Goal: Information Seeking & Learning: Learn about a topic

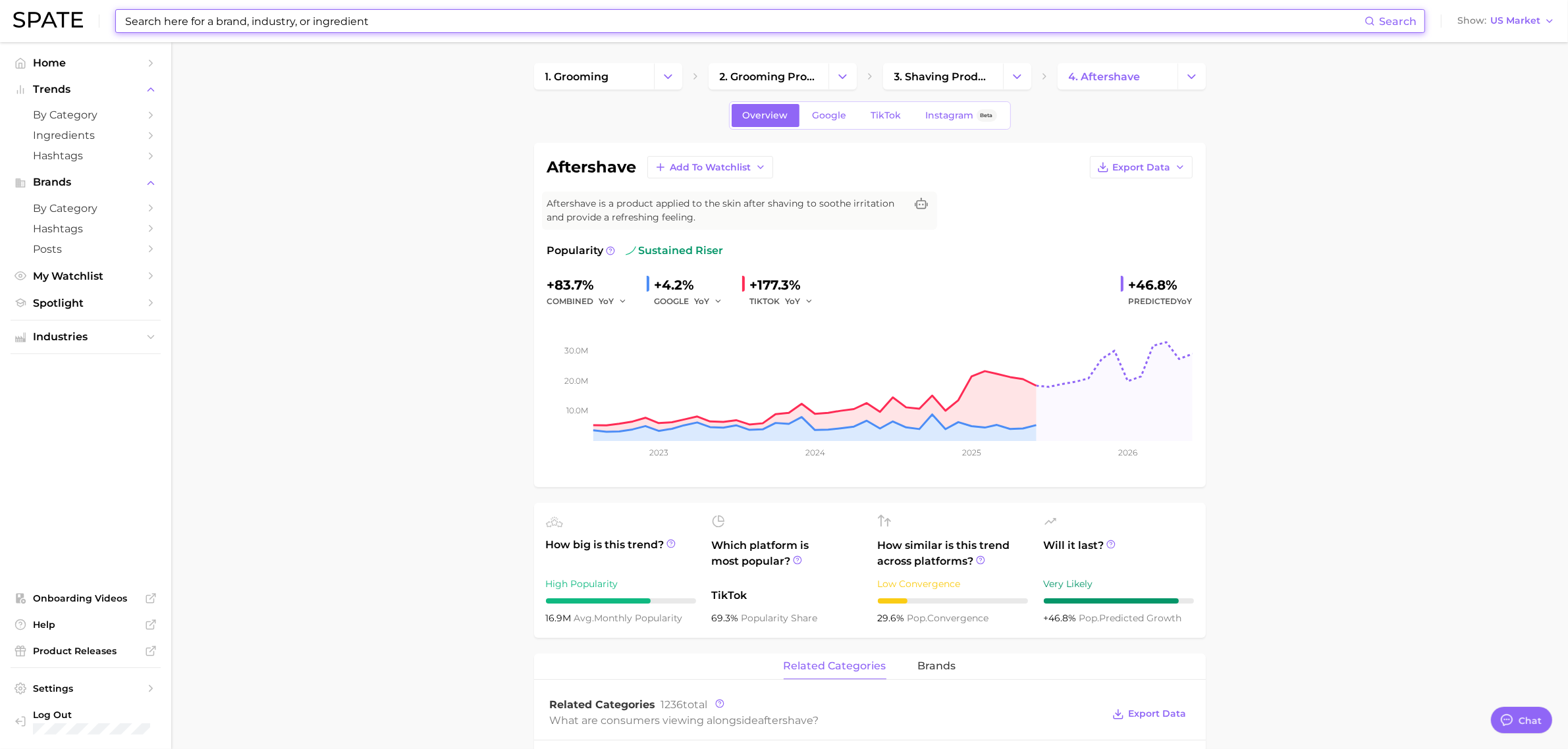
click at [634, 26] on input at bounding box center [744, 21] width 1240 height 22
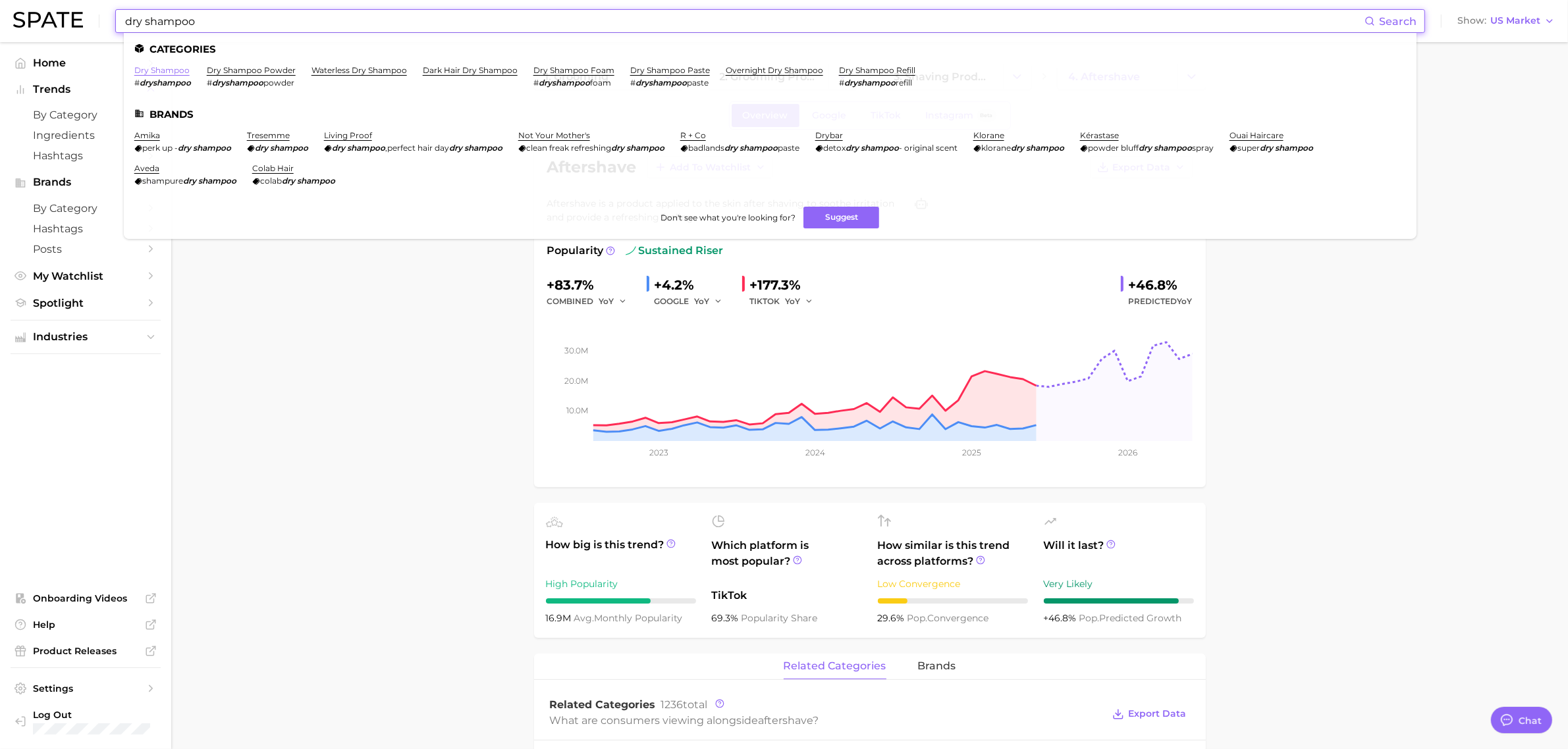
type input "dry shampoo"
click at [160, 70] on link "dry shampoo" at bounding box center [162, 70] width 55 height 10
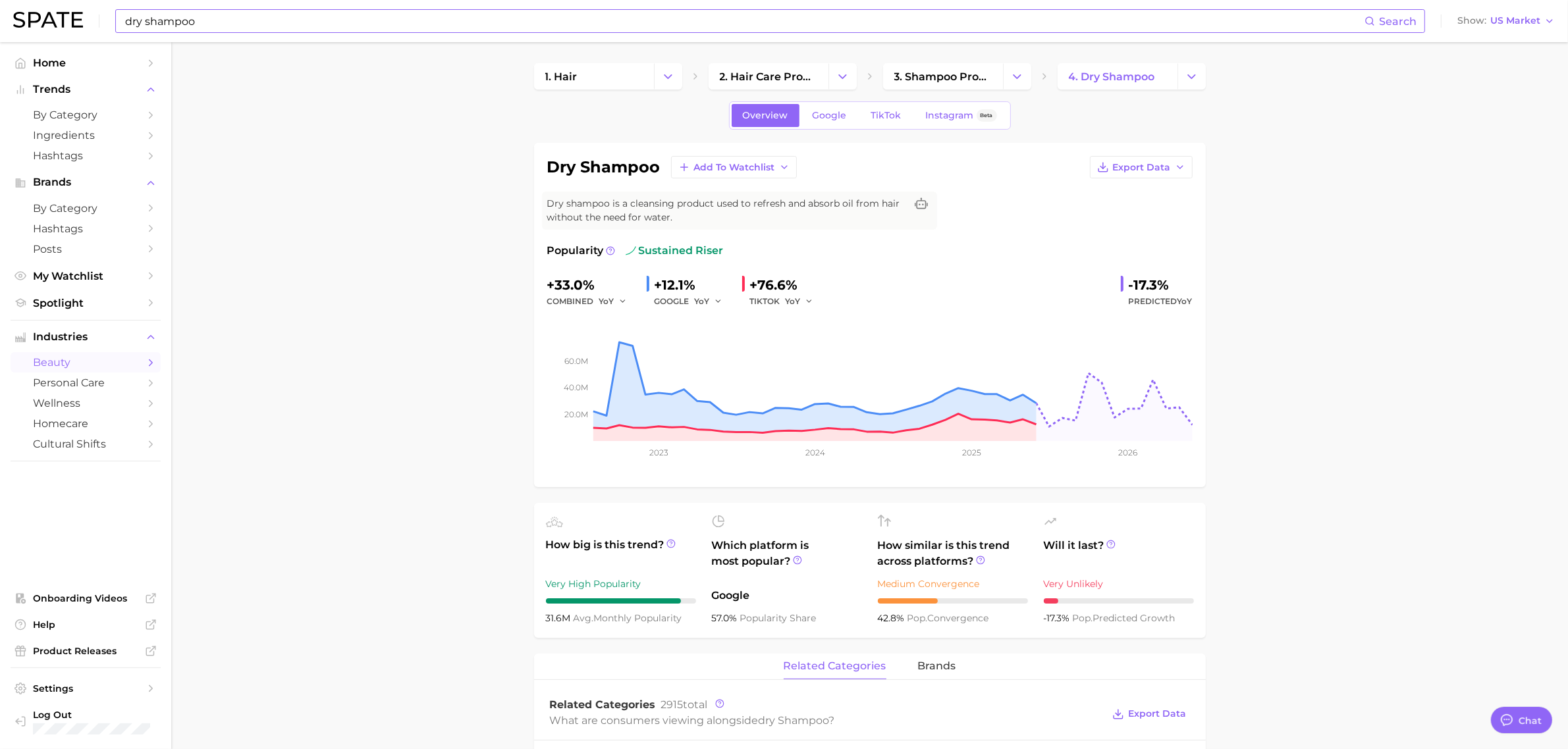
click at [241, 17] on input "dry shampoo" at bounding box center [744, 21] width 1240 height 22
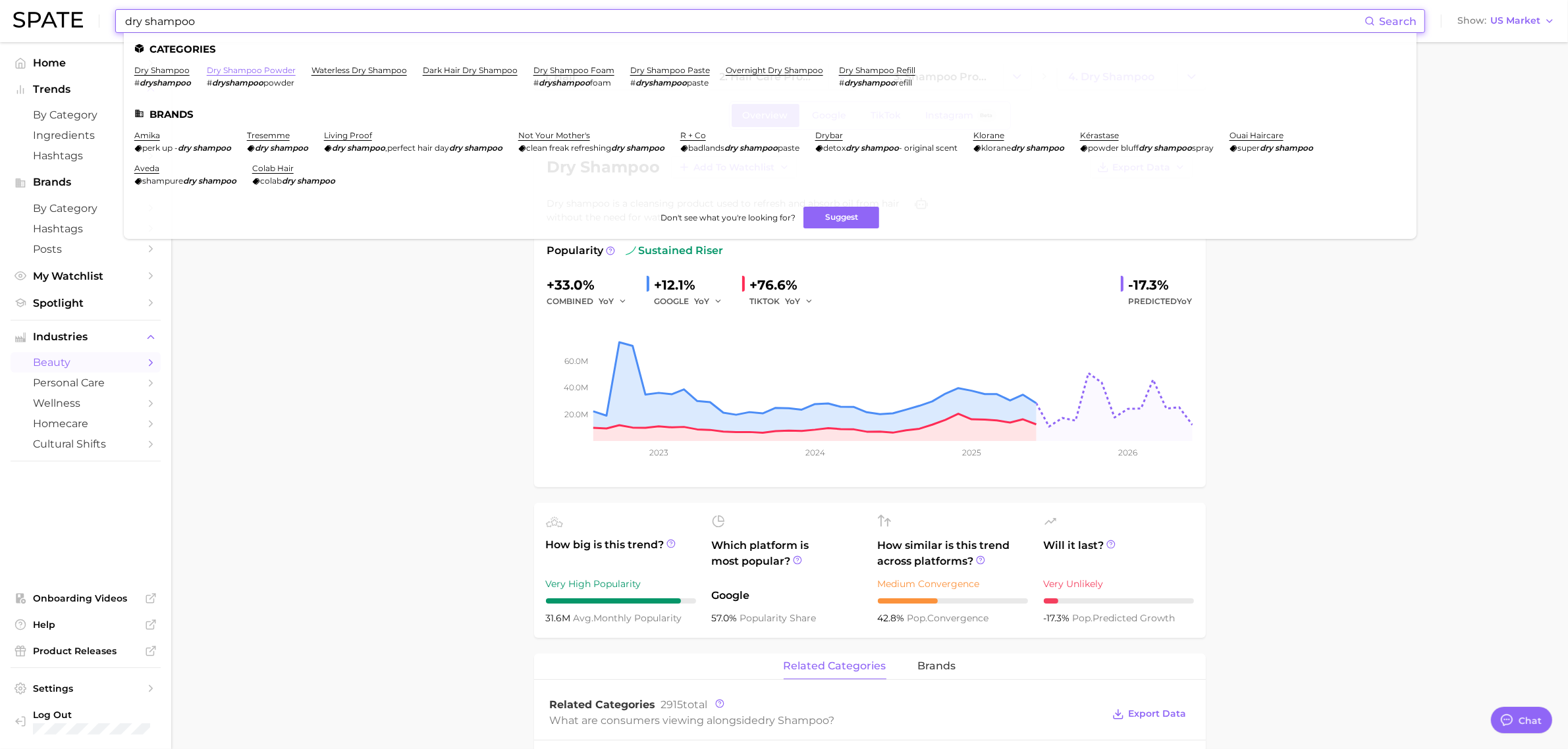
click at [264, 67] on link "dry shampoo powder" at bounding box center [251, 70] width 89 height 10
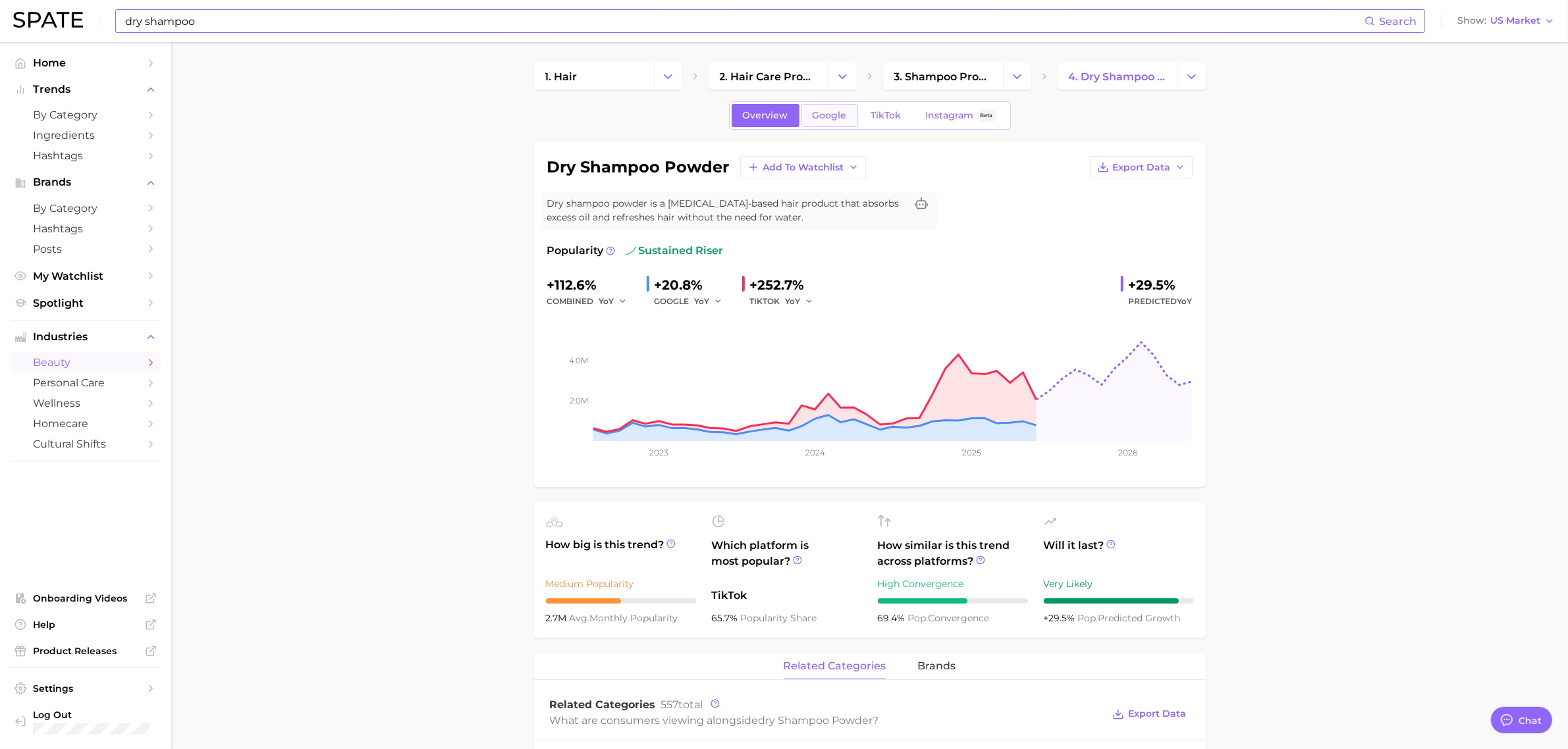
click at [833, 112] on span "Google" at bounding box center [829, 116] width 34 height 12
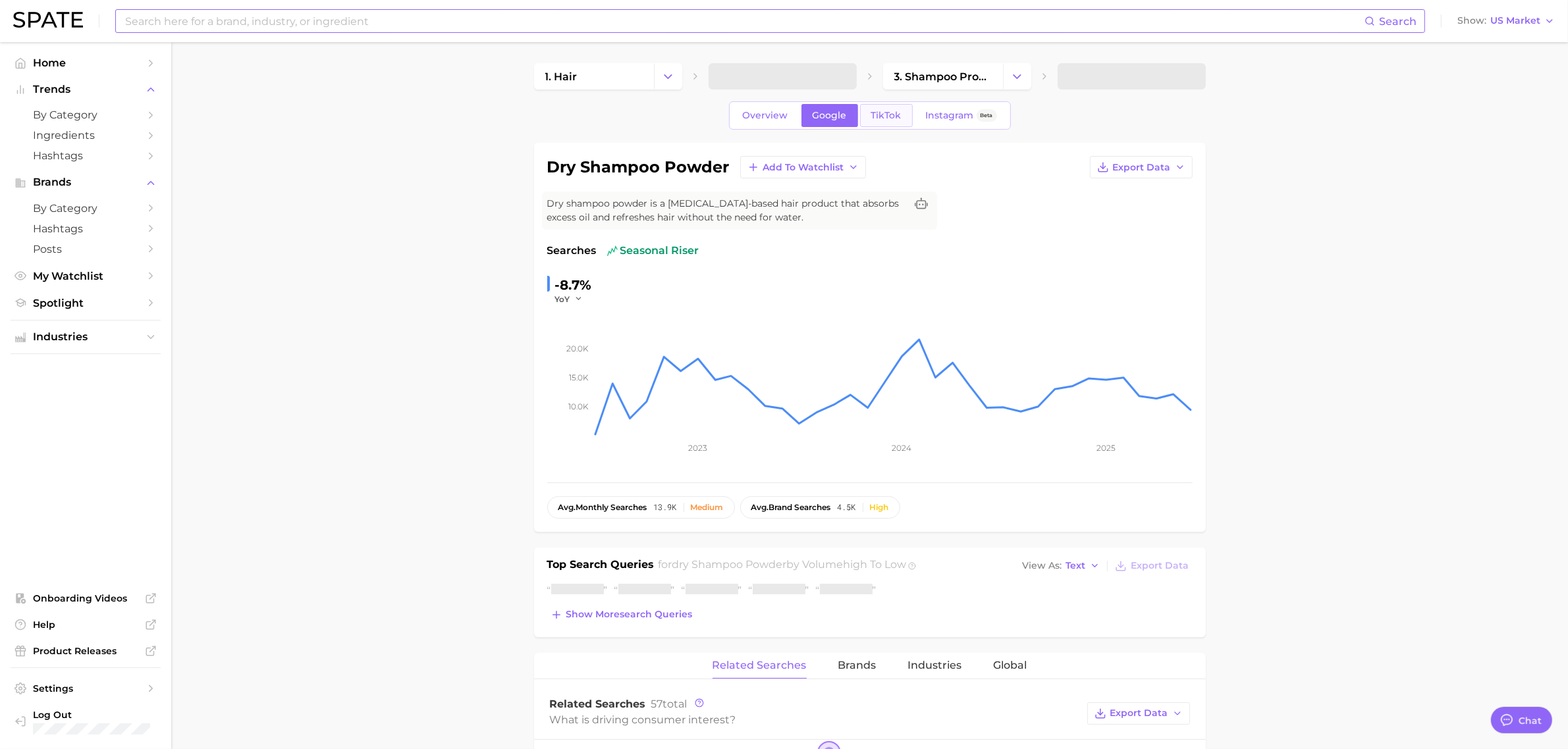
click at [902, 110] on link "TikTok" at bounding box center [886, 116] width 53 height 23
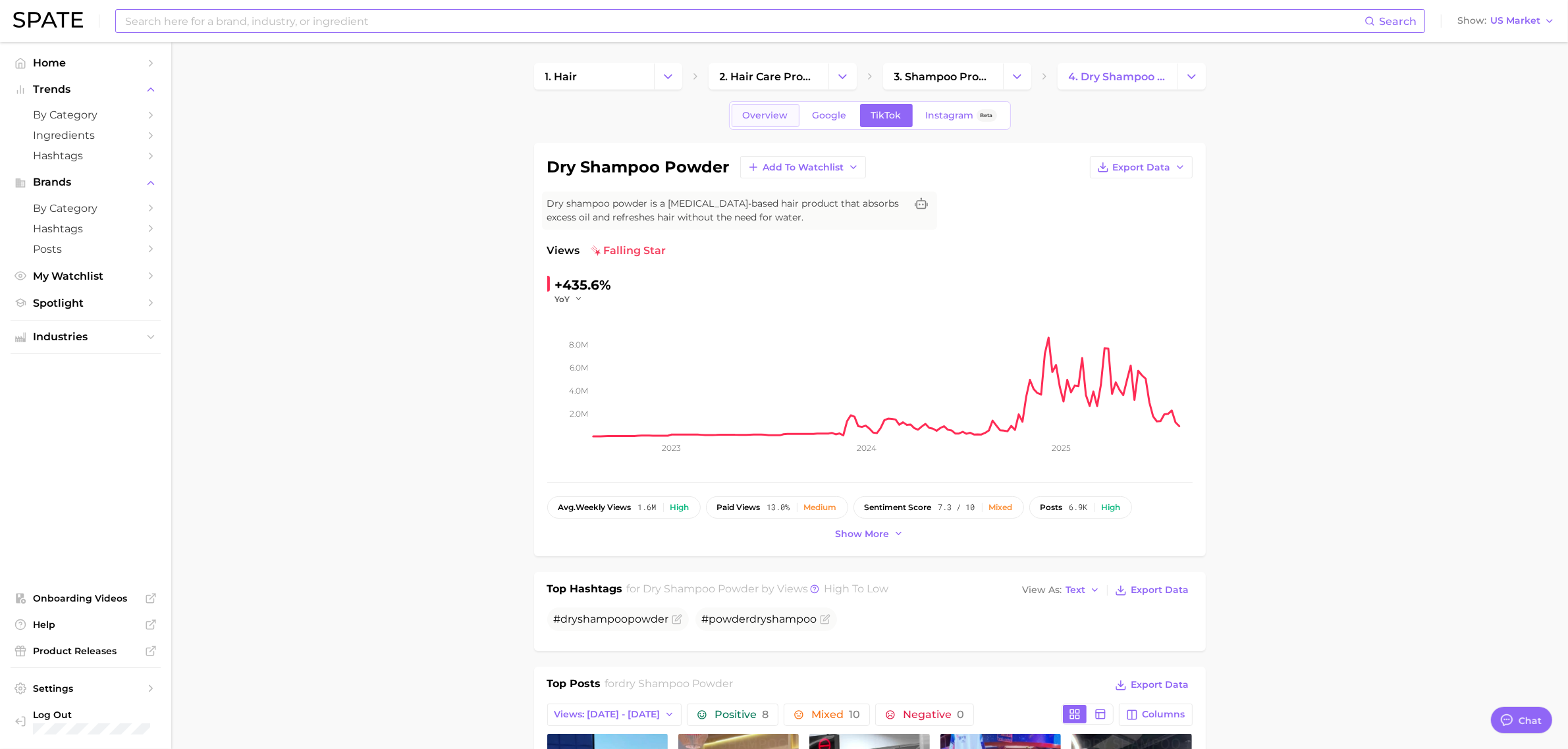
click at [775, 116] on span "Overview" at bounding box center [765, 116] width 45 height 12
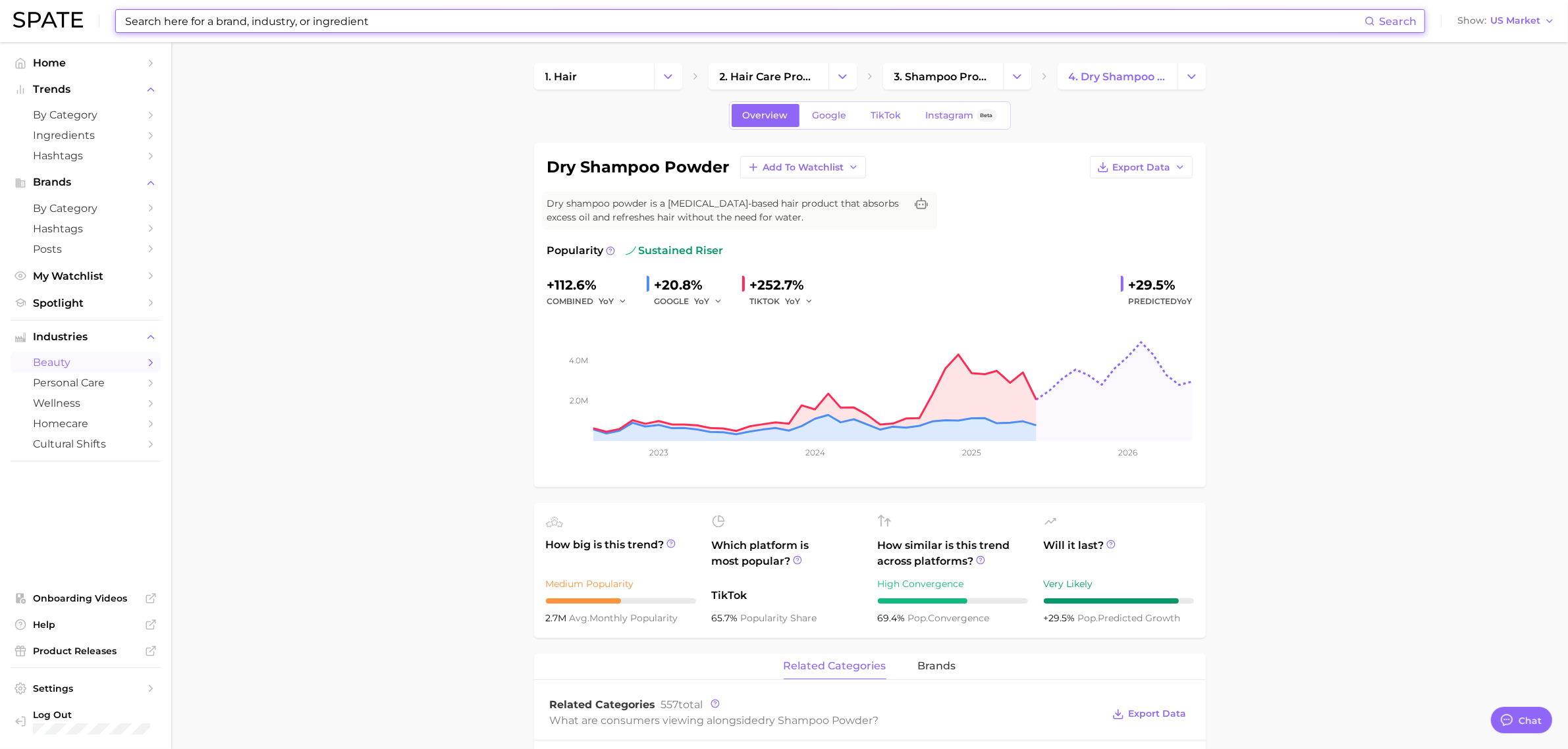
click at [613, 30] on input at bounding box center [744, 21] width 1240 height 22
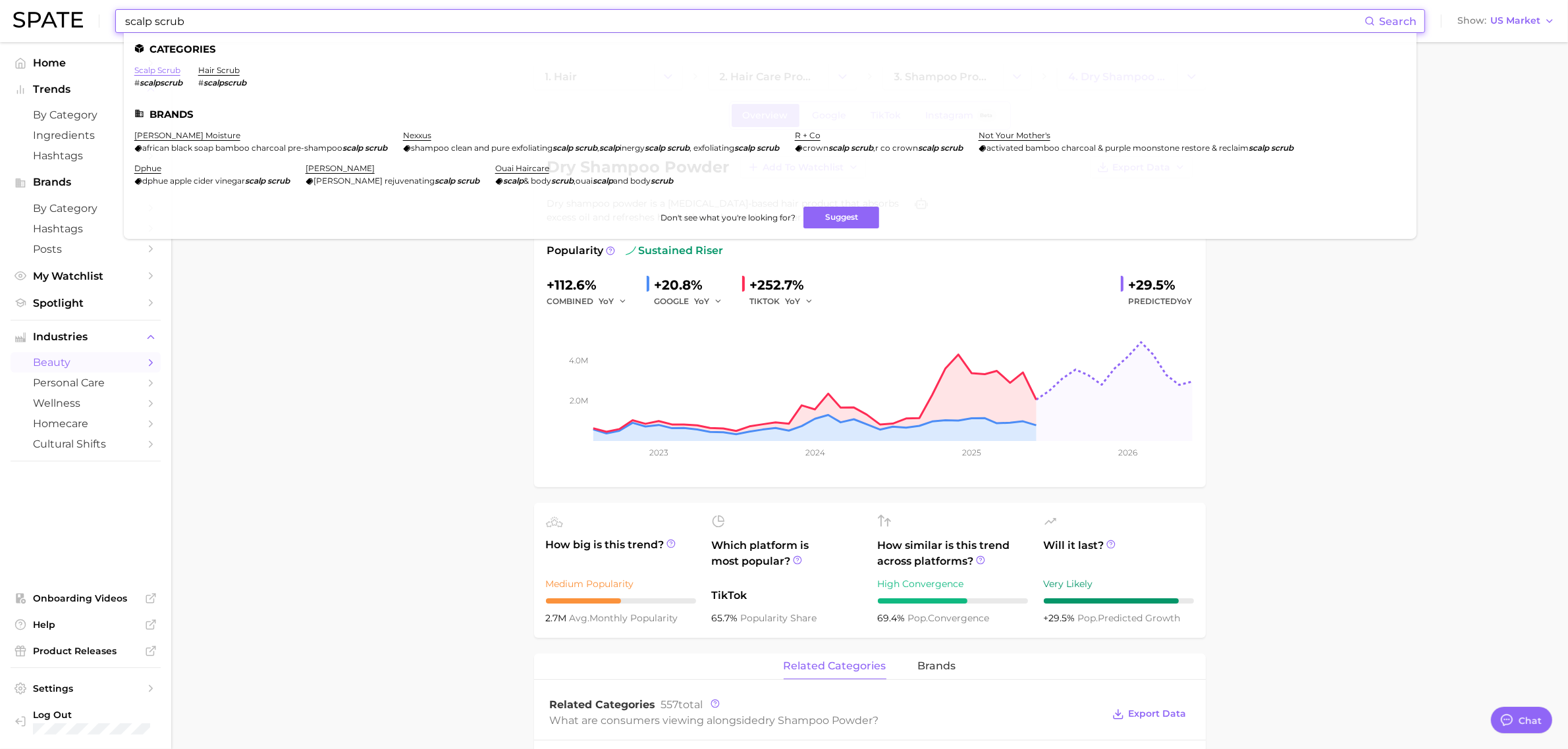
type input "scalp scrub"
click at [167, 68] on link "scalp scrub" at bounding box center [158, 70] width 46 height 10
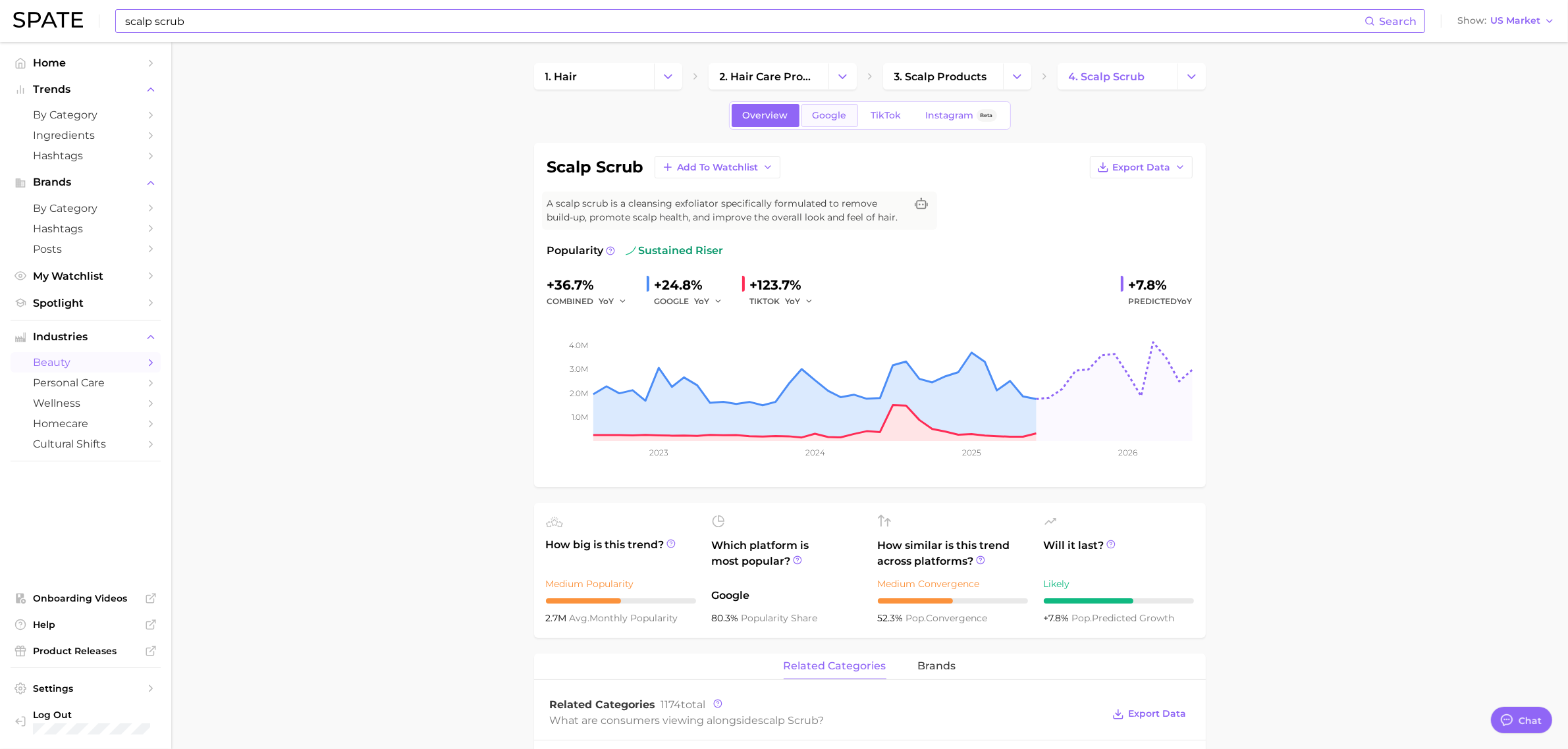
click at [823, 122] on link "Google" at bounding box center [829, 116] width 57 height 23
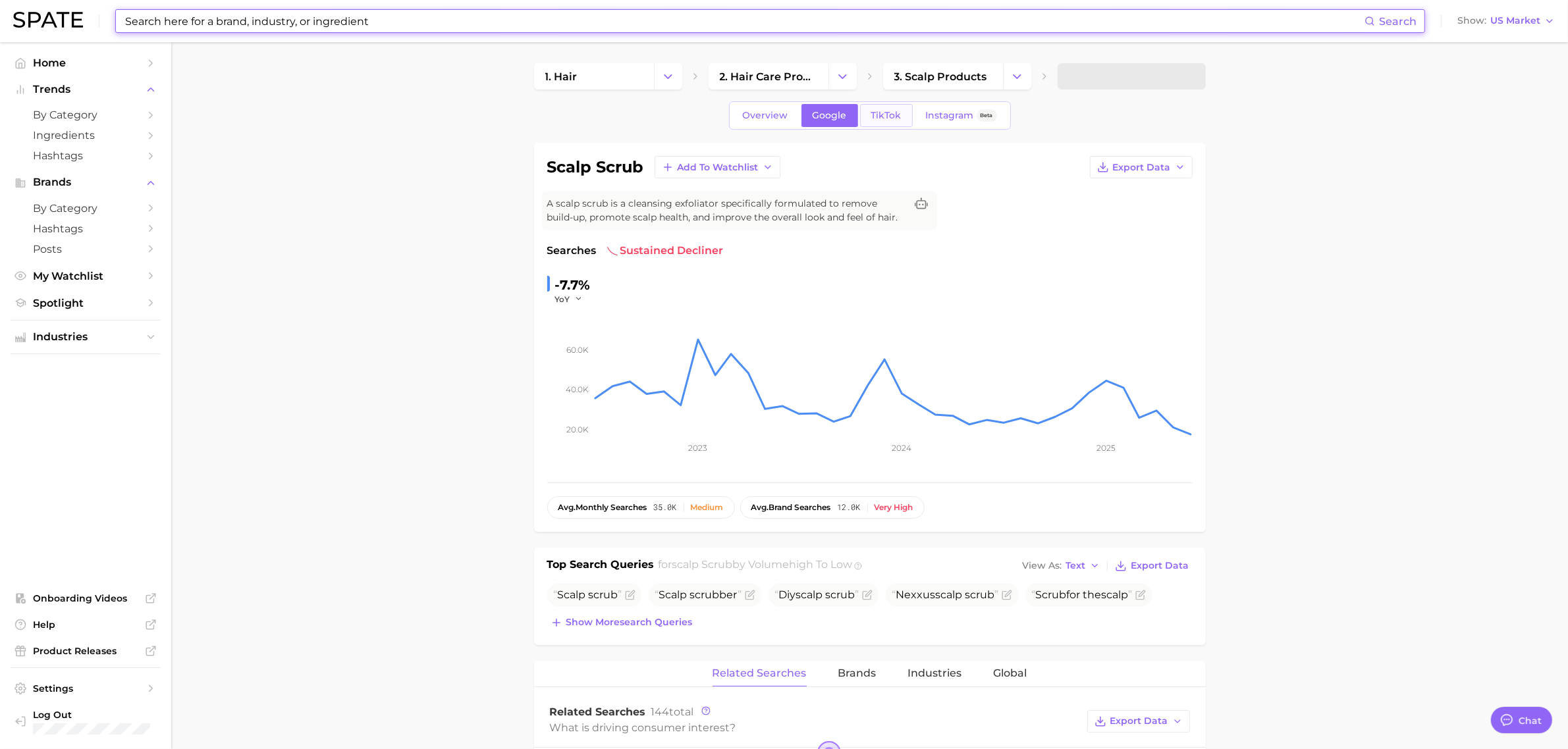
click at [898, 112] on span "TikTok" at bounding box center [886, 116] width 31 height 12
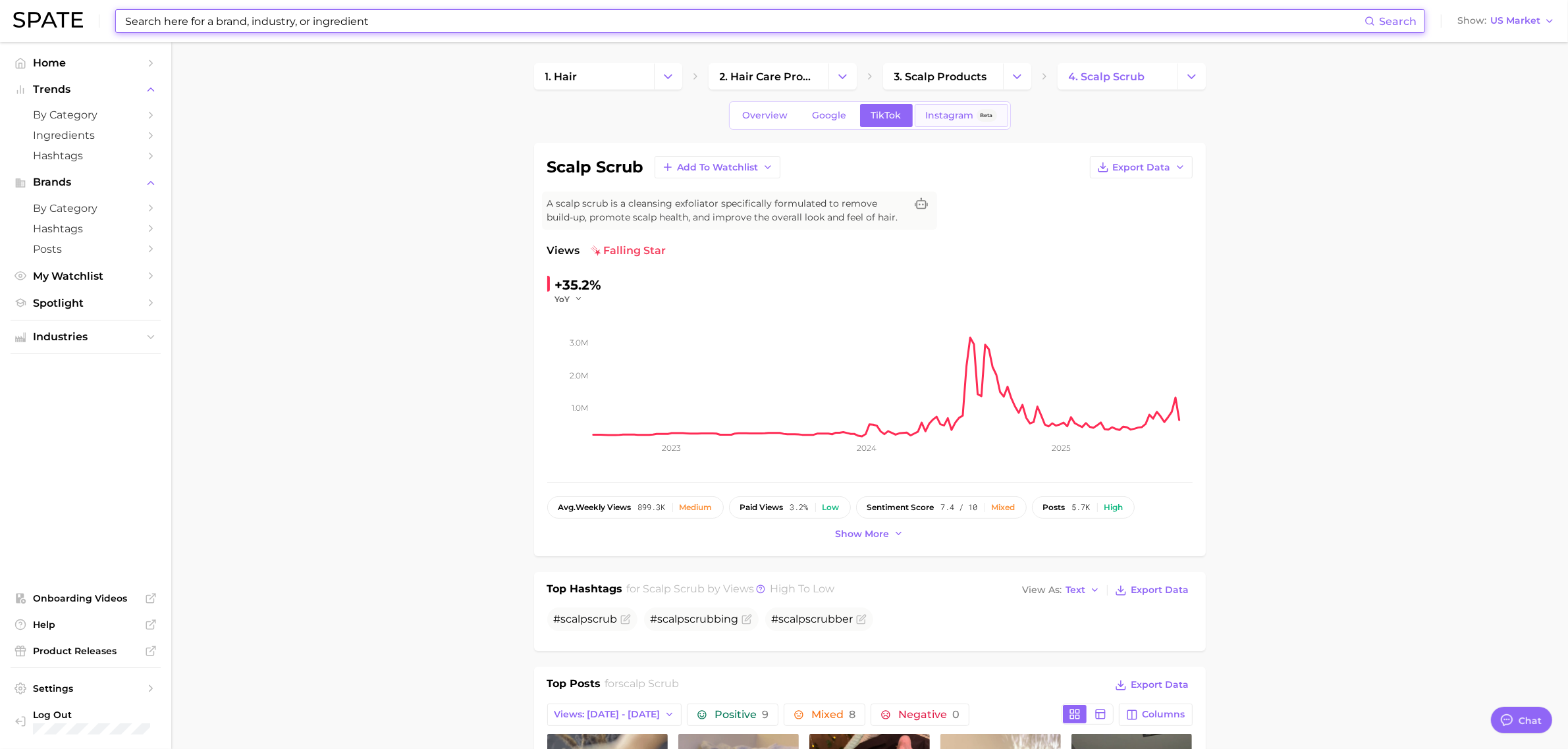
click at [958, 116] on span "Instagram" at bounding box center [950, 116] width 48 height 12
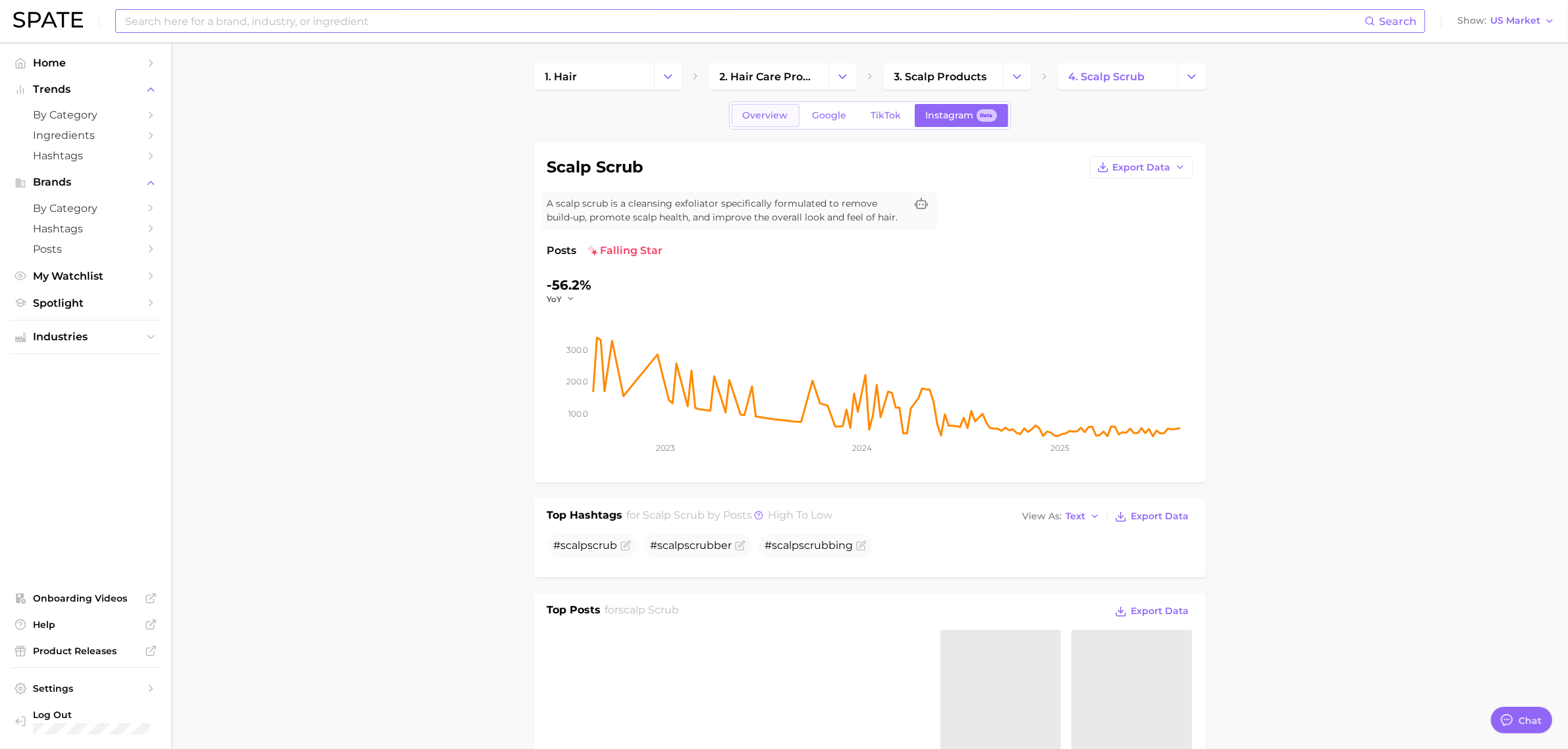
click at [749, 119] on span "Overview" at bounding box center [765, 116] width 45 height 12
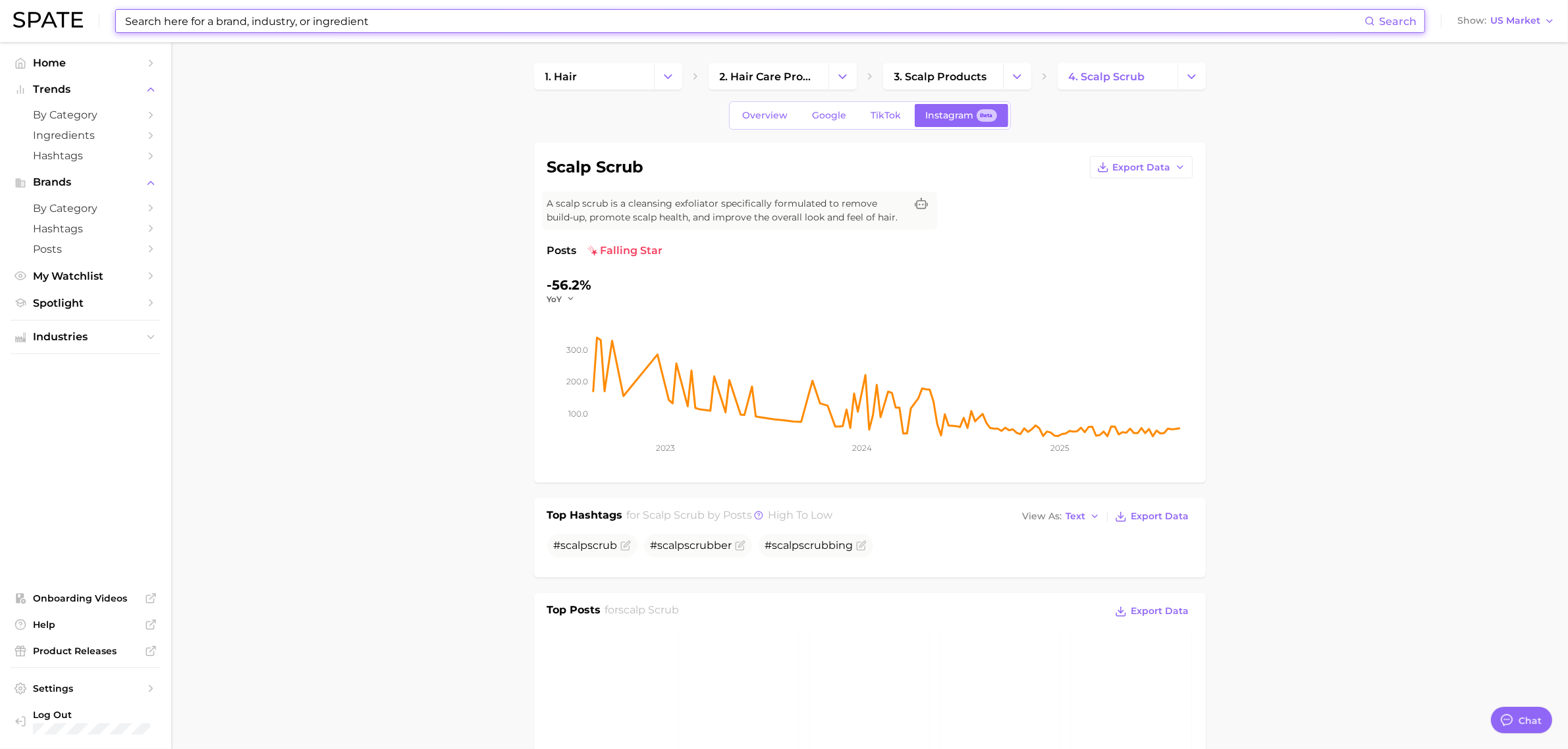
click at [771, 17] on input at bounding box center [744, 21] width 1240 height 22
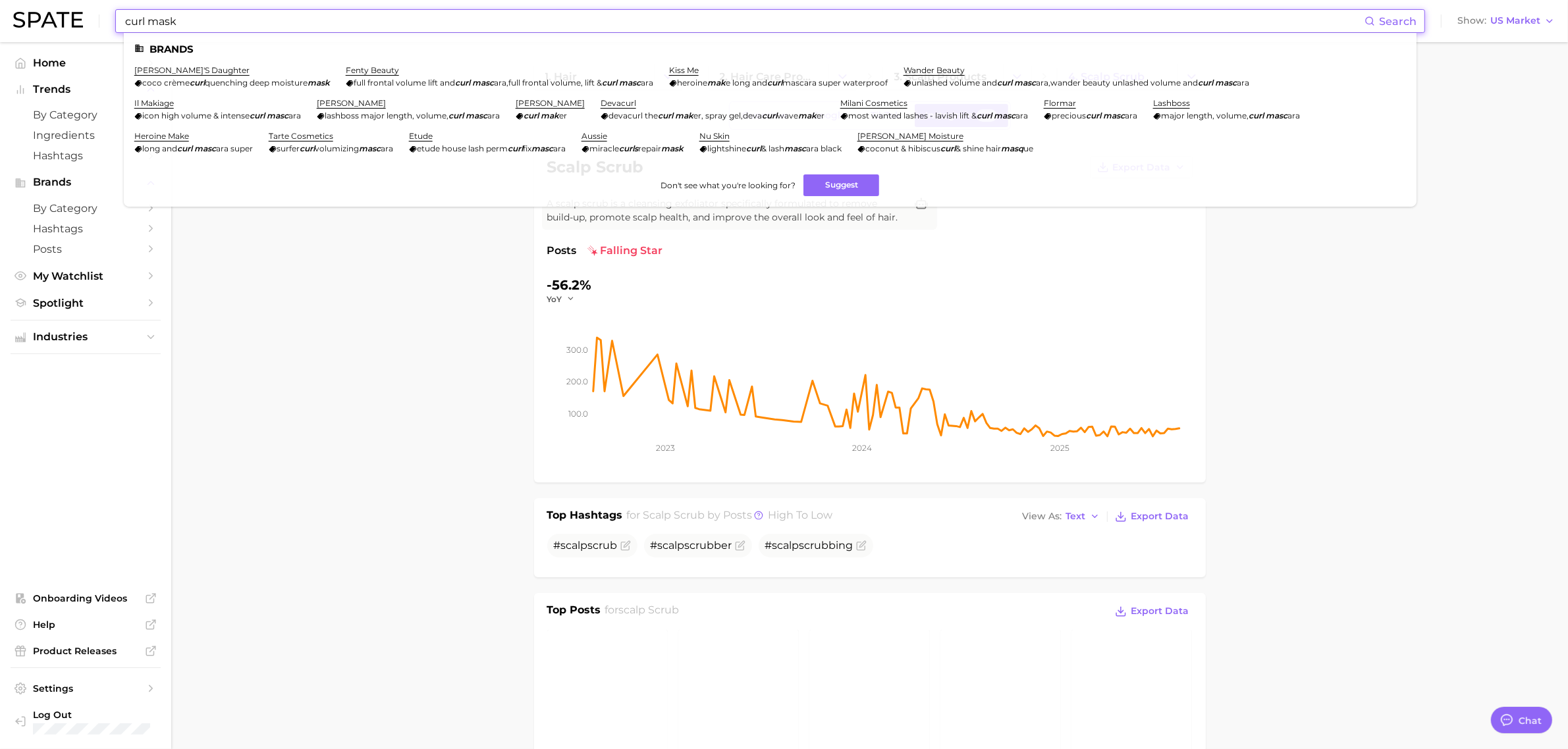
click at [214, 17] on input "curl mask" at bounding box center [744, 21] width 1240 height 22
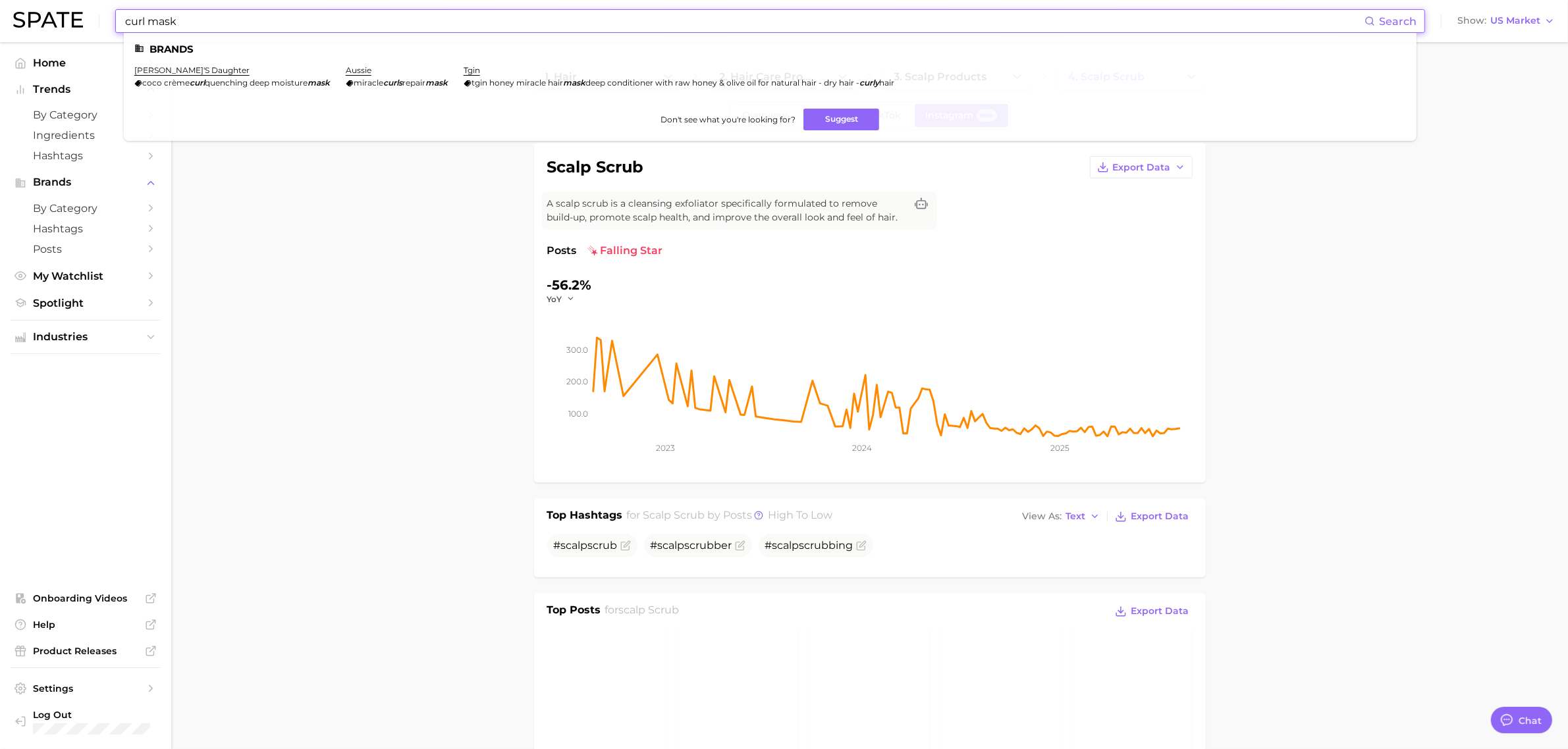
click at [1367, 24] on div "curl mask Search" at bounding box center [770, 21] width 1292 height 22
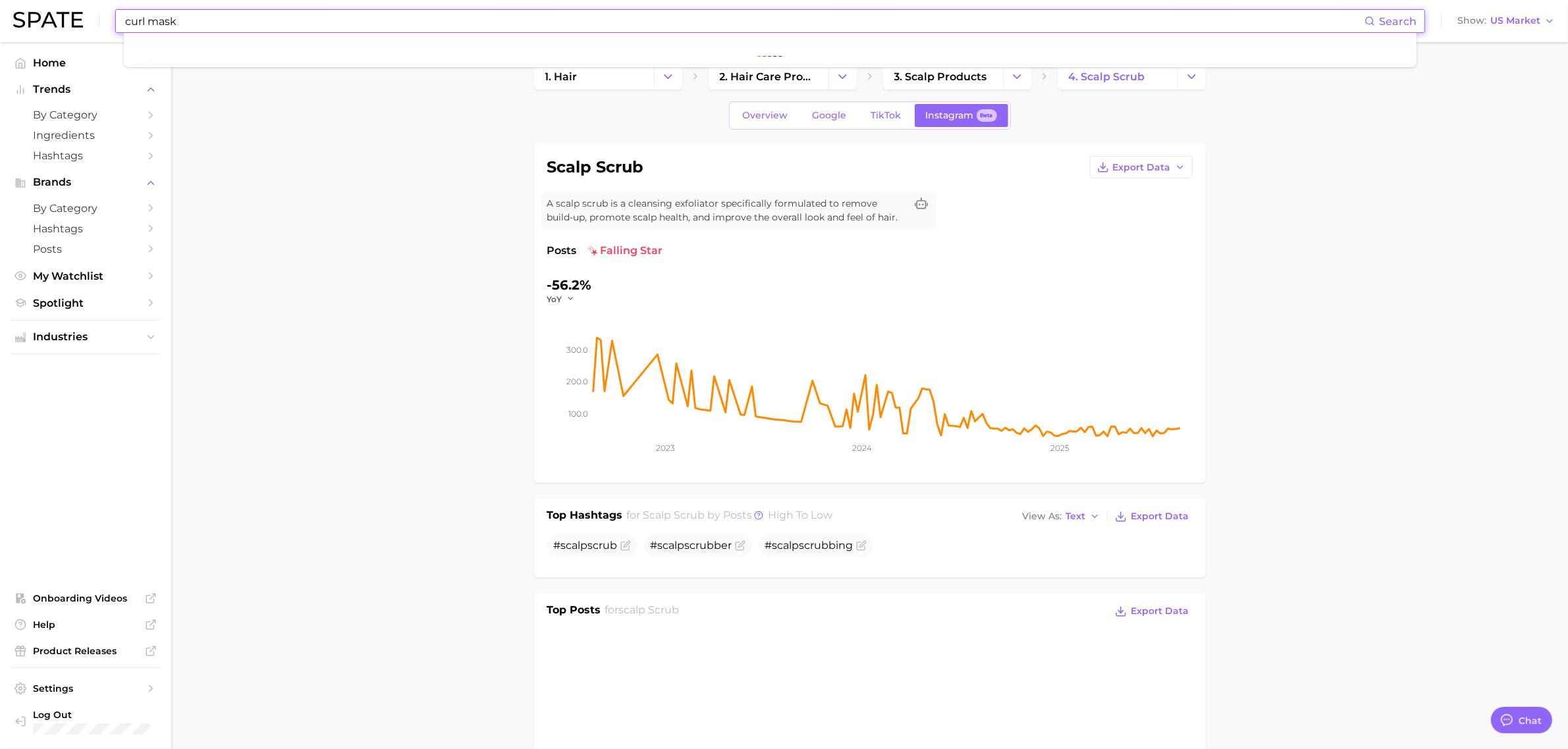
type input "curl mask"
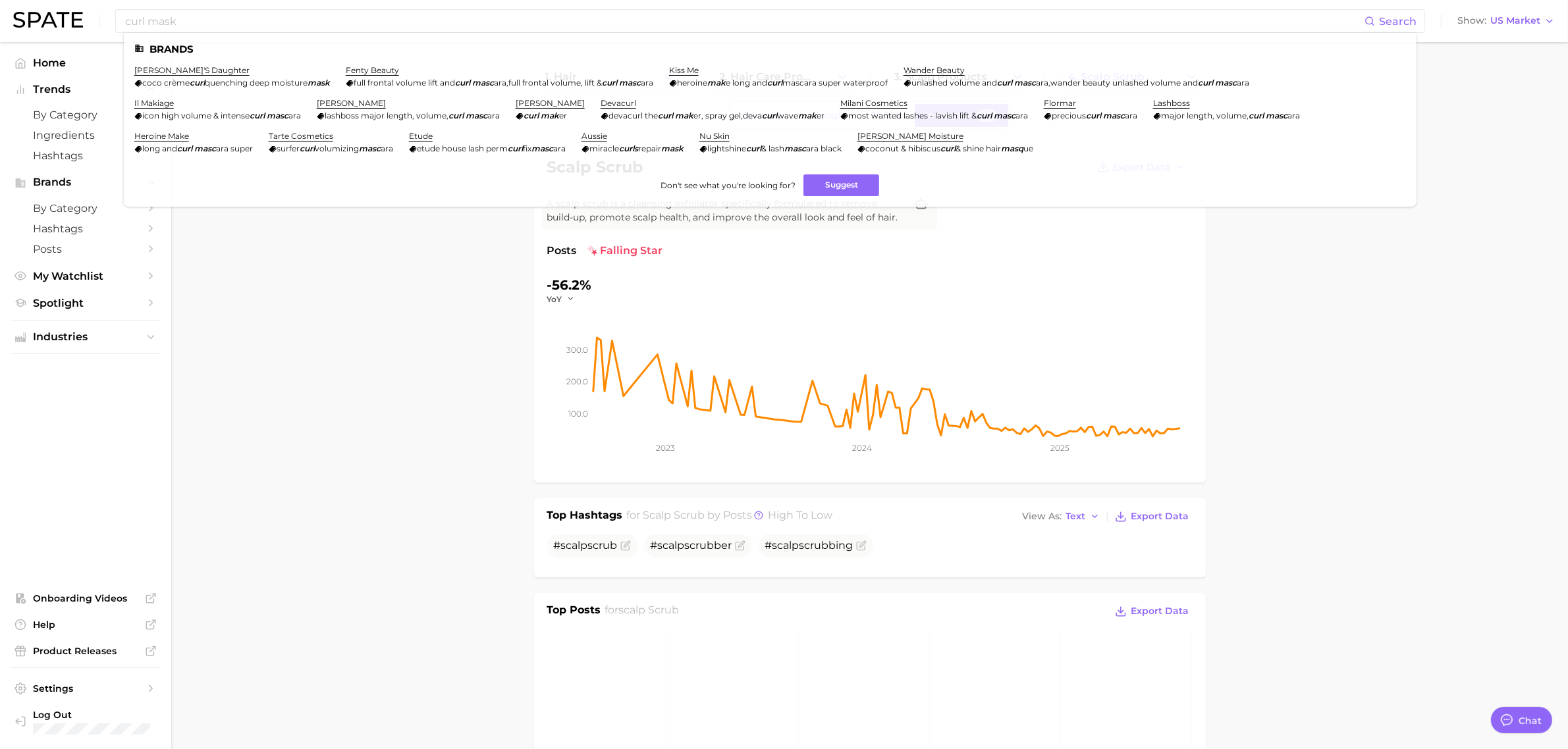
click at [179, 24] on input "curl mask" at bounding box center [744, 21] width 1240 height 22
drag, startPoint x: 192, startPoint y: 21, endPoint x: 99, endPoint y: 17, distance: 93.1
click at [99, 17] on div "curl mask Search Brands [PERSON_NAME]'s daughter [PERSON_NAME] crème curl quenc…" at bounding box center [784, 21] width 1542 height 42
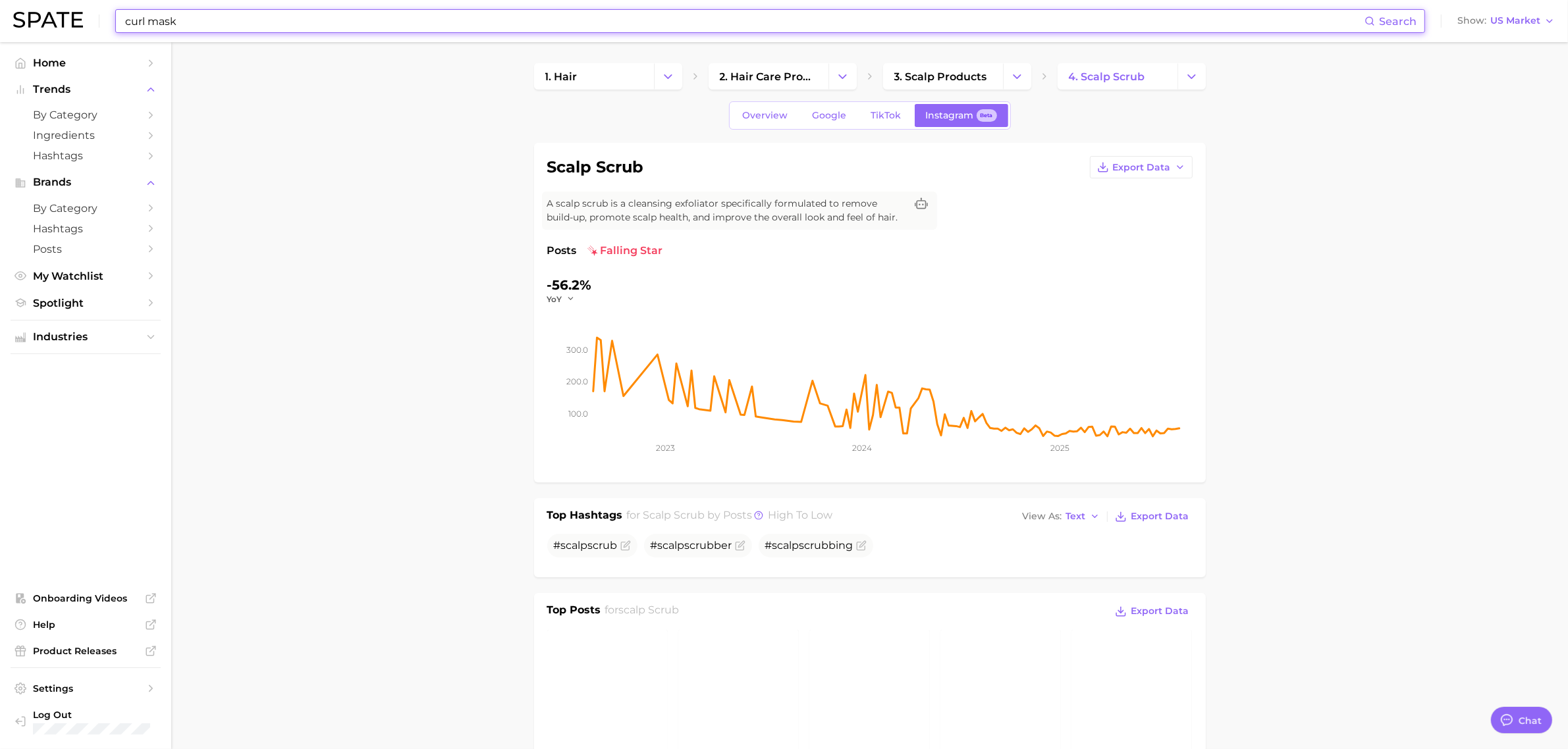
click at [57, 17] on img at bounding box center [48, 19] width 70 height 16
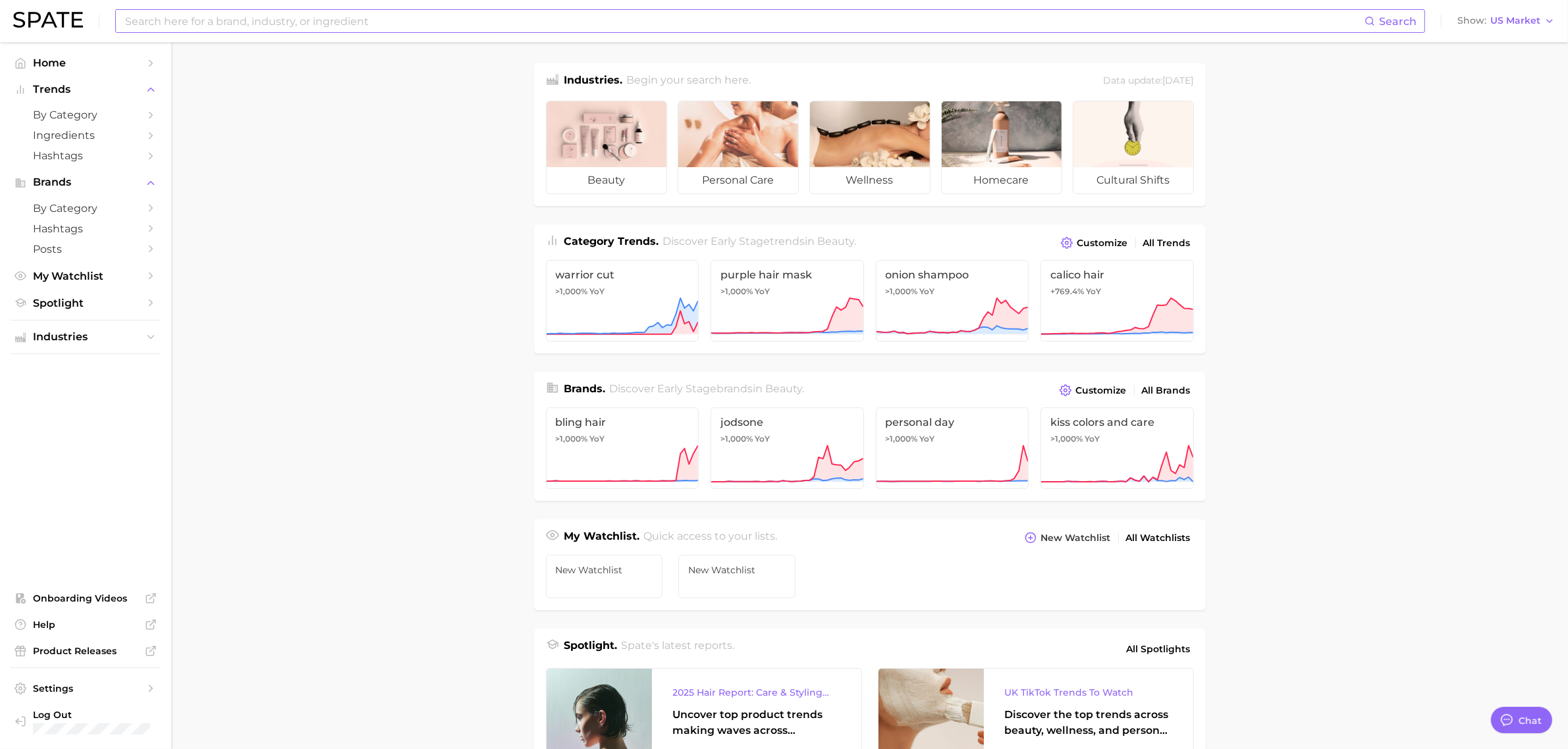
click at [348, 18] on input at bounding box center [744, 21] width 1240 height 22
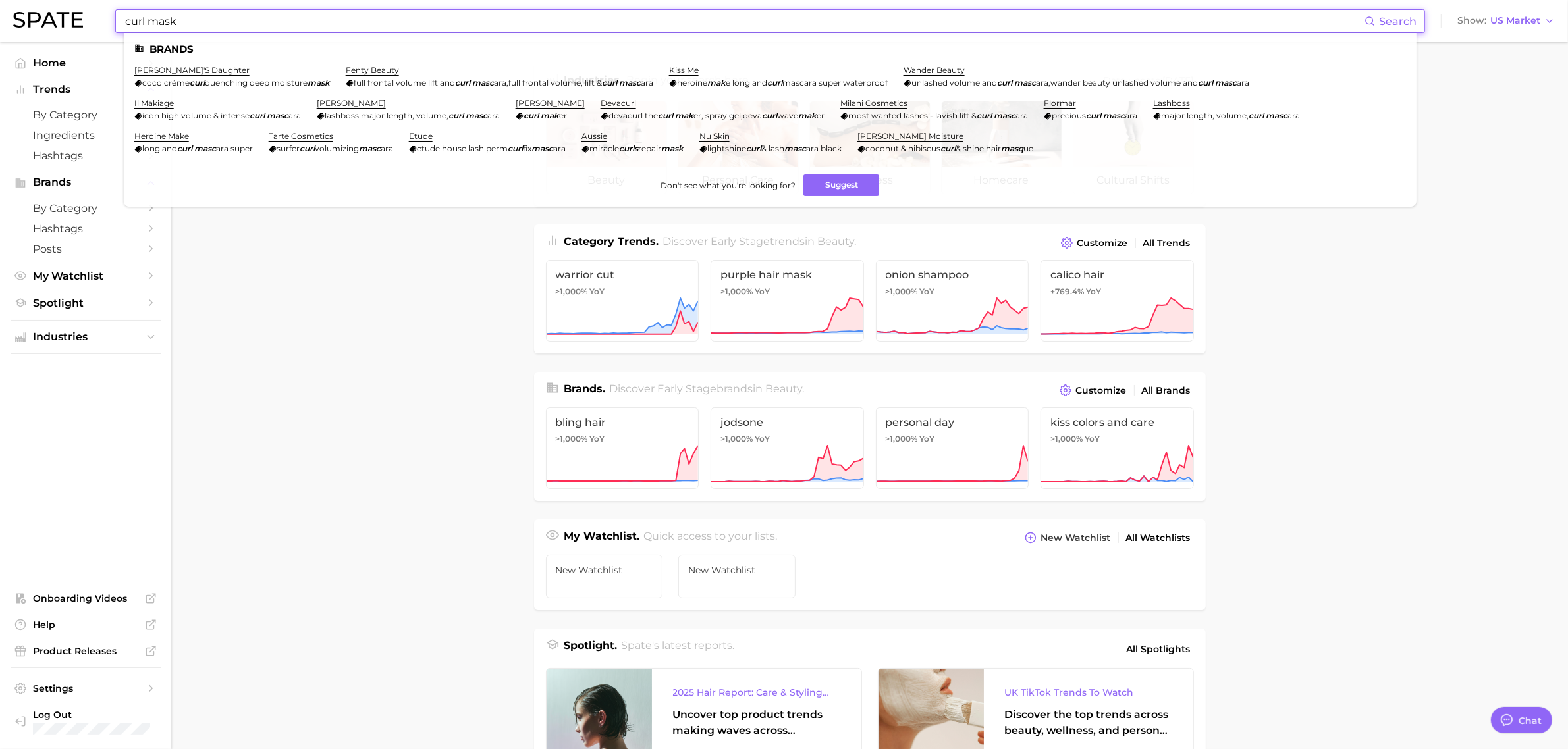
click at [182, 25] on input "curl mask" at bounding box center [744, 21] width 1240 height 22
type input "curl mask"
click at [390, 294] on main "Industries. Begin your search here. Data update: [DATE] beauty personal care we…" at bounding box center [869, 556] width 1396 height 1028
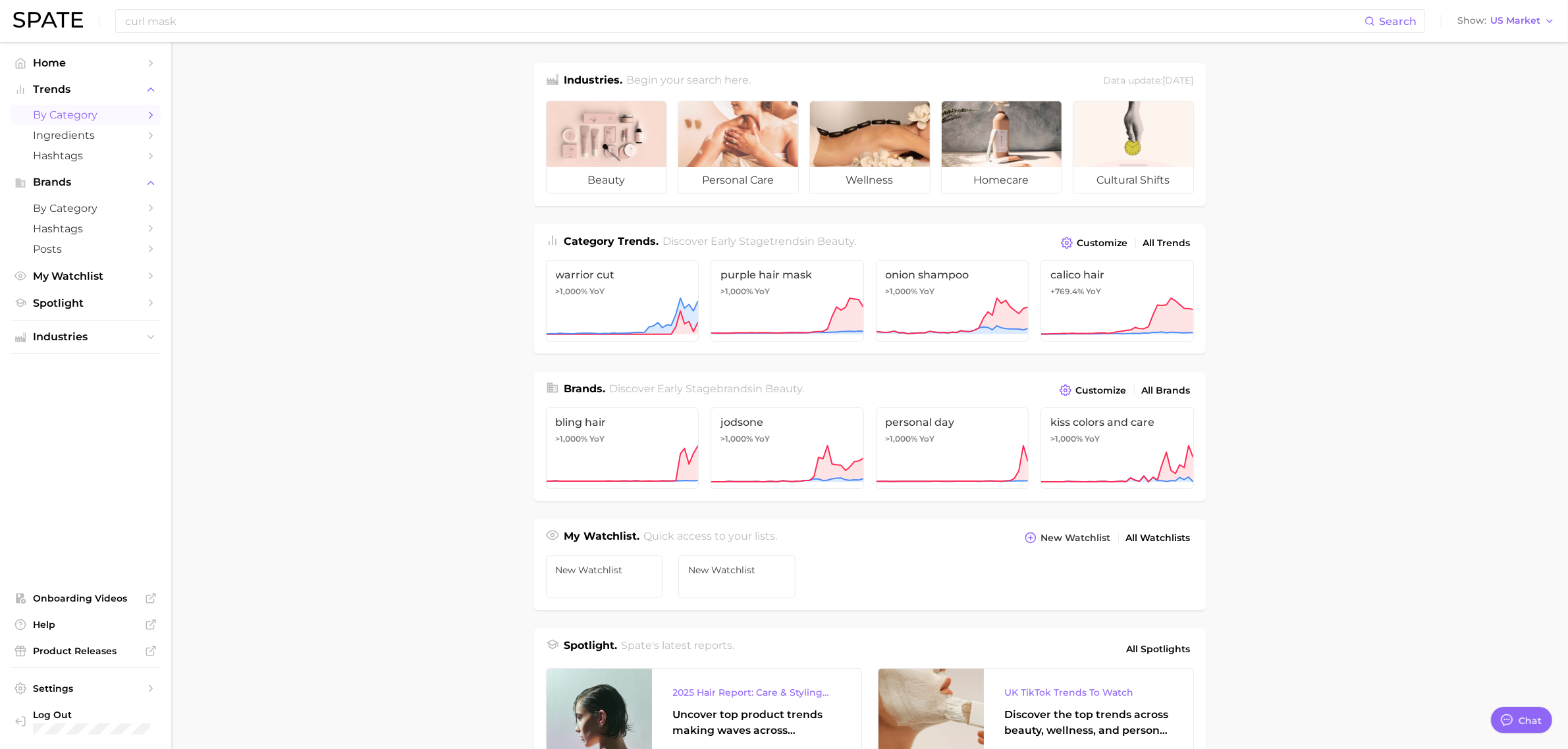
click at [57, 109] on span "by Category" at bounding box center [86, 115] width 106 height 12
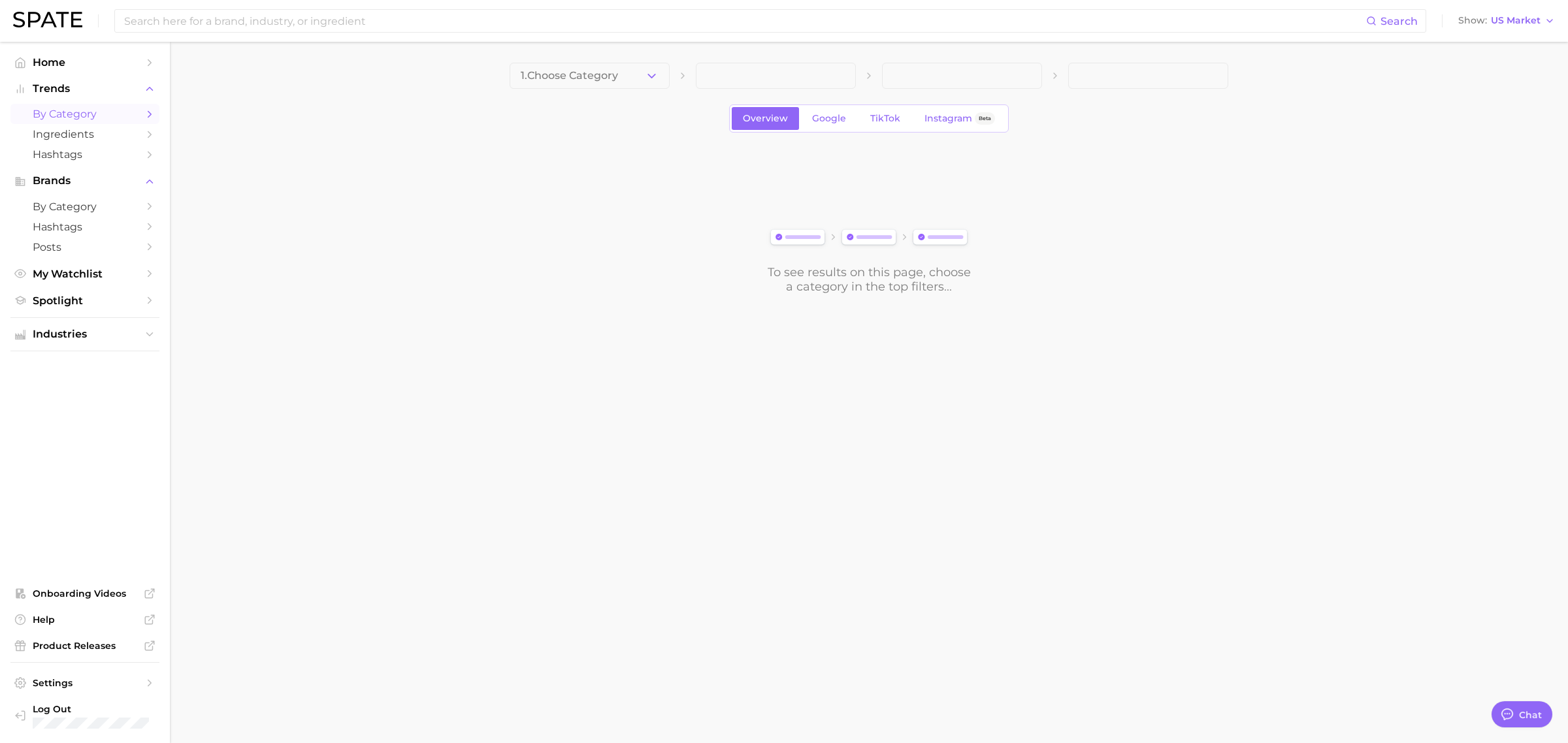
click at [614, 85] on button "1. Choose Category" at bounding box center [589, 76] width 160 height 26
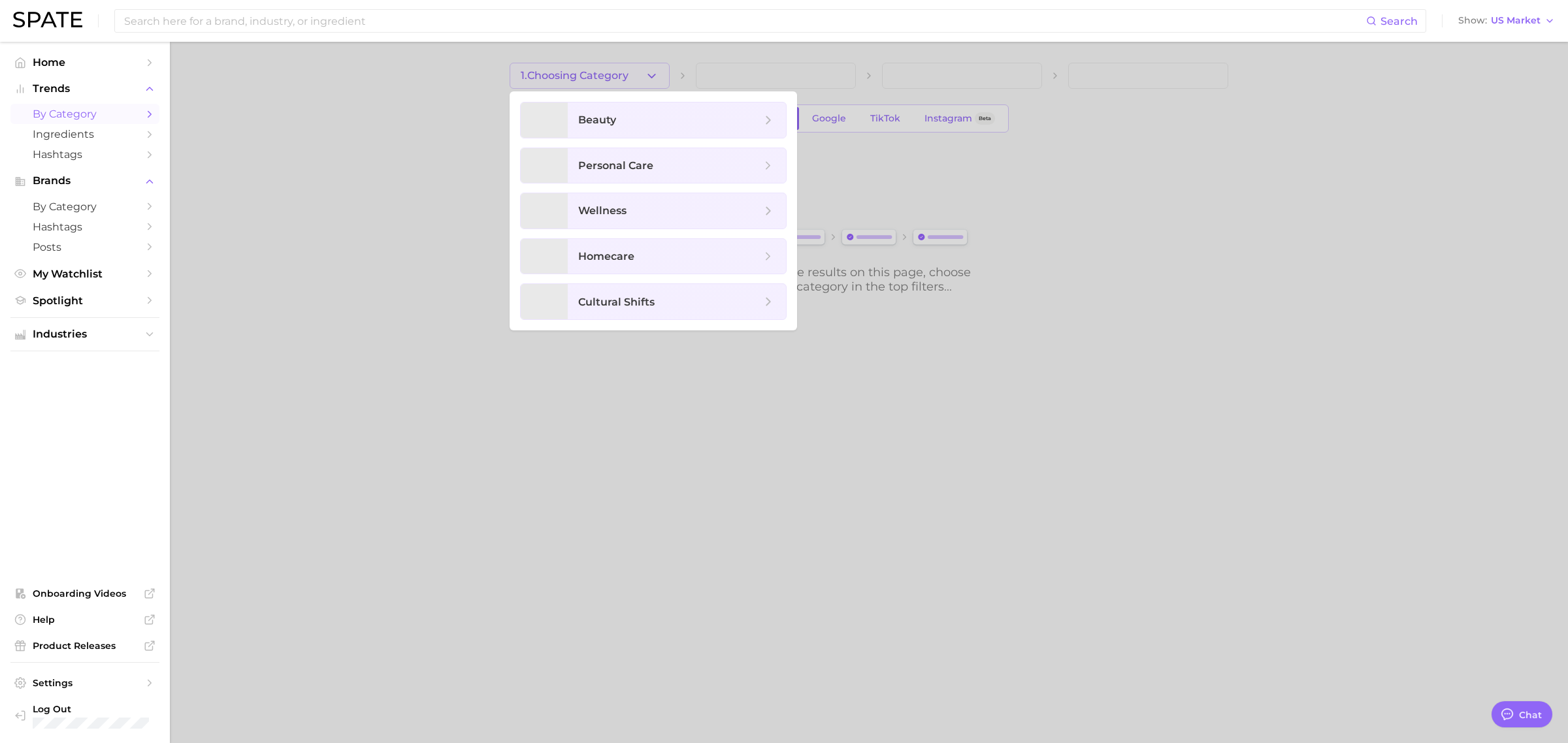
click at [643, 75] on div at bounding box center [784, 371] width 1568 height 743
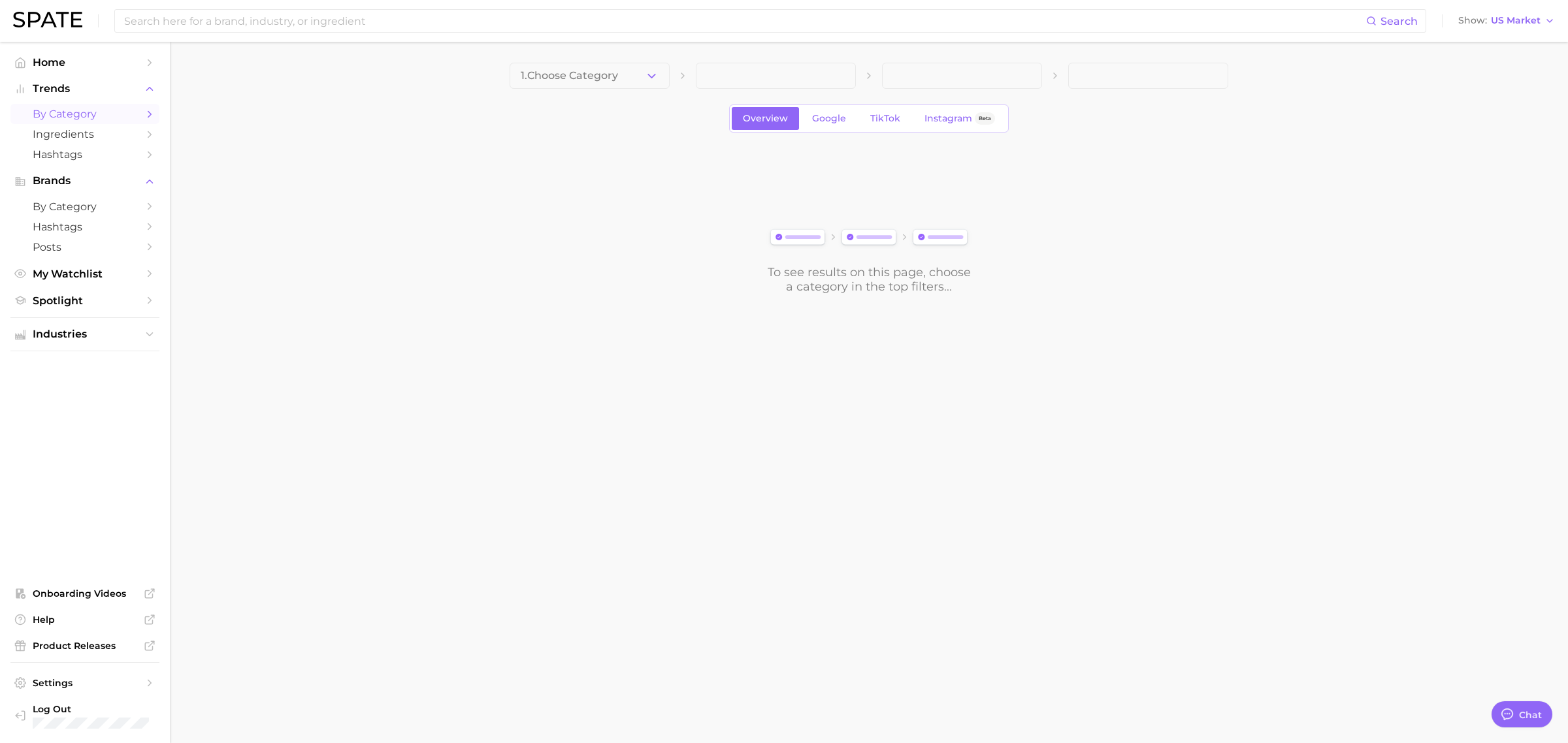
click at [643, 75] on button "1. Choose Category" at bounding box center [589, 76] width 160 height 26
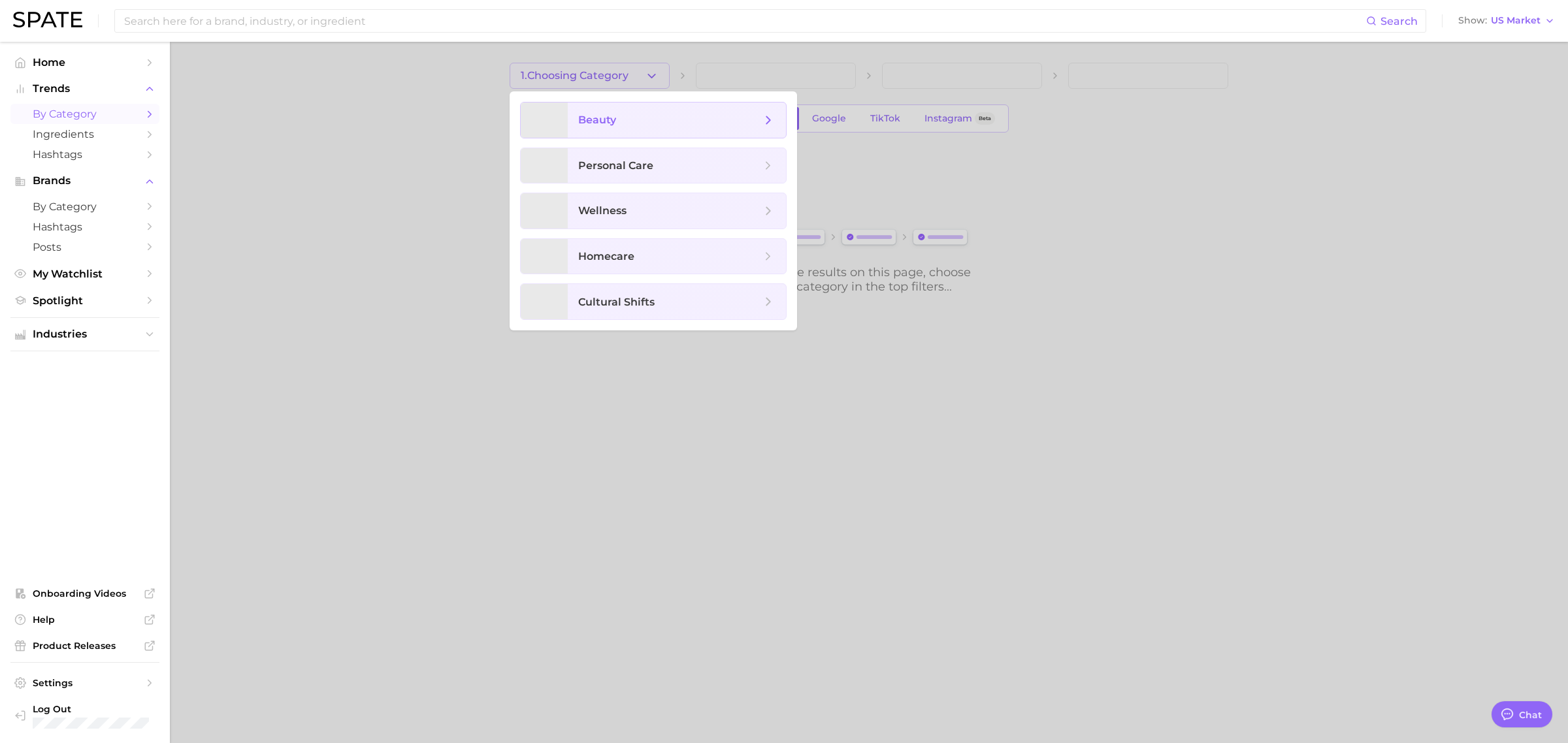
click at [618, 131] on span "beauty" at bounding box center [677, 120] width 218 height 35
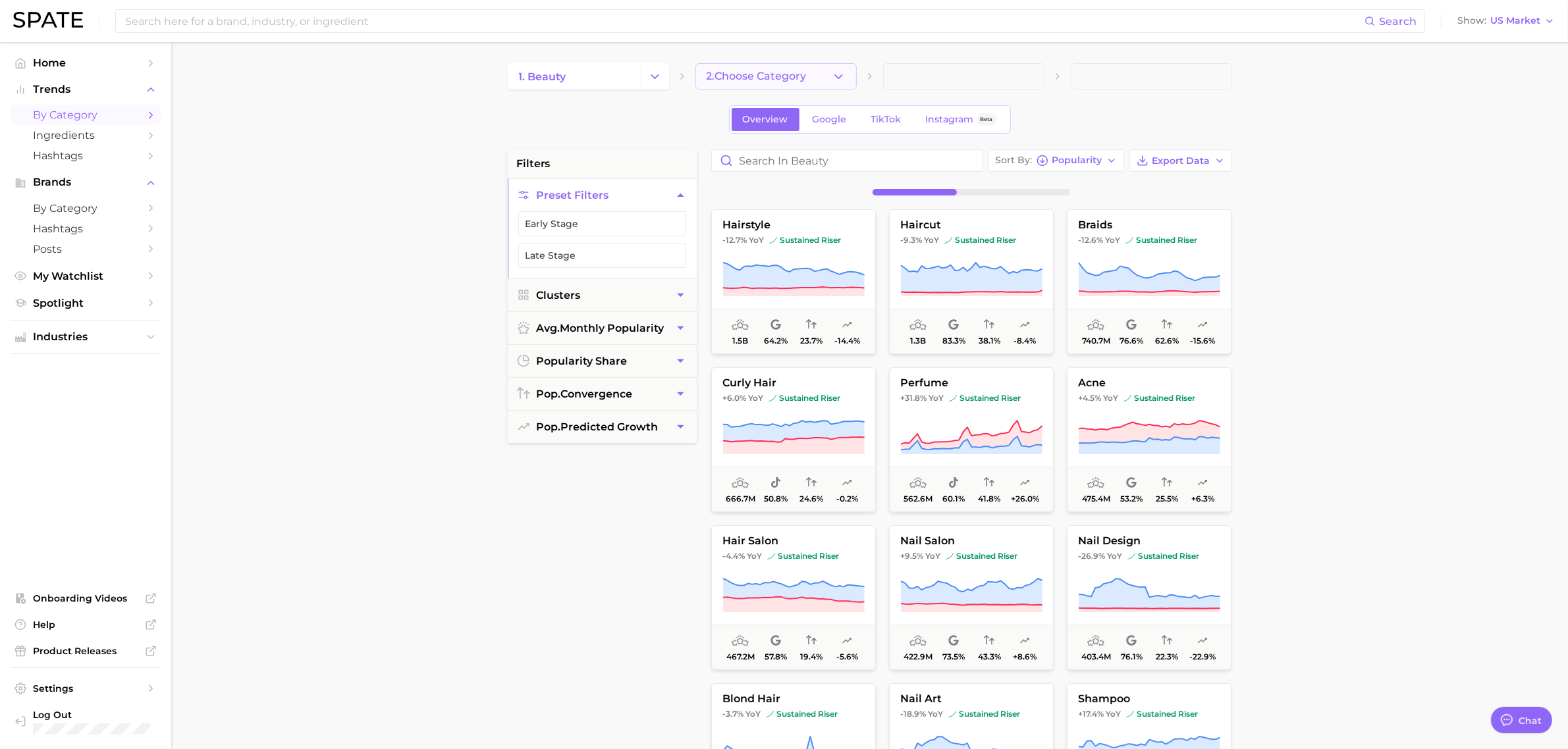
click at [778, 67] on button "2. Choose Category" at bounding box center [775, 77] width 161 height 26
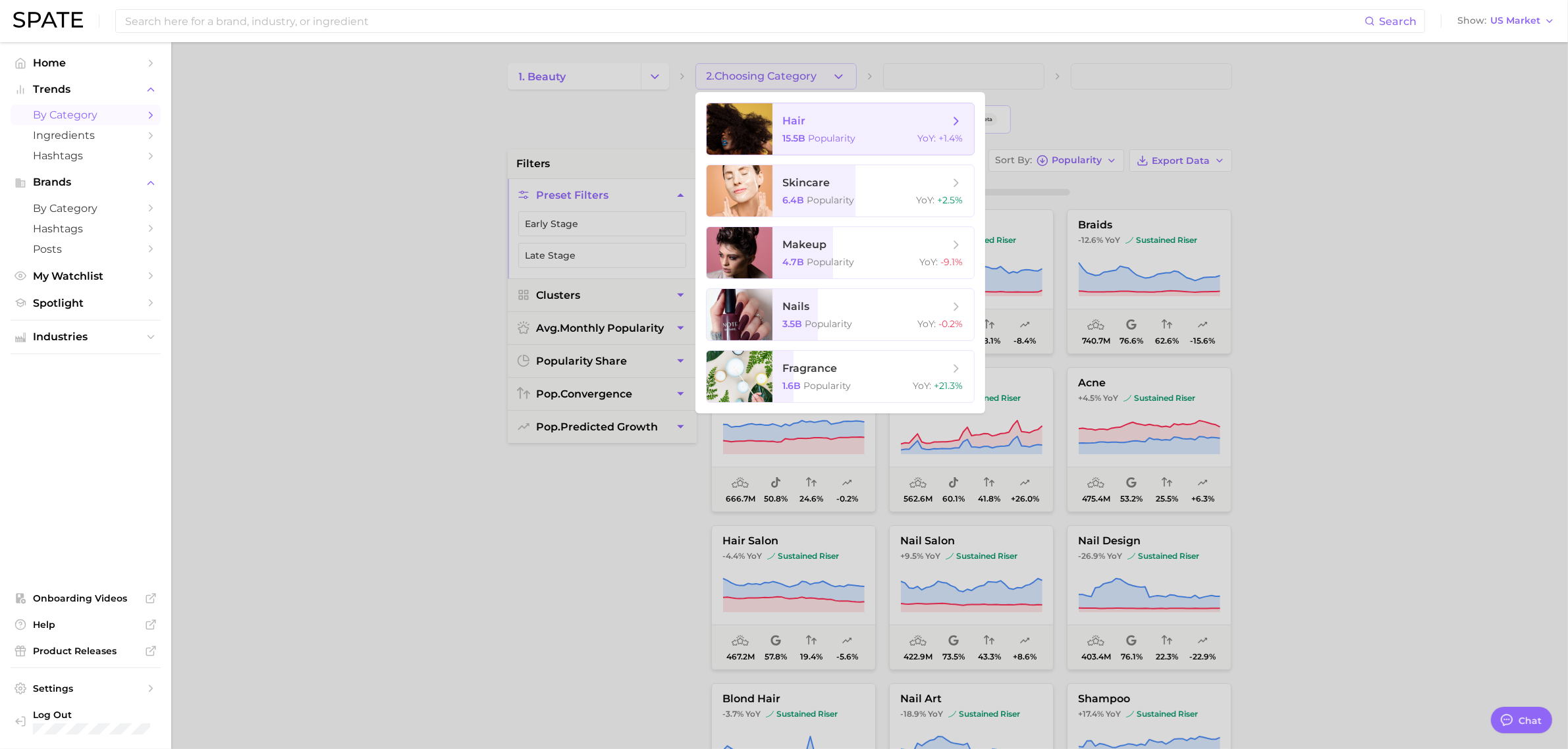
click at [827, 148] on span "hair 15.5b Popularity YoY : +1.4%" at bounding box center [873, 129] width 201 height 51
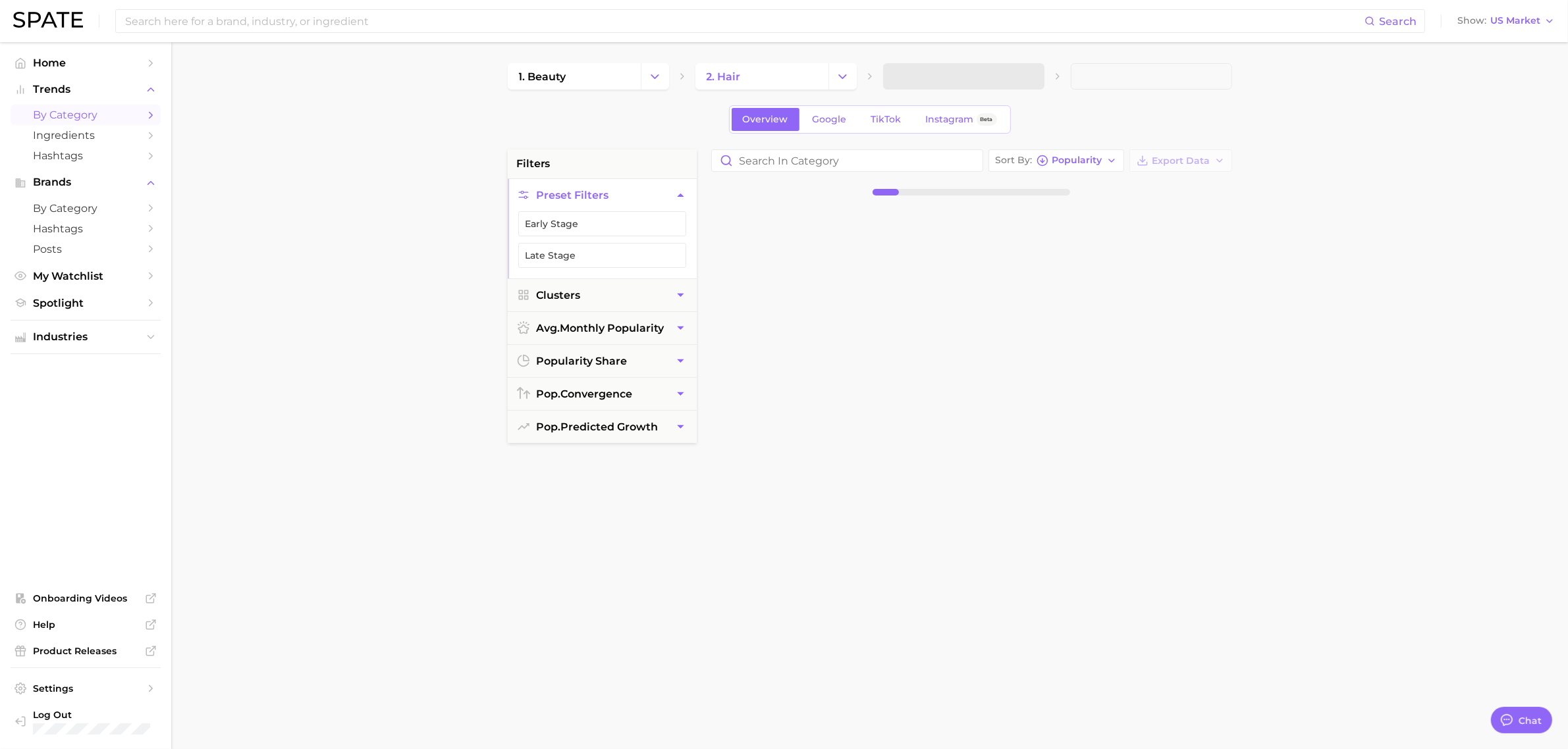
click at [1012, 79] on span at bounding box center [963, 77] width 161 height 26
click at [1028, 80] on icon "button" at bounding box center [1026, 77] width 14 height 14
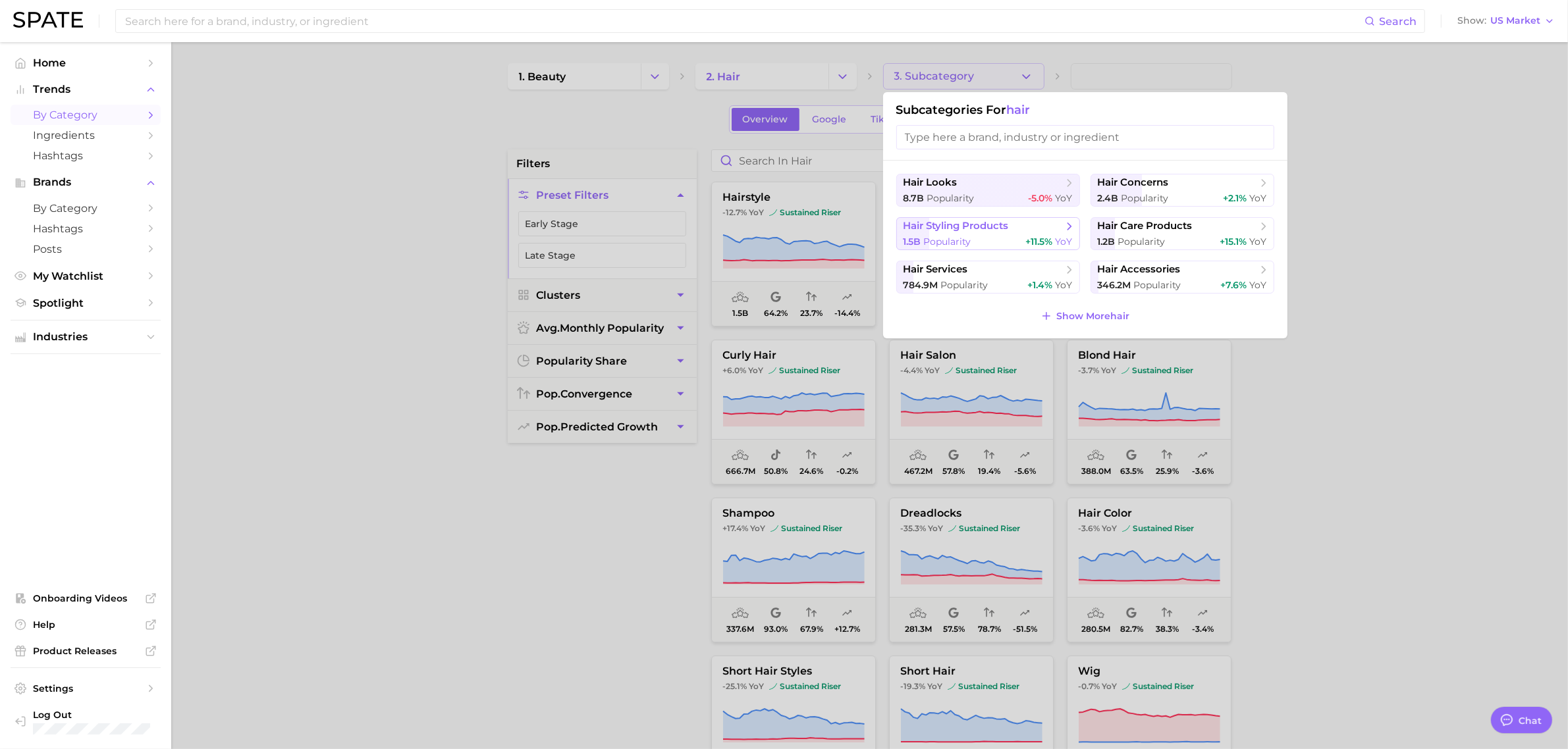
click at [1019, 232] on span "hair styling products" at bounding box center [983, 226] width 160 height 13
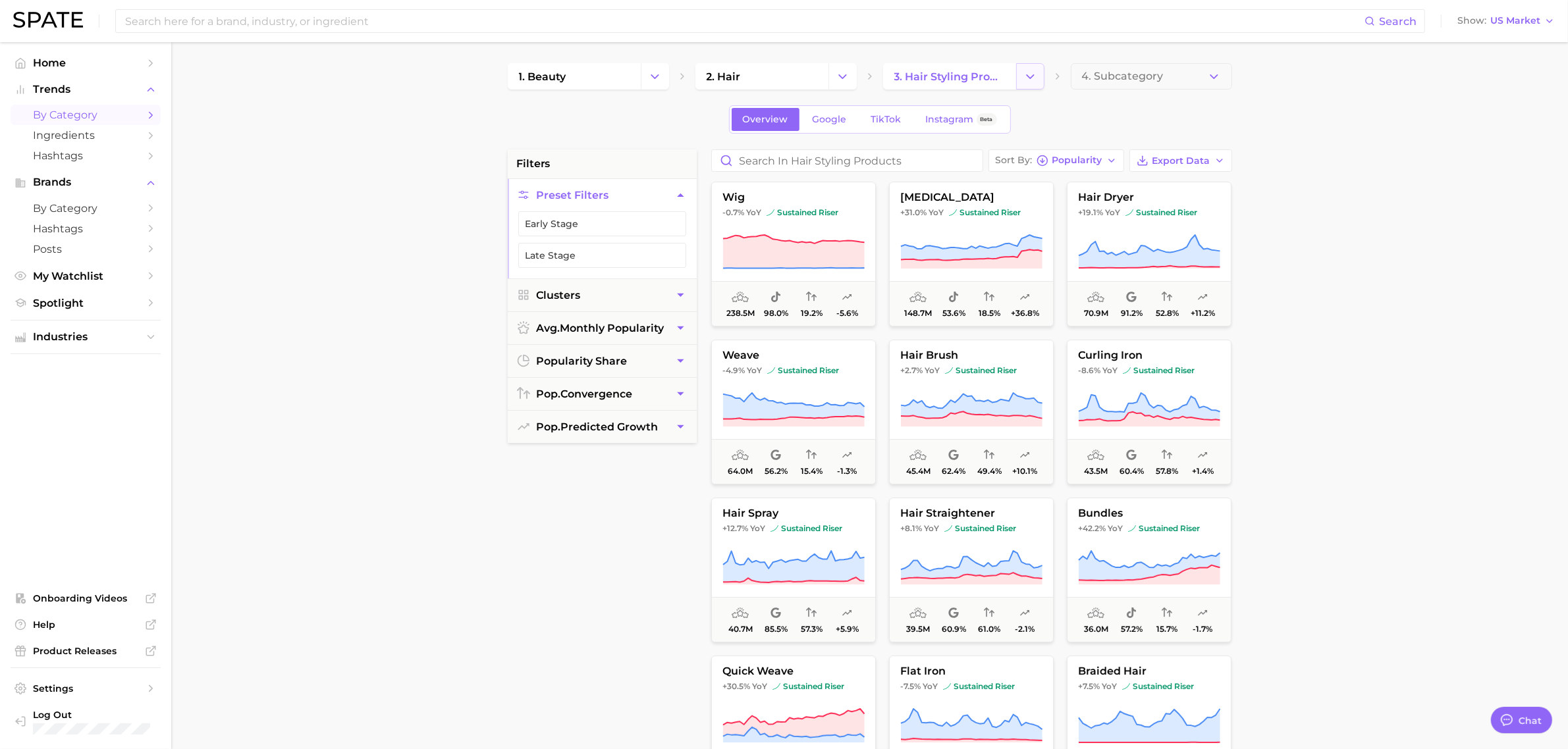
click at [1029, 70] on icon "Change Category" at bounding box center [1030, 77] width 14 height 14
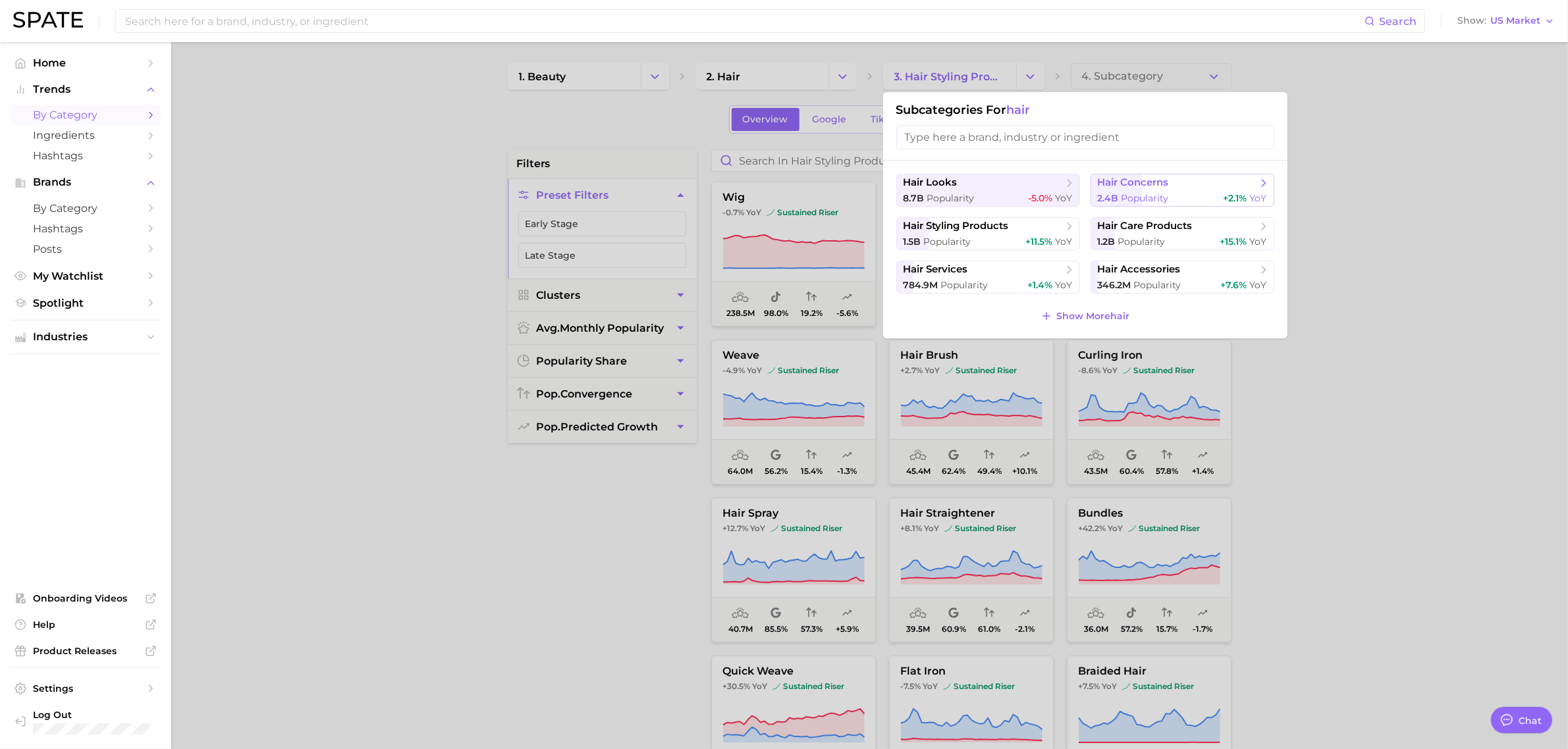
click at [1162, 191] on button "hair concerns 2.4b Popularity +2.1% YoY" at bounding box center [1182, 191] width 183 height 33
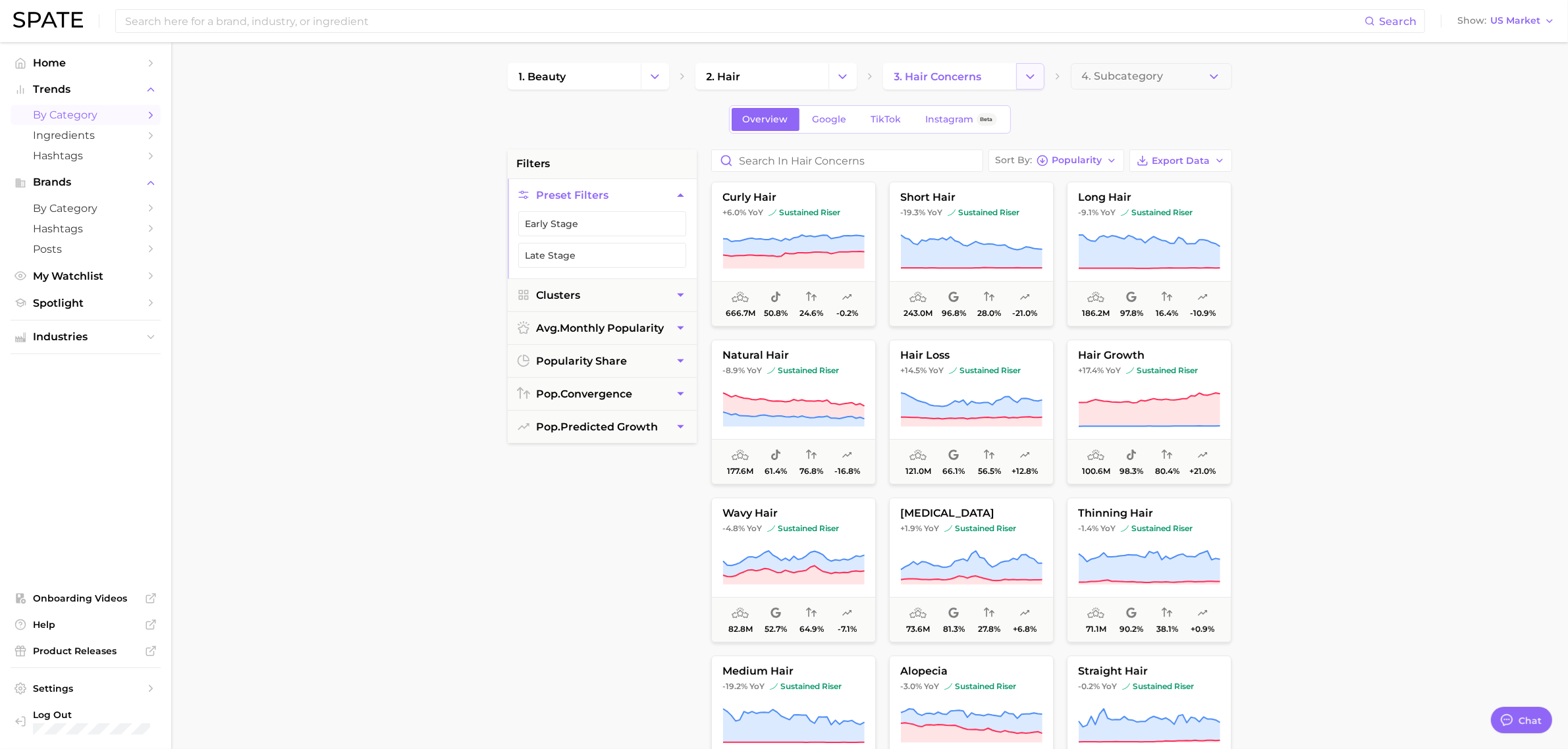
click at [1021, 67] on button "Change Category" at bounding box center [1030, 77] width 28 height 26
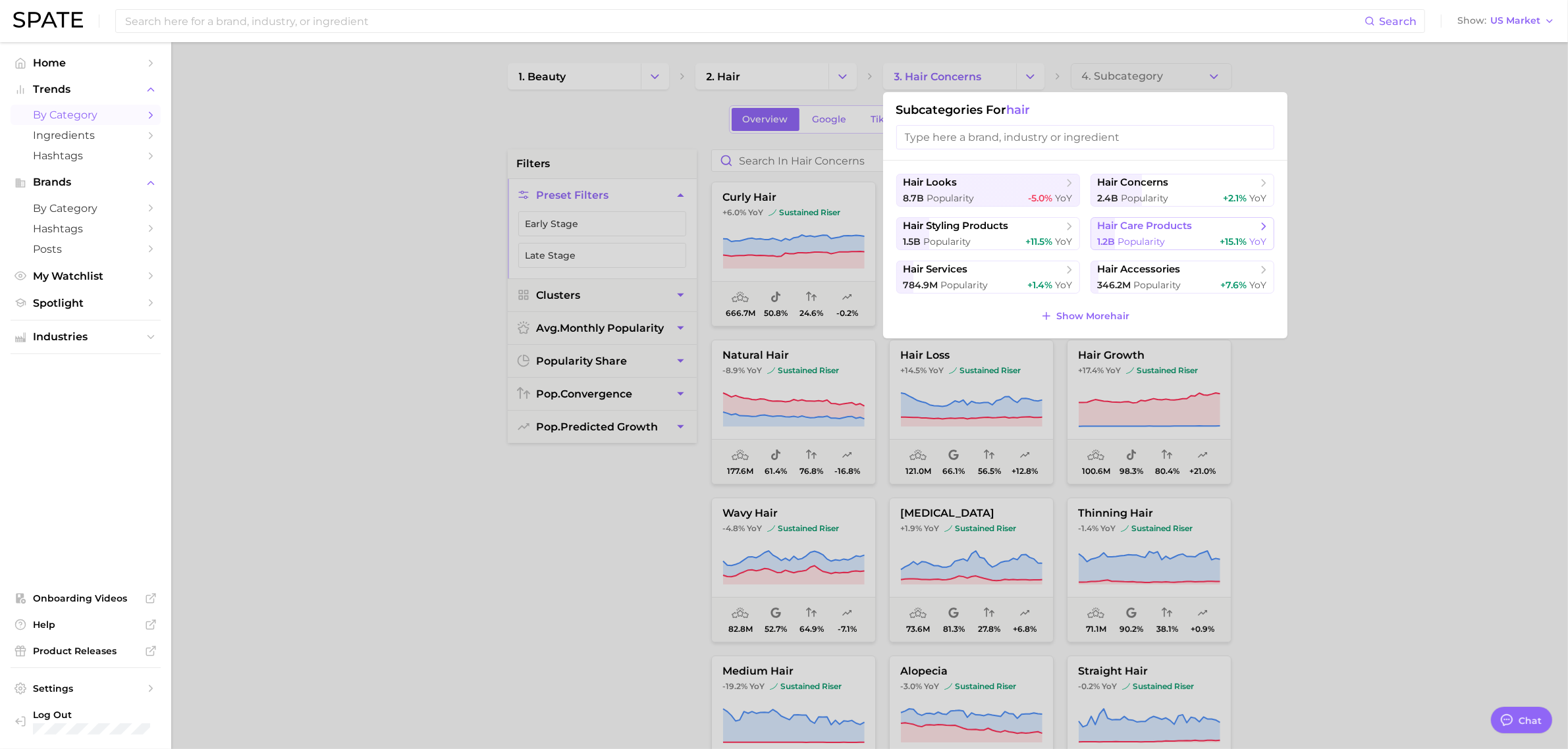
click at [1144, 232] on span "hair care products" at bounding box center [1144, 225] width 95 height 12
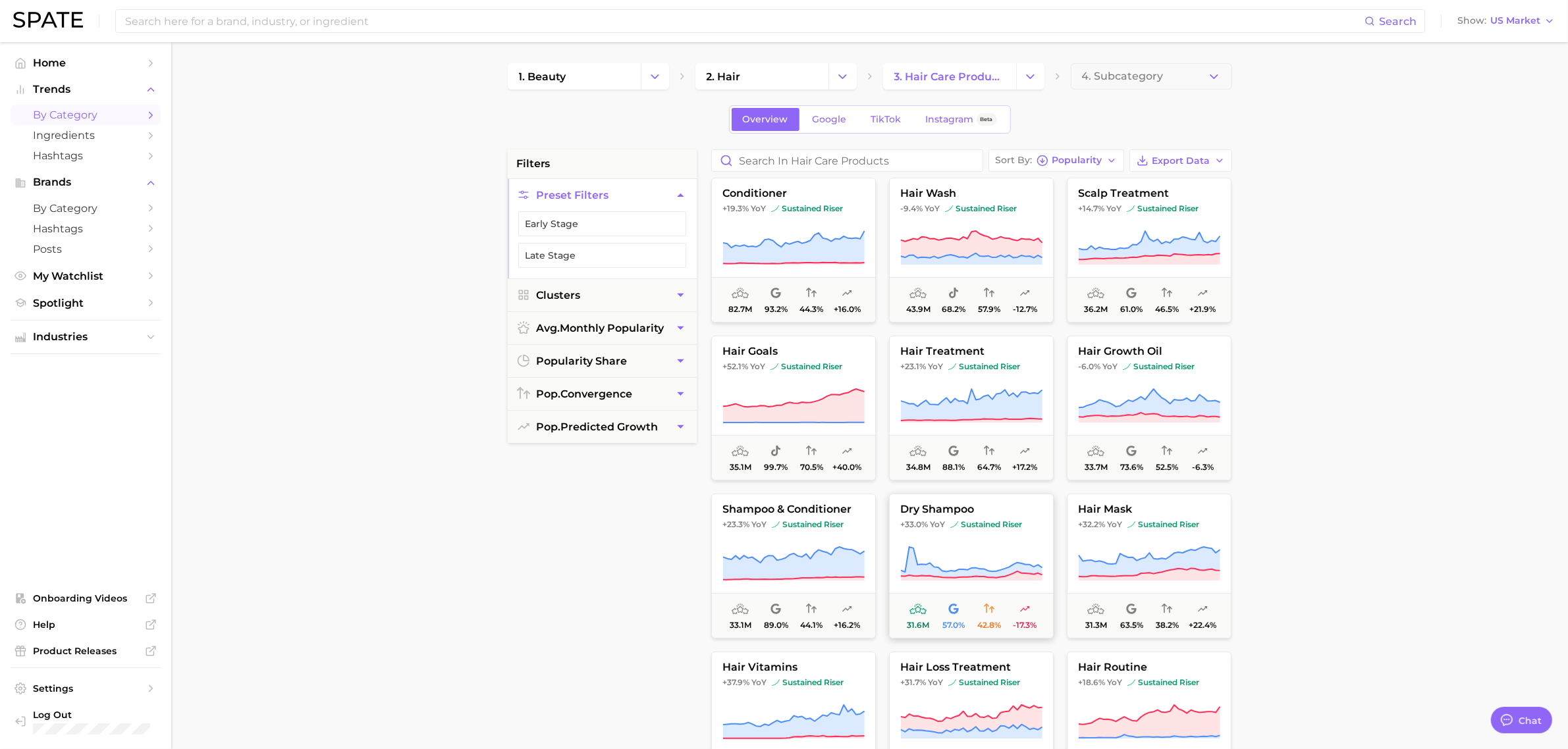
scroll to position [244, 0]
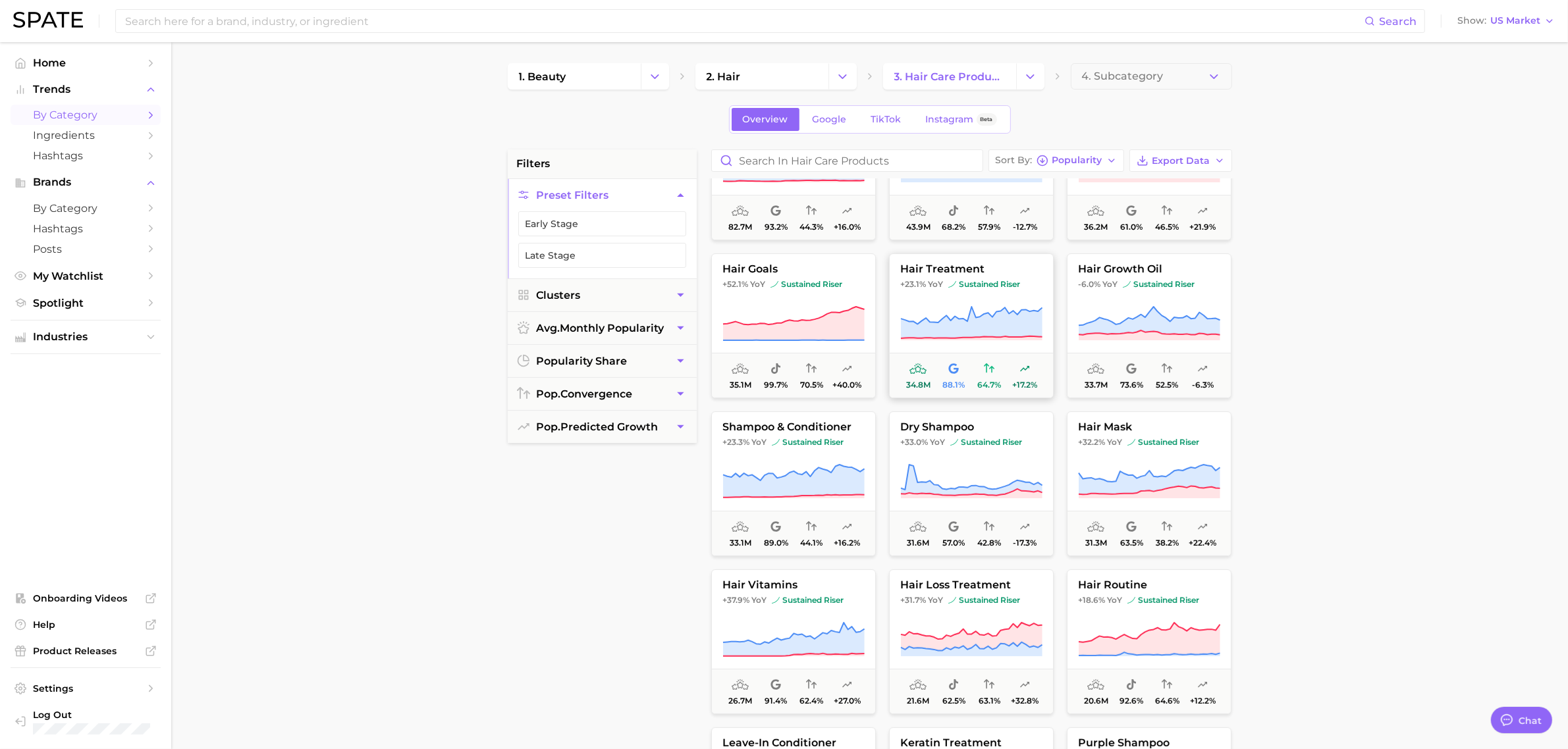
click at [982, 314] on icon at bounding box center [971, 324] width 142 height 37
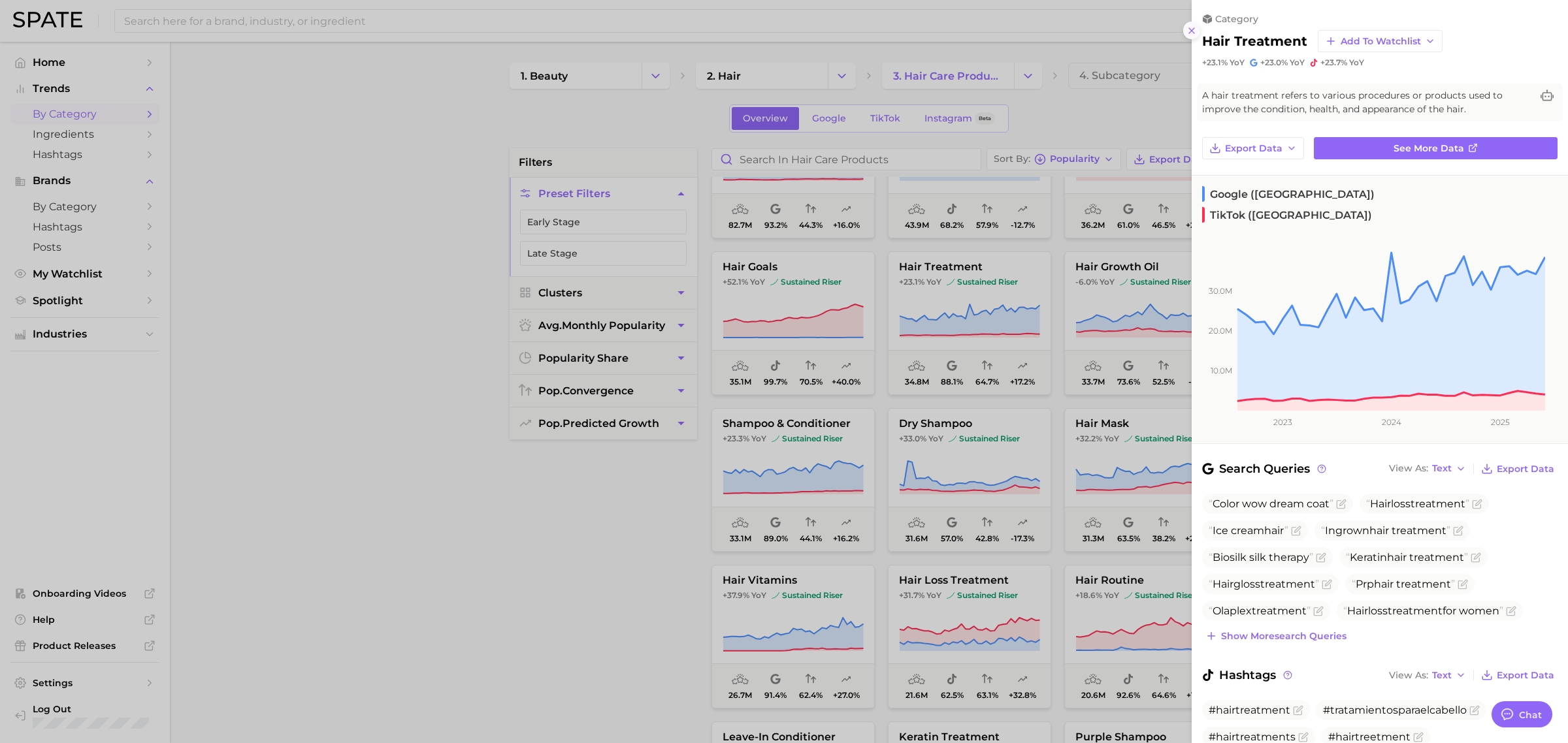
click at [1194, 31] on icon at bounding box center [1191, 30] width 11 height 11
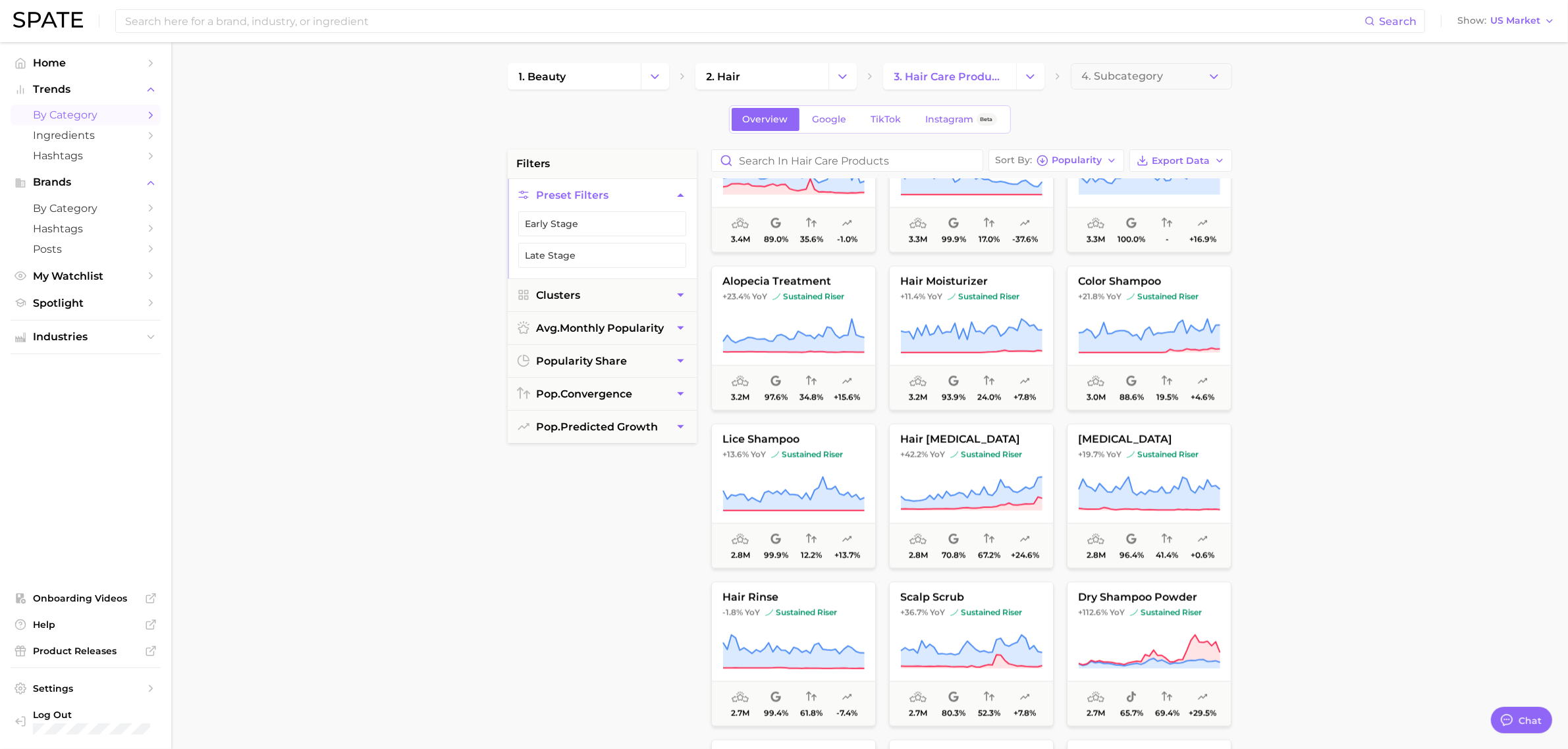
scroll to position [2714, 0]
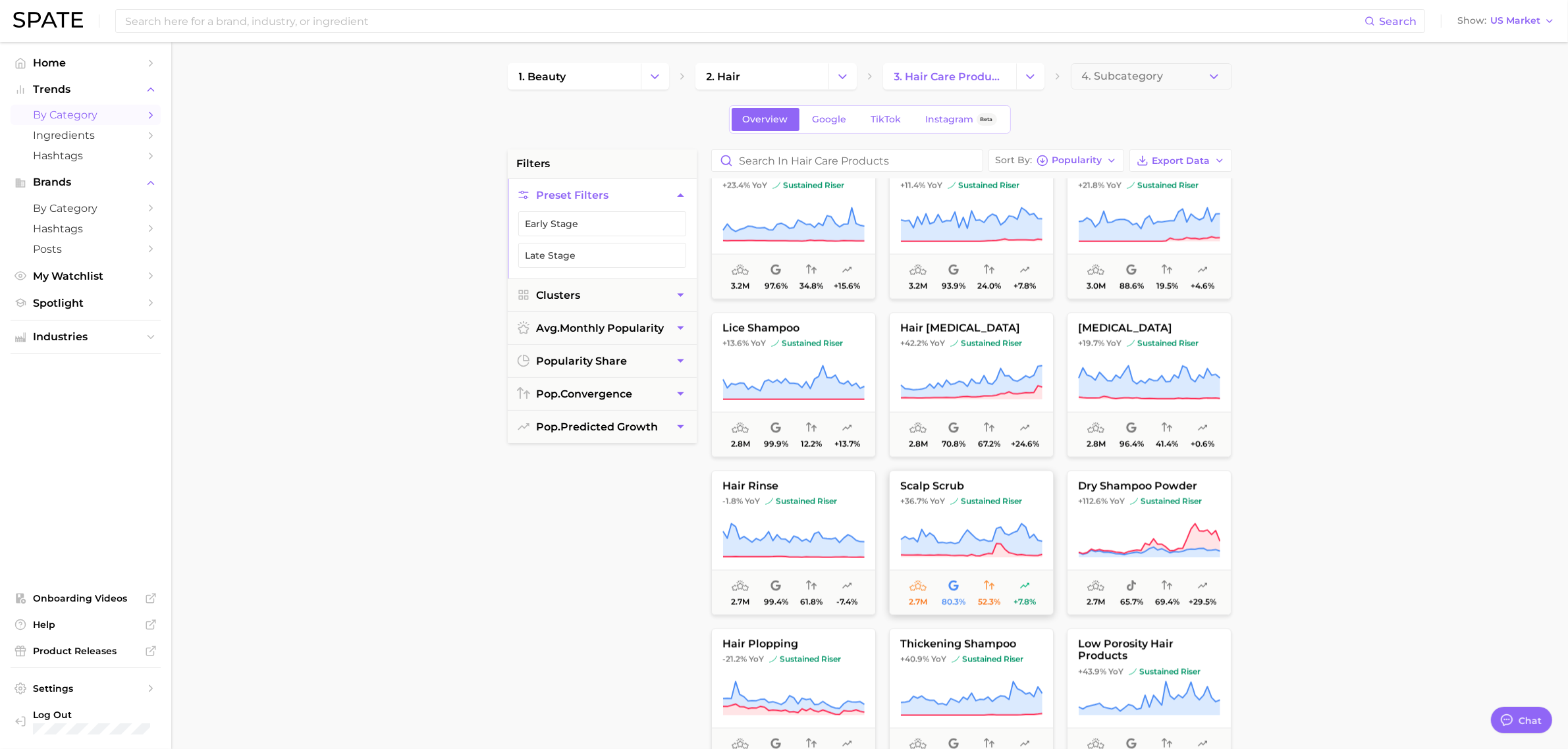
click at [995, 534] on icon at bounding box center [970, 534] width 141 height 20
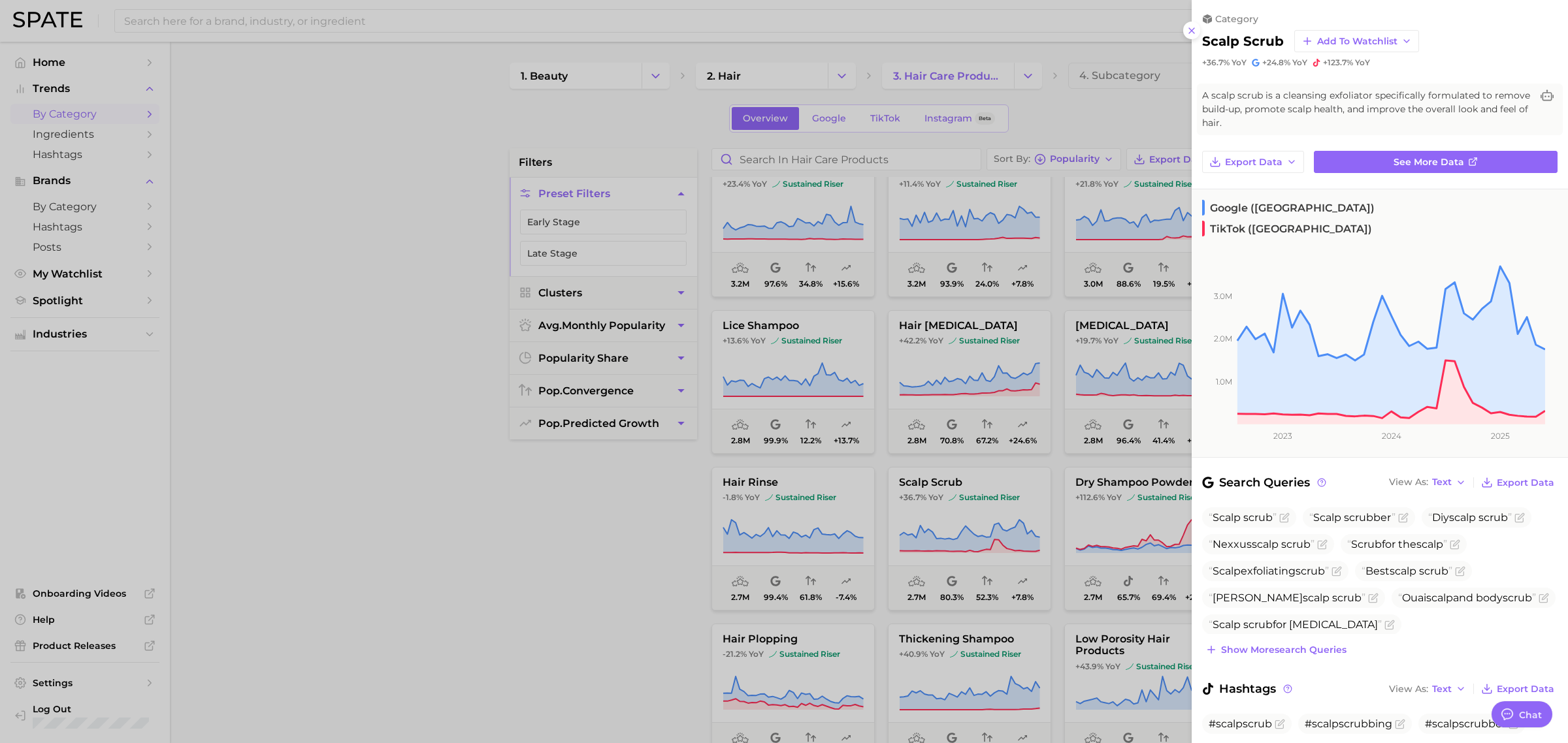
click at [648, 565] on div at bounding box center [784, 371] width 1568 height 743
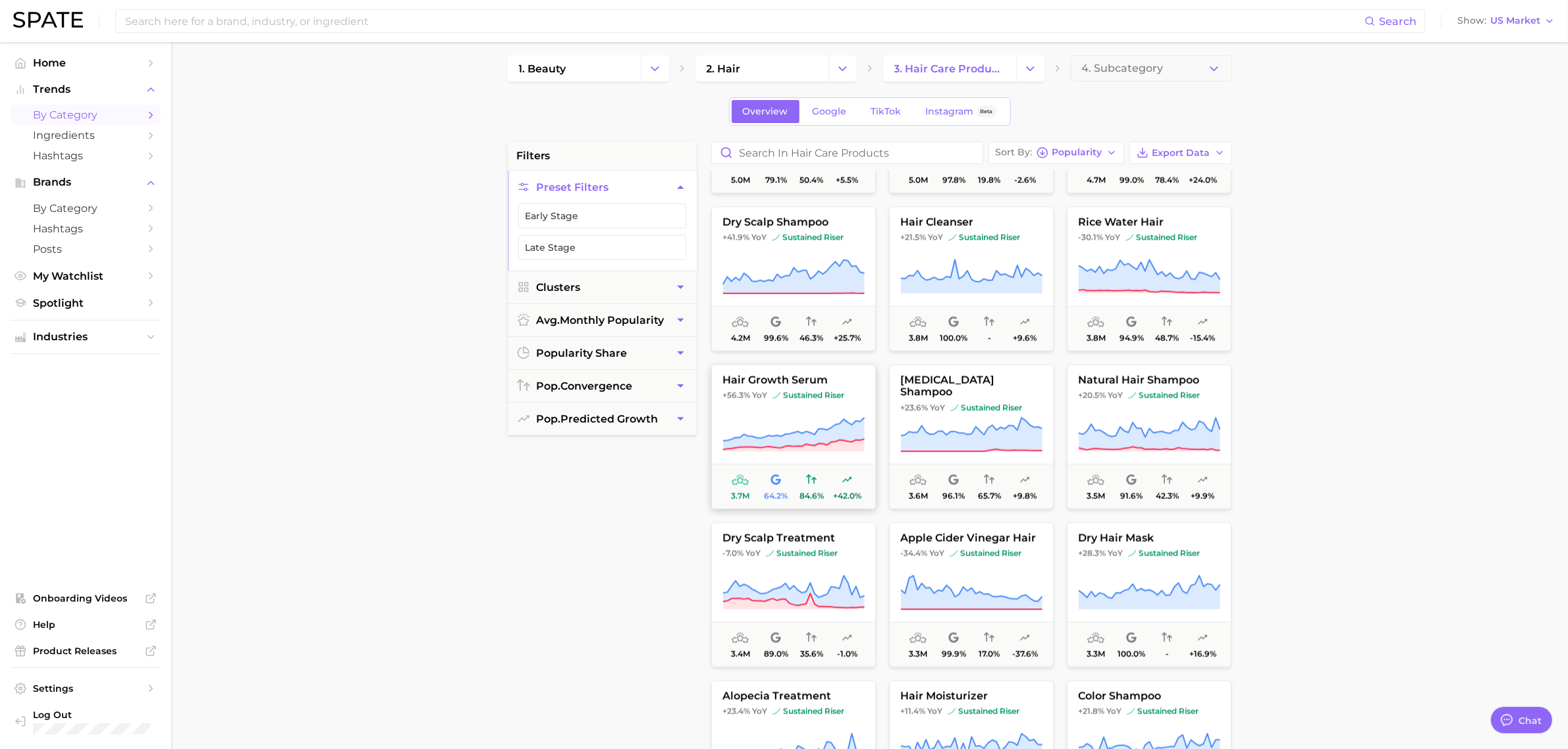
scroll to position [2209, 0]
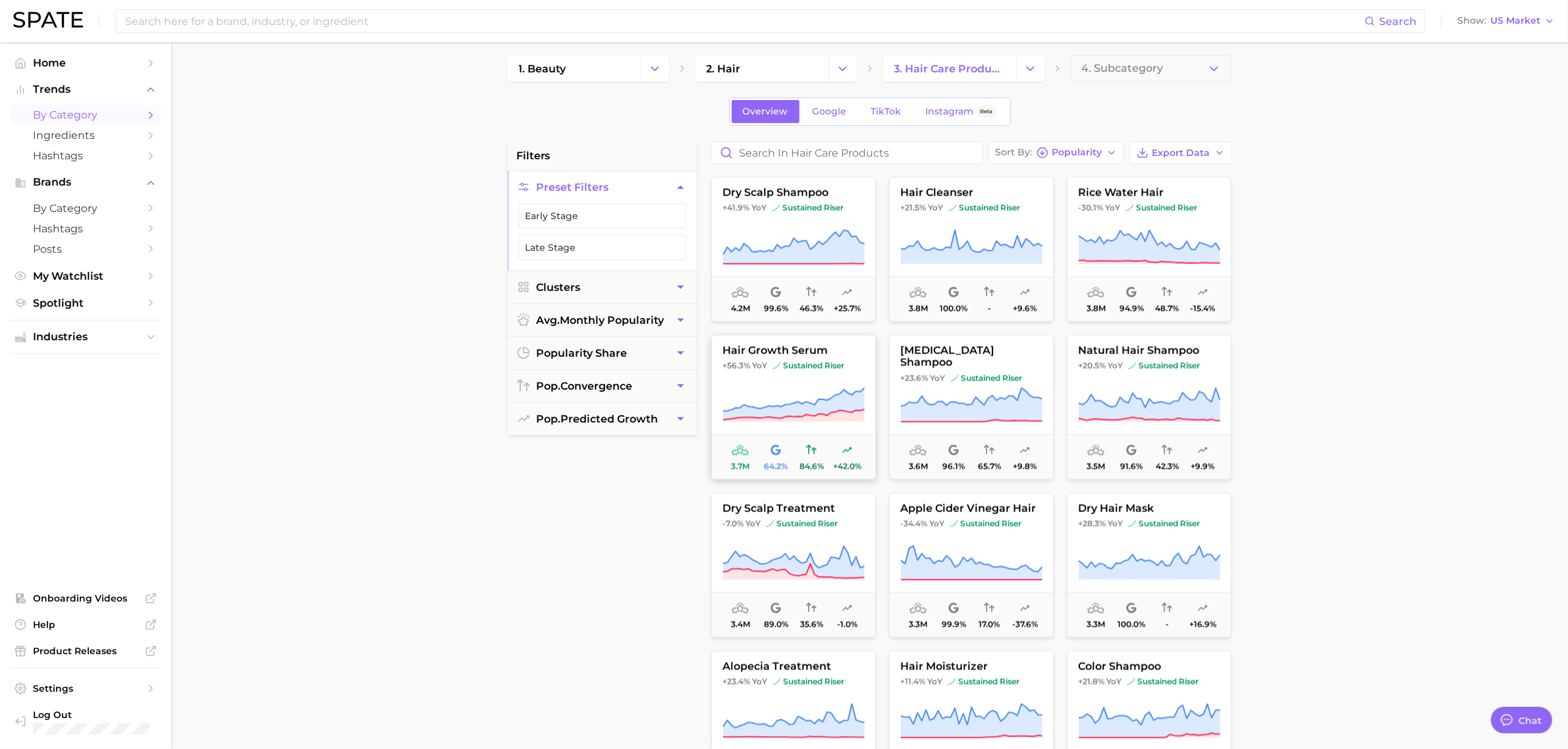
click at [792, 405] on icon at bounding box center [793, 404] width 141 height 31
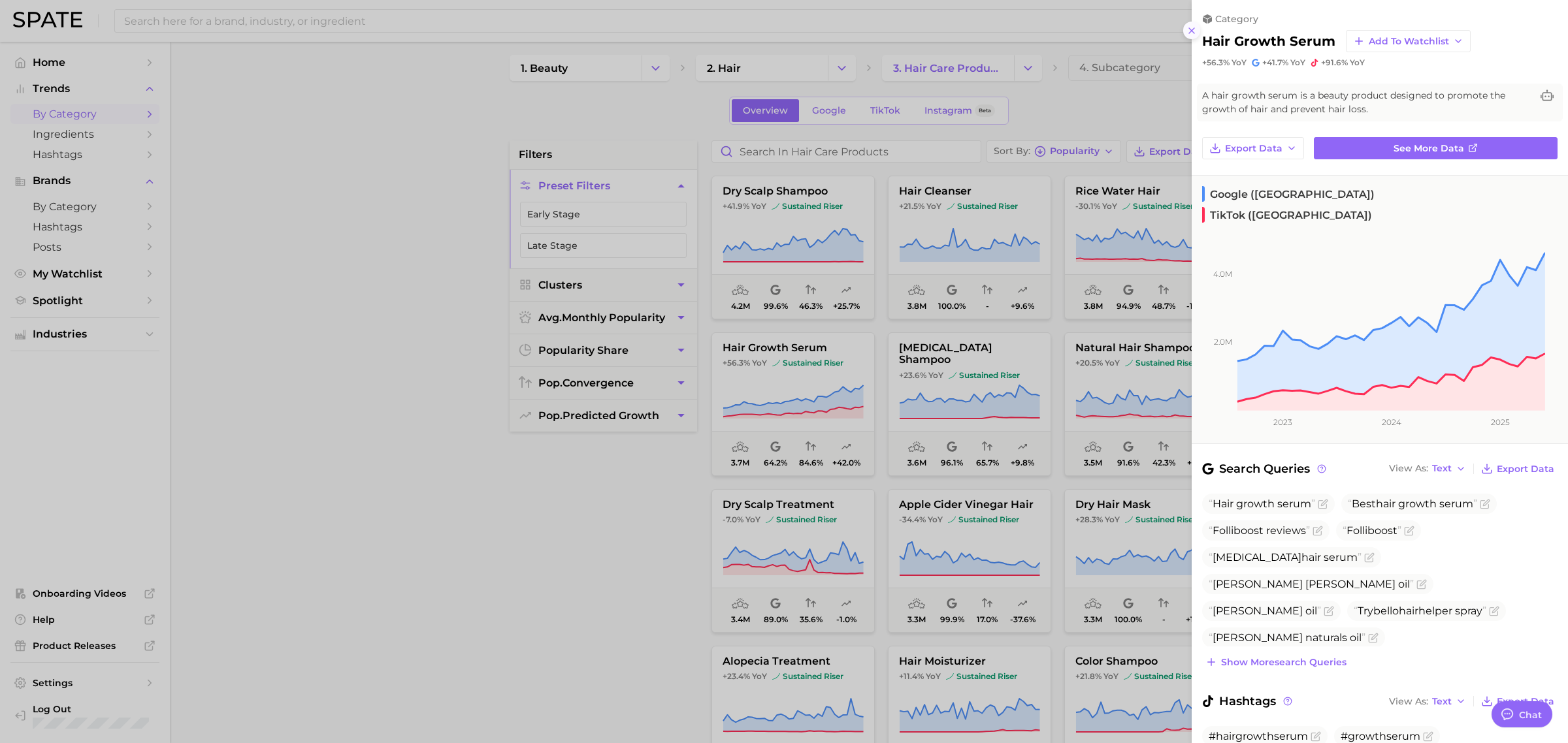
click at [1195, 27] on icon at bounding box center [1191, 30] width 11 height 11
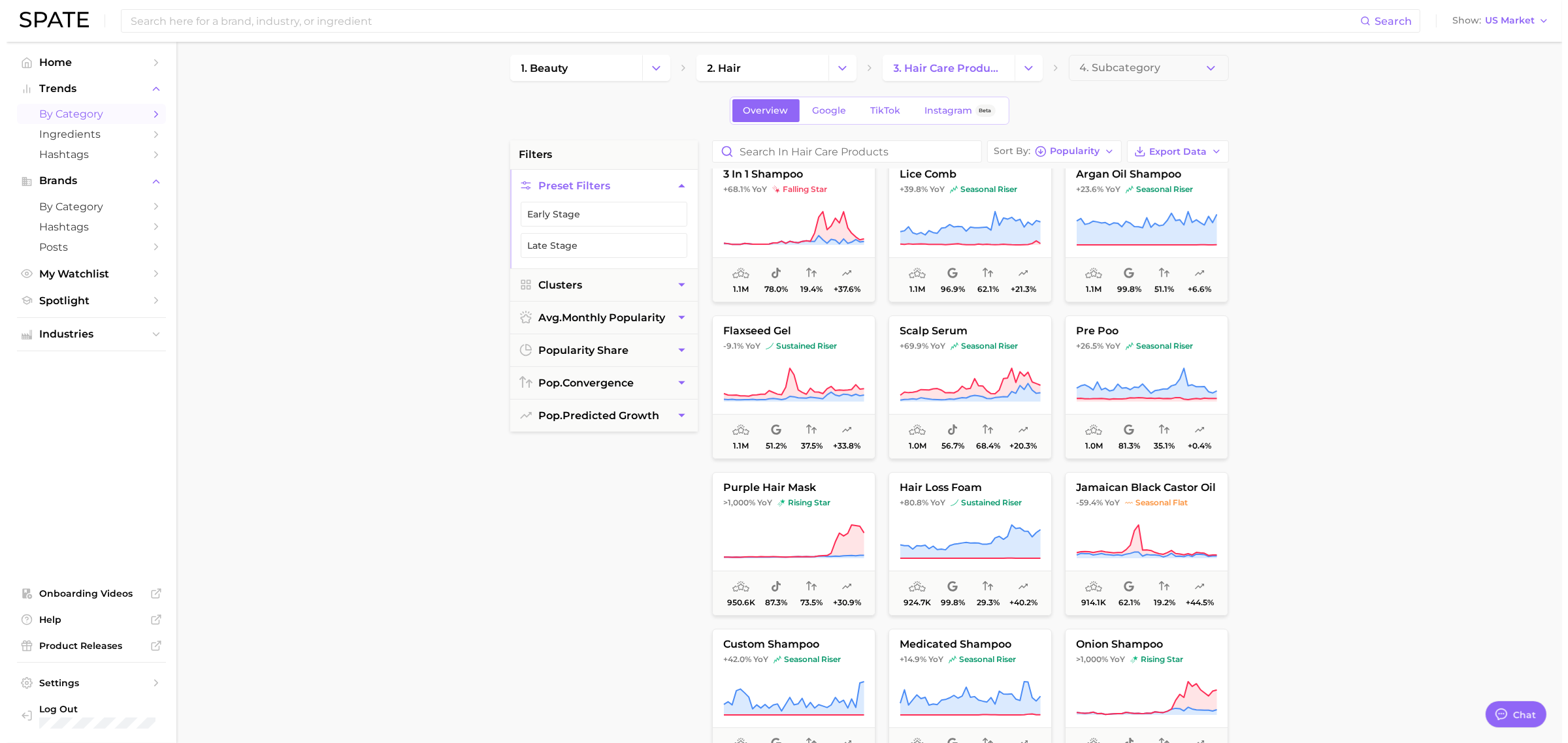
scroll to position [6029, 0]
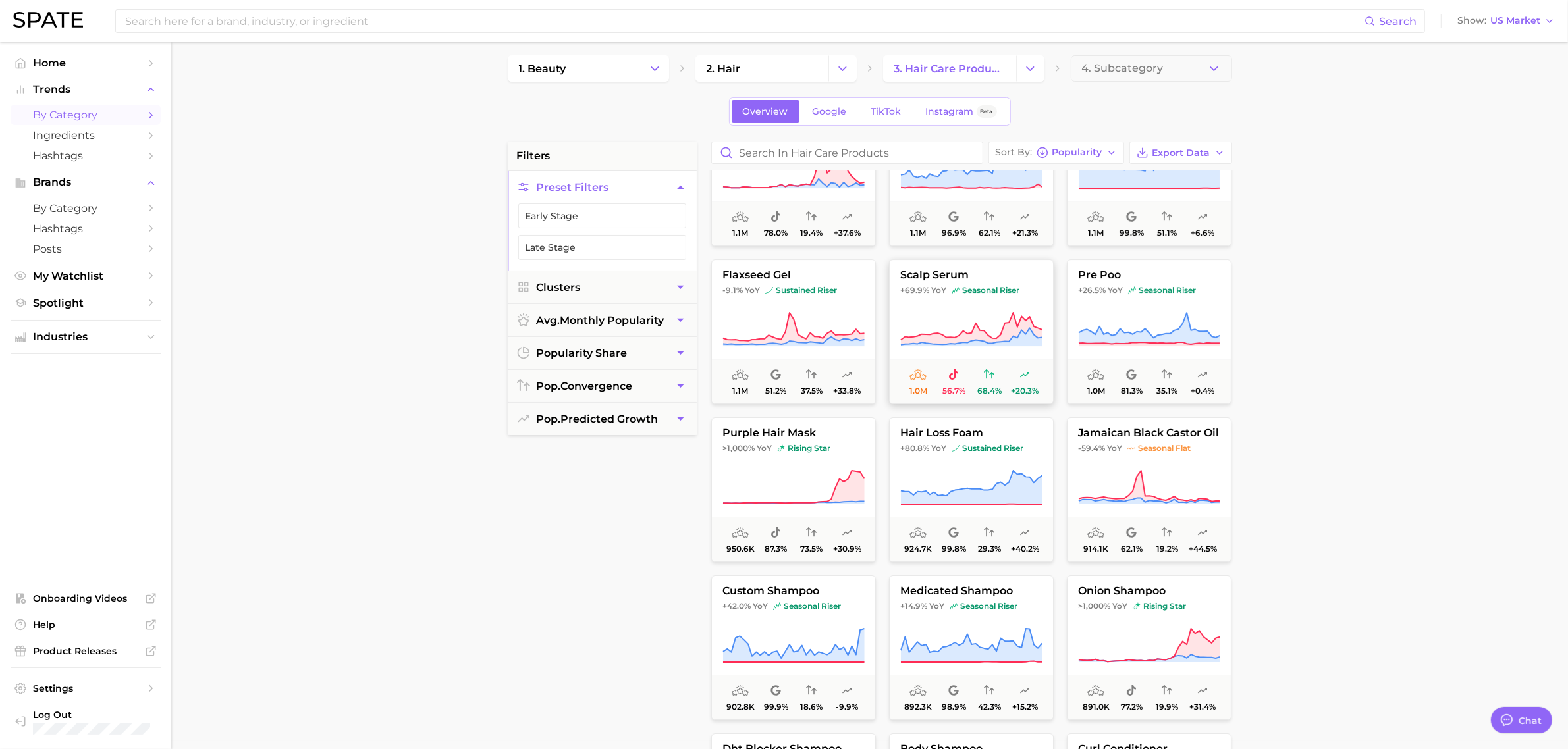
click at [992, 272] on span "scalp serum" at bounding box center [971, 275] width 163 height 12
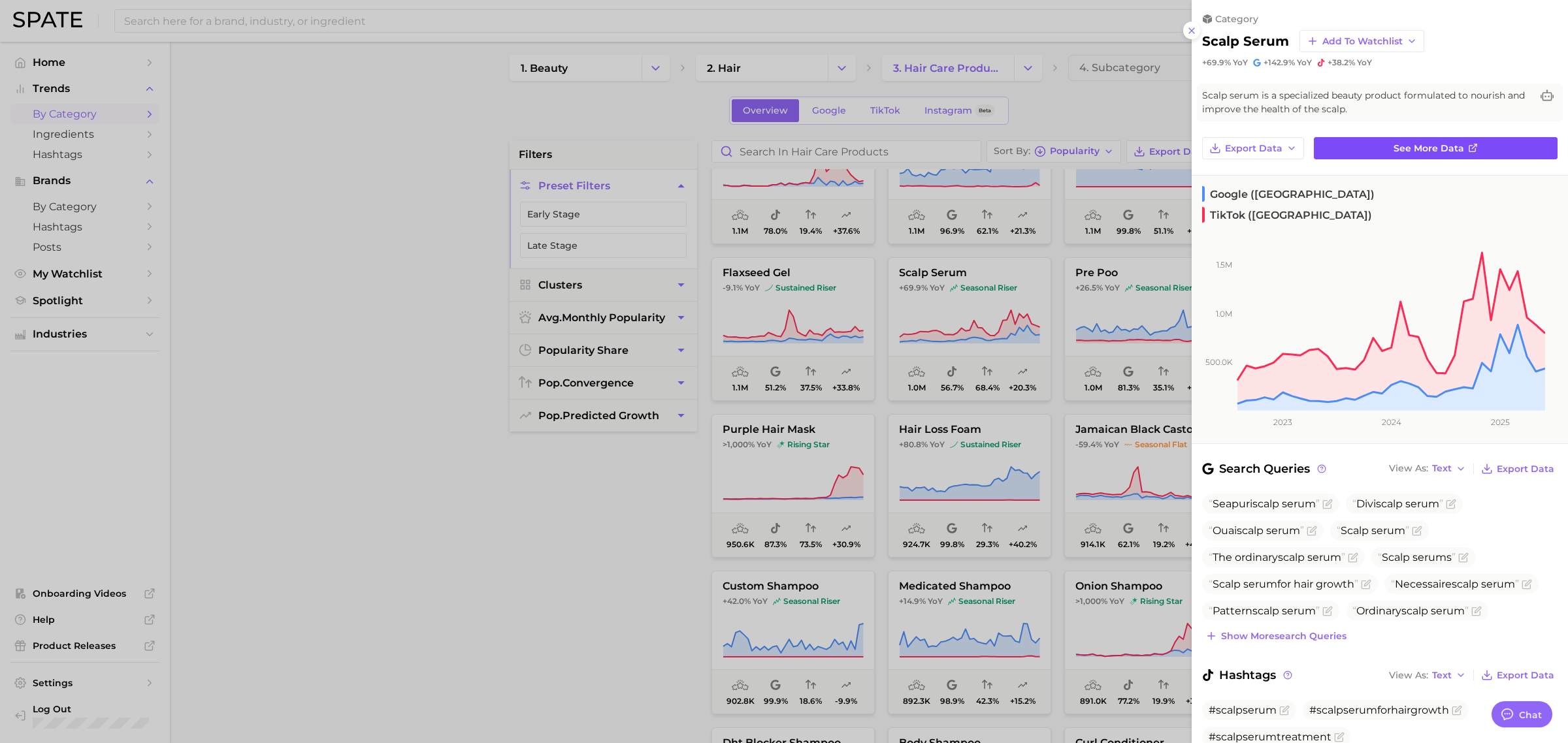
click at [1394, 152] on span "See more data" at bounding box center [1429, 149] width 70 height 11
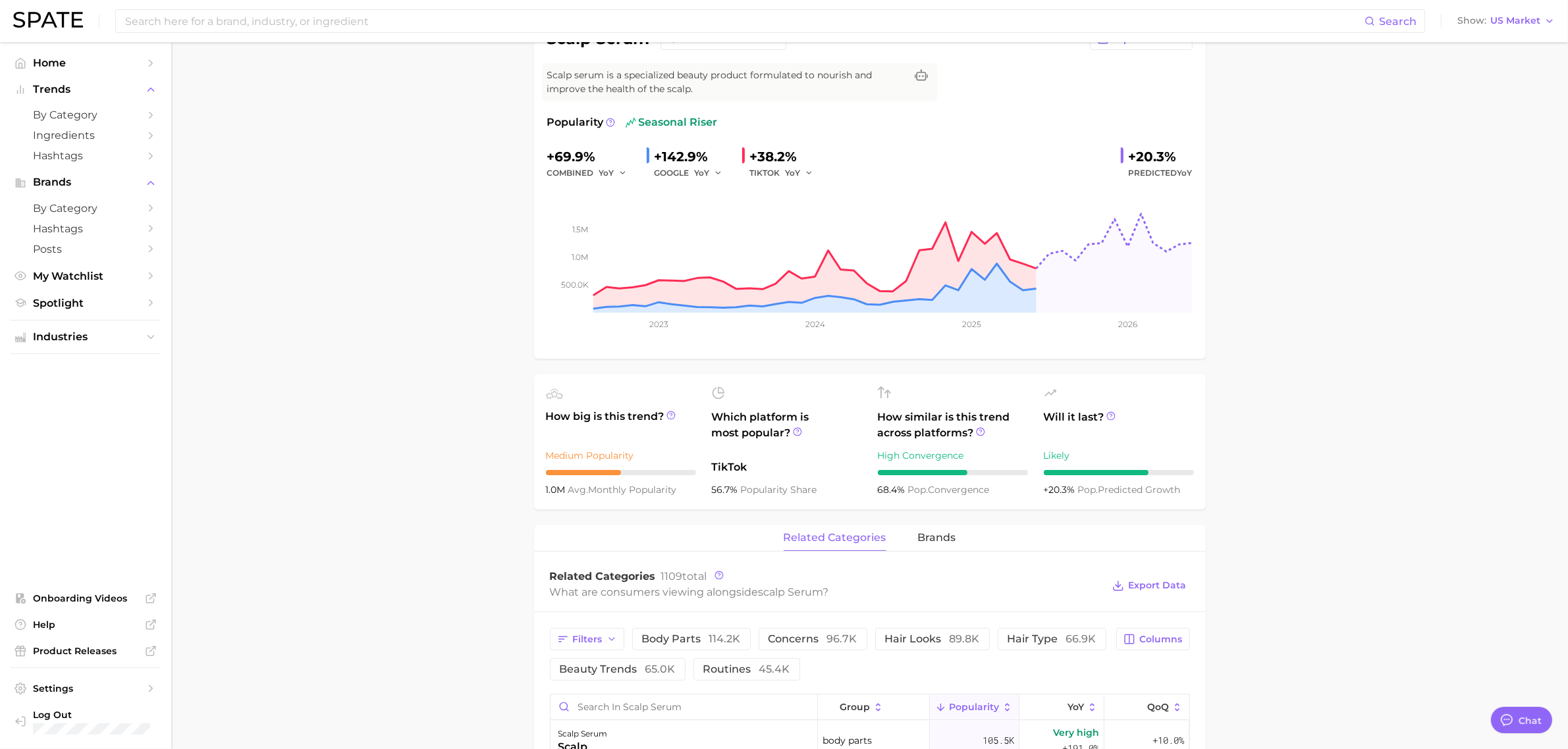
scroll to position [83, 0]
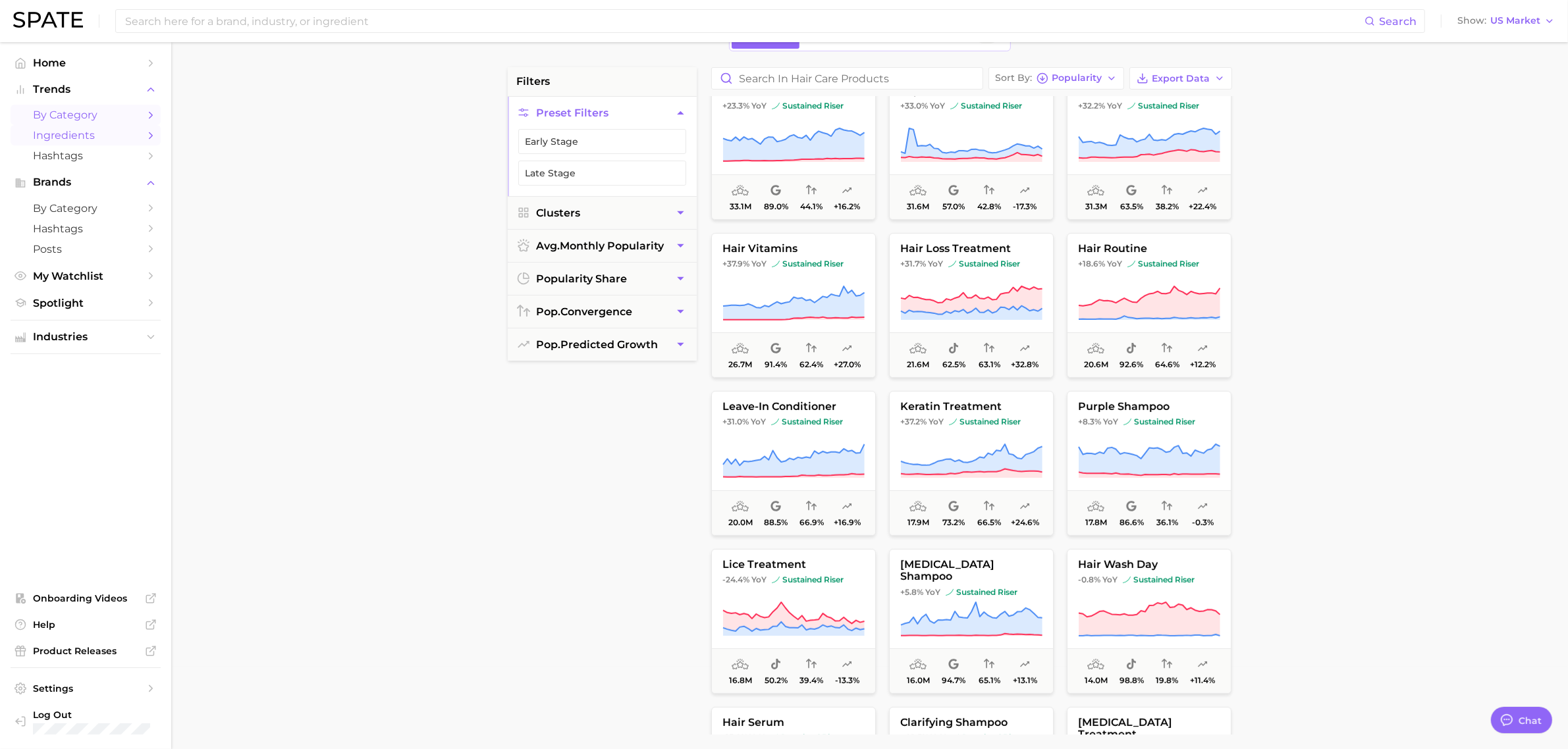
scroll to position [494, 0]
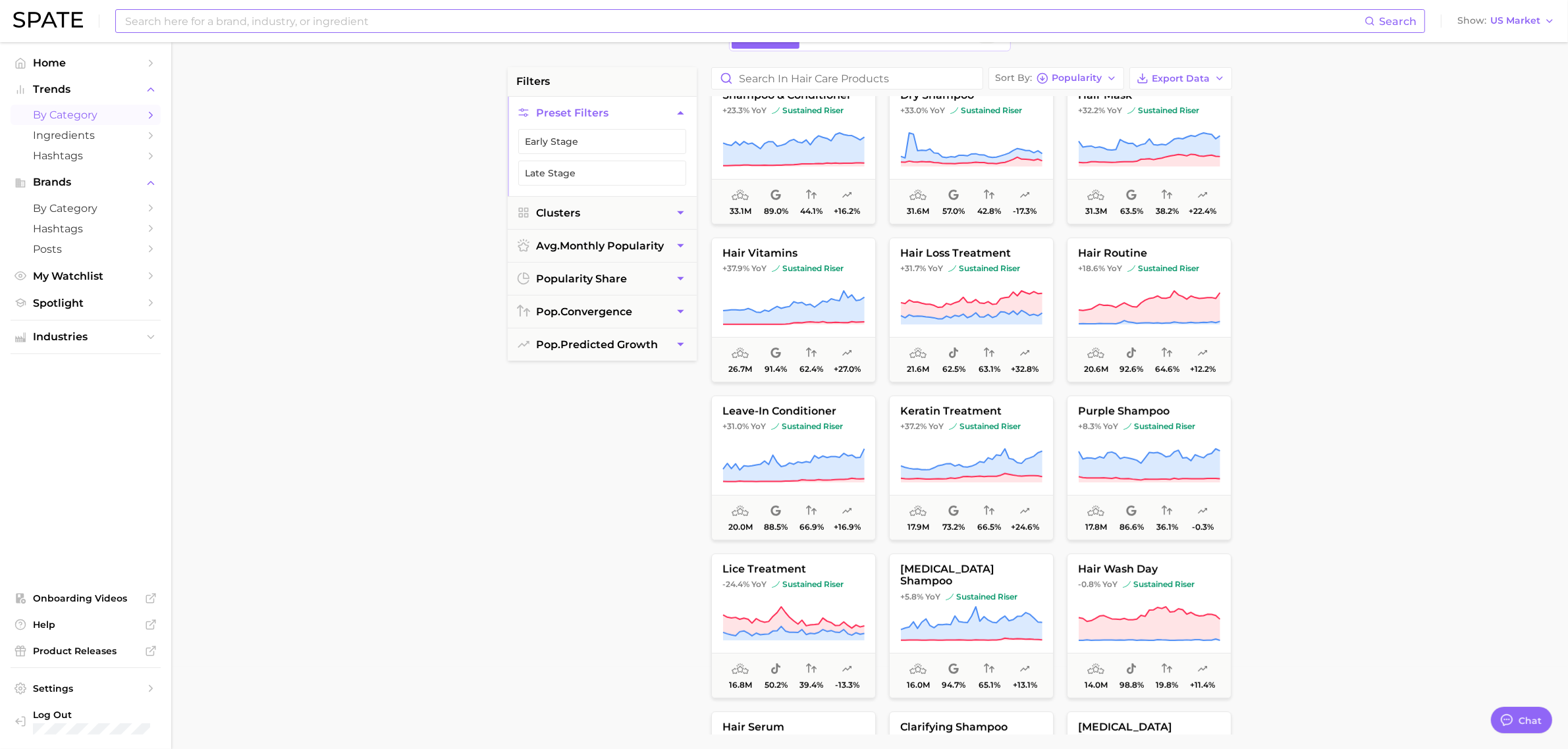
click at [200, 25] on input at bounding box center [744, 21] width 1240 height 22
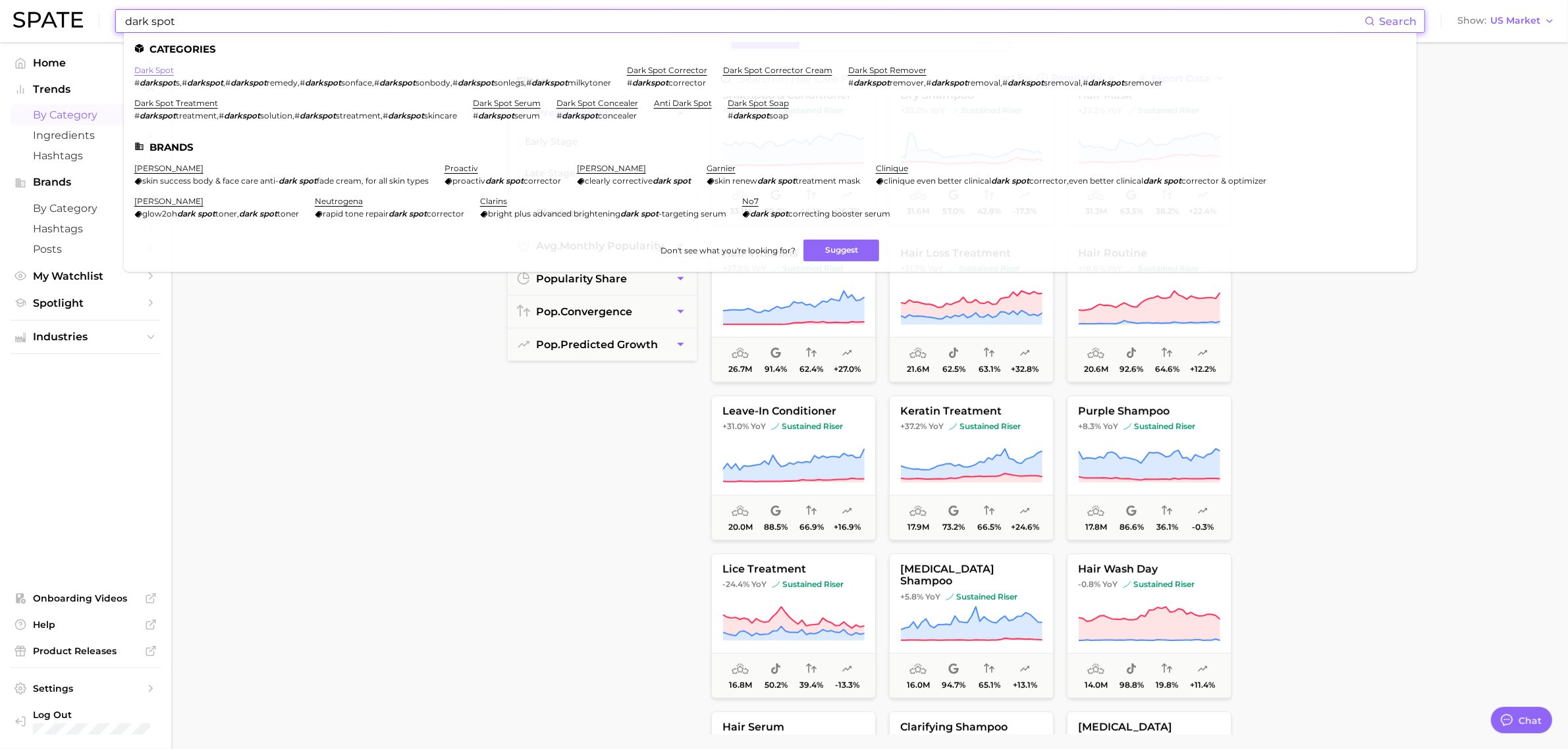
type input "dark spot"
click at [157, 67] on link "dark spot" at bounding box center [154, 70] width 40 height 10
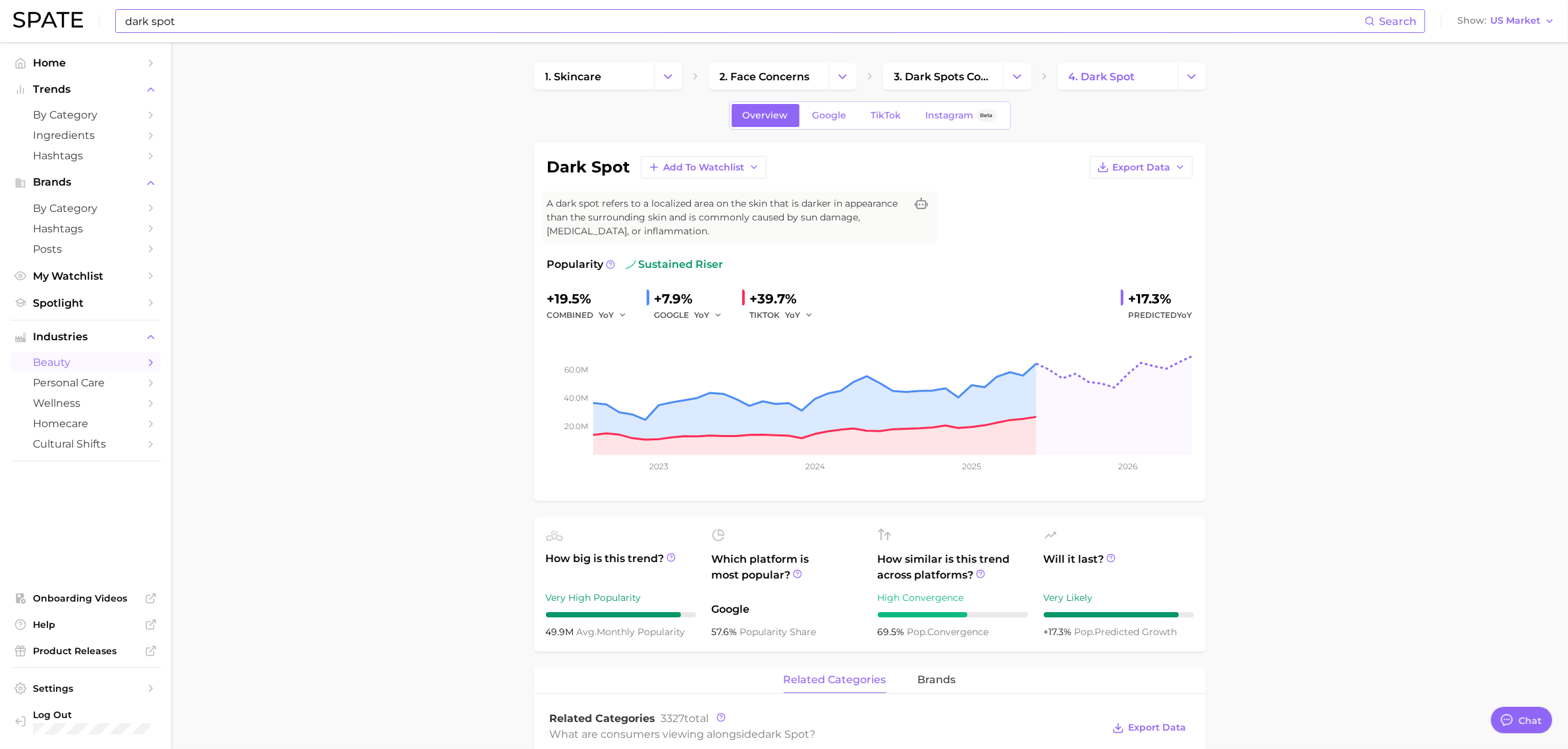
click at [287, 27] on input "dark spot" at bounding box center [744, 21] width 1240 height 22
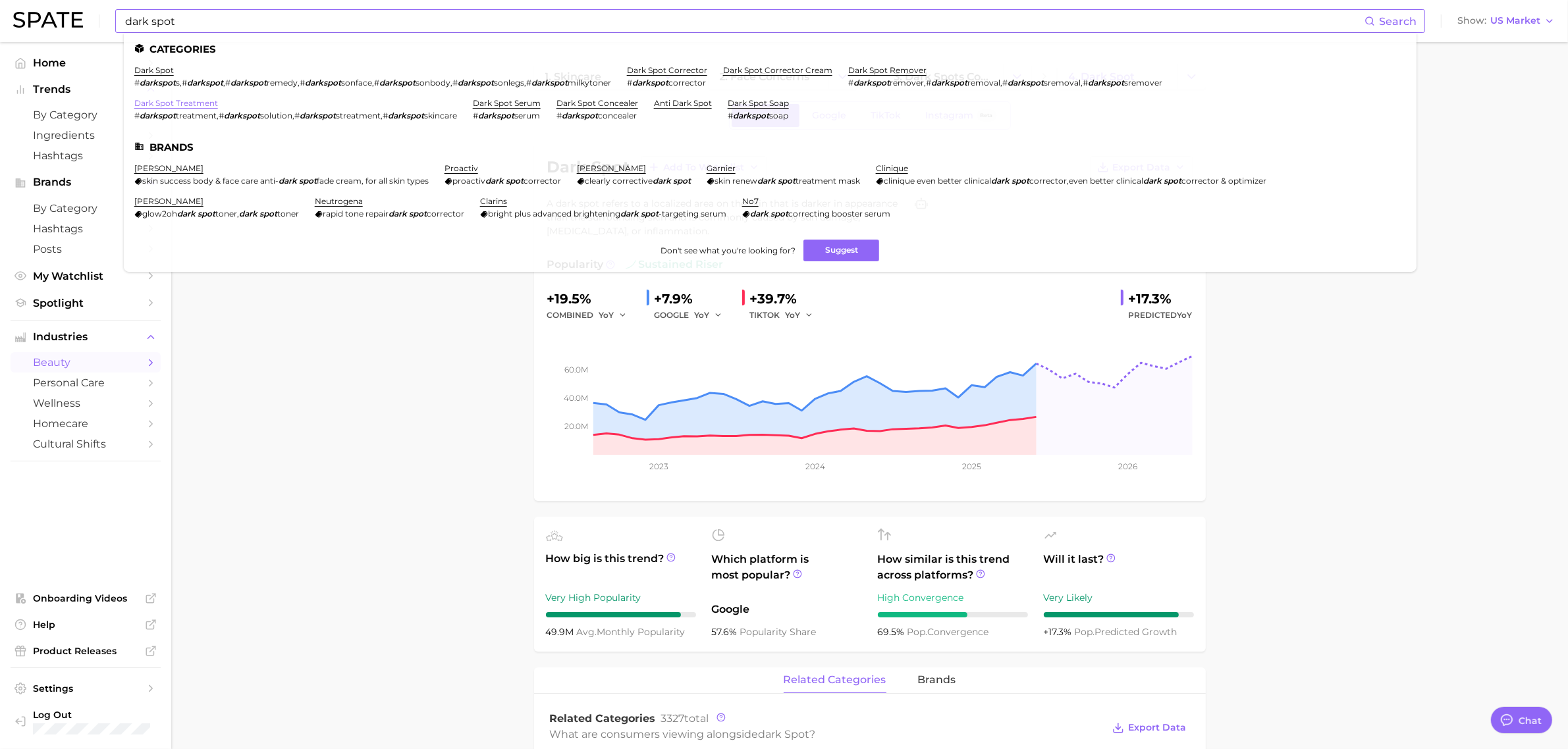
click at [202, 102] on link "dark spot treatment" at bounding box center [176, 103] width 83 height 10
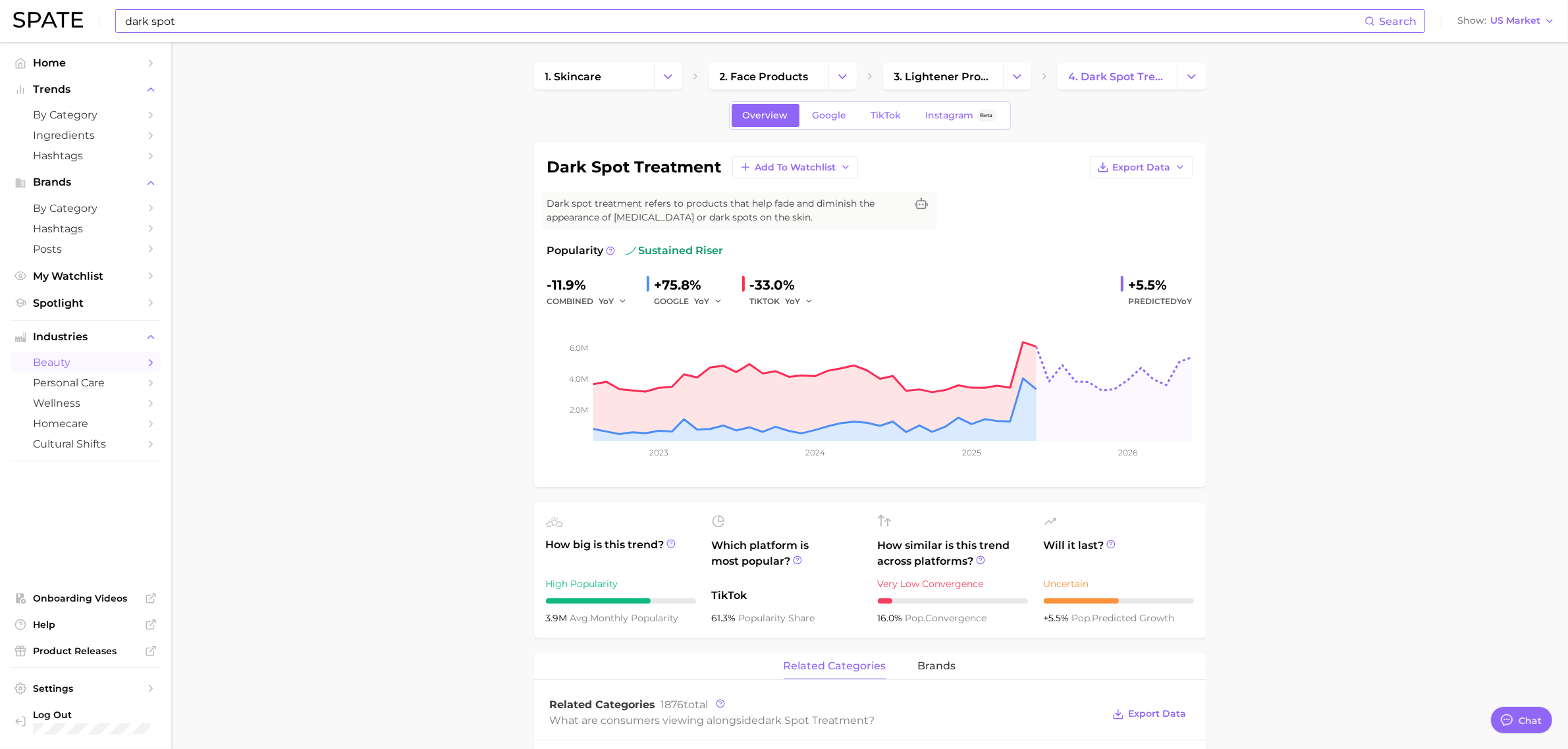
click at [192, 18] on input "dark spot" at bounding box center [744, 21] width 1240 height 22
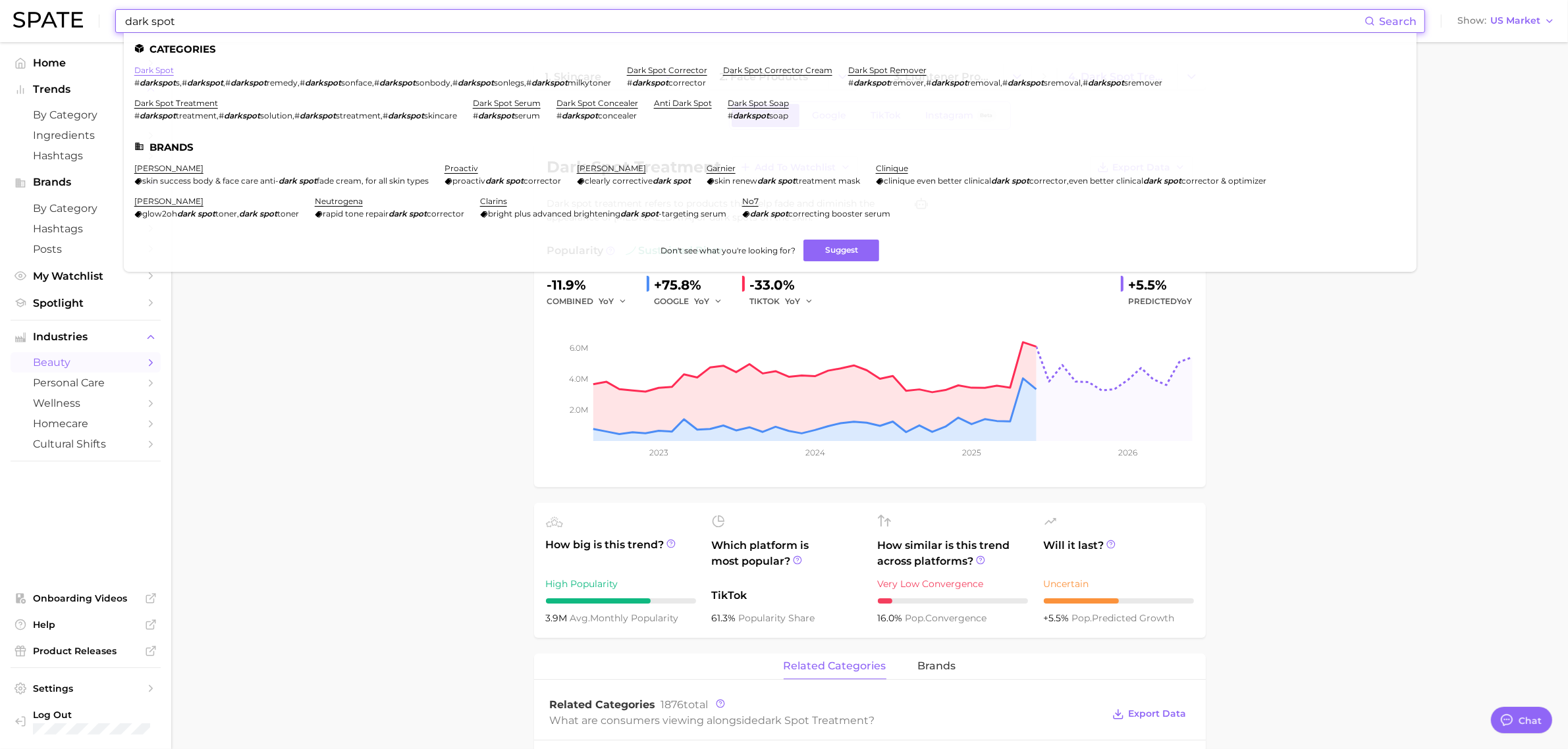
click at [163, 73] on link "dark spot" at bounding box center [154, 70] width 40 height 10
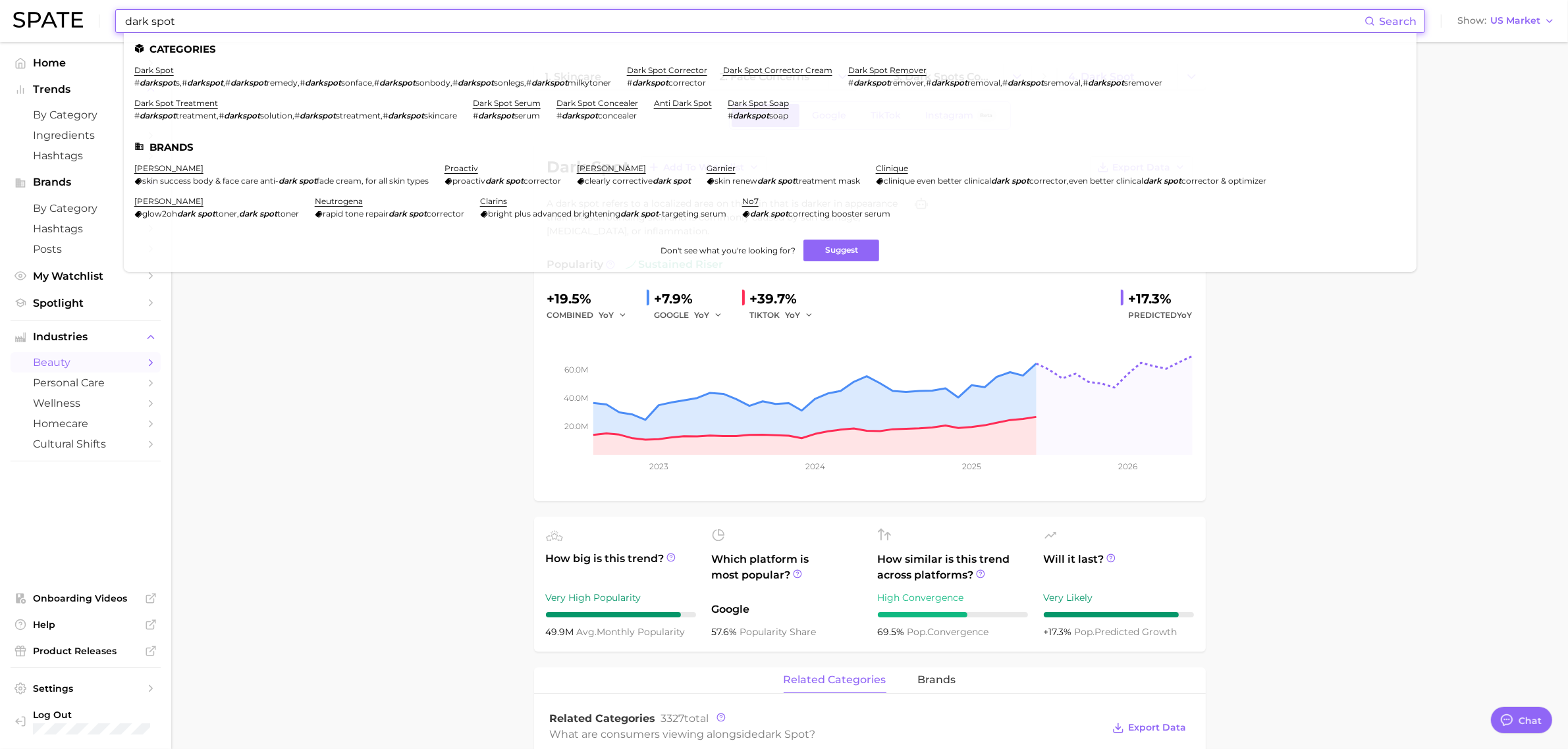
click at [320, 21] on input "dark spot" at bounding box center [744, 21] width 1240 height 22
drag, startPoint x: 273, startPoint y: 21, endPoint x: 30, endPoint y: 1, distance: 243.8
click at [40, 5] on div "dark spot Search Categories dark spot # darkspot s , # darkspot , # darkspot re…" at bounding box center [784, 21] width 1542 height 42
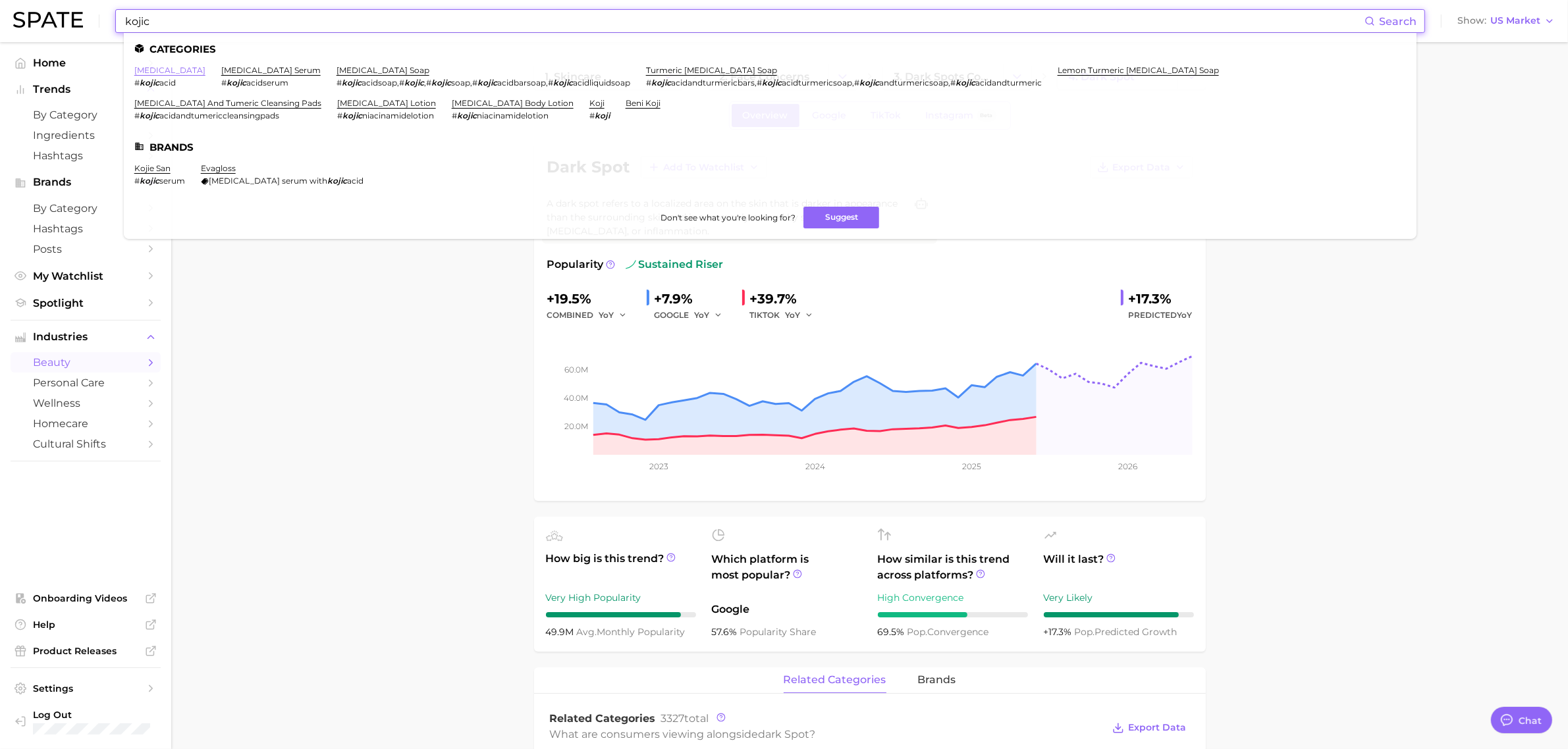
type input "kojic"
drag, startPoint x: 155, startPoint y: 66, endPoint x: 194, endPoint y: 70, distance: 39.2
click at [155, 66] on link "[MEDICAL_DATA]" at bounding box center [170, 70] width 71 height 10
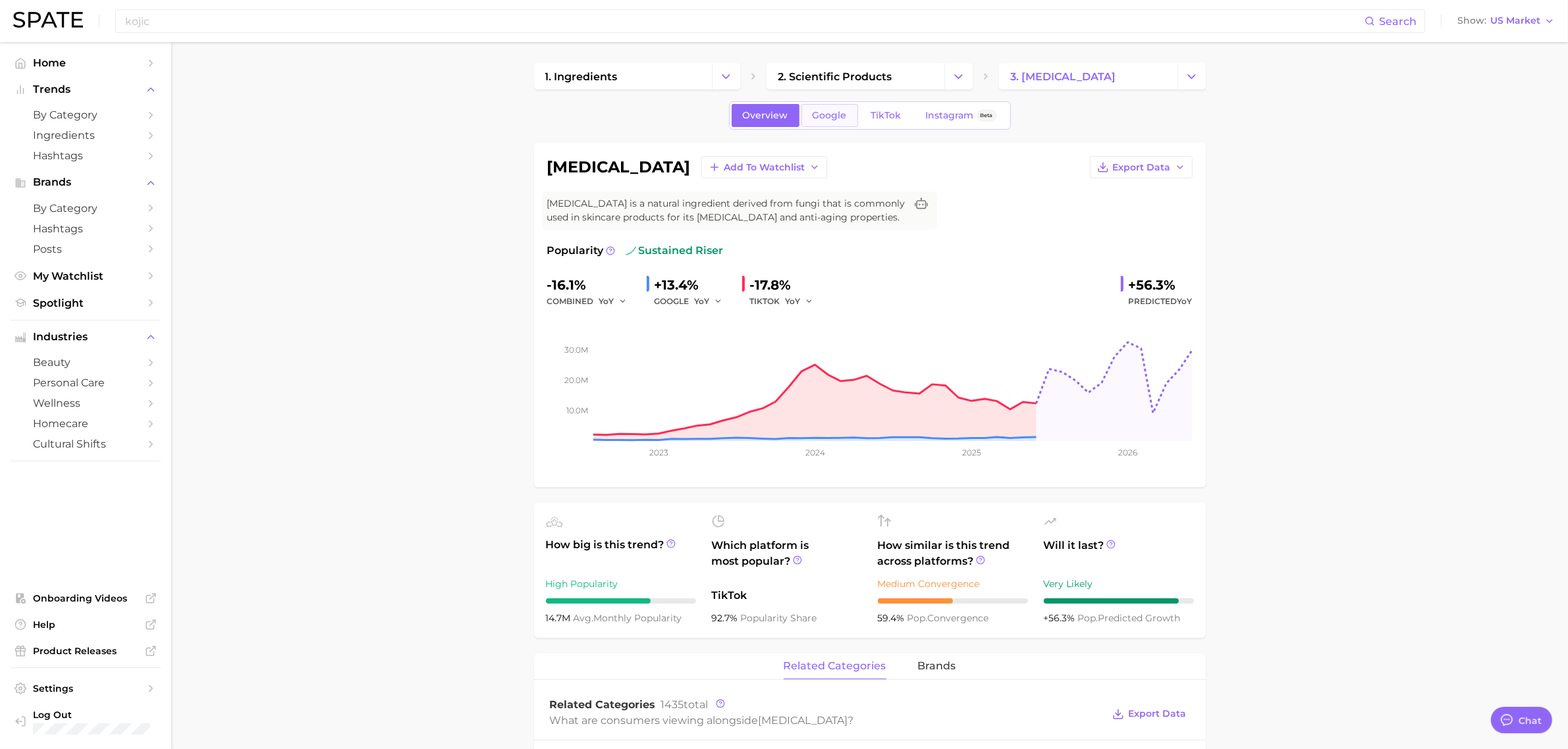
click at [812, 111] on span "Google" at bounding box center [829, 116] width 34 height 12
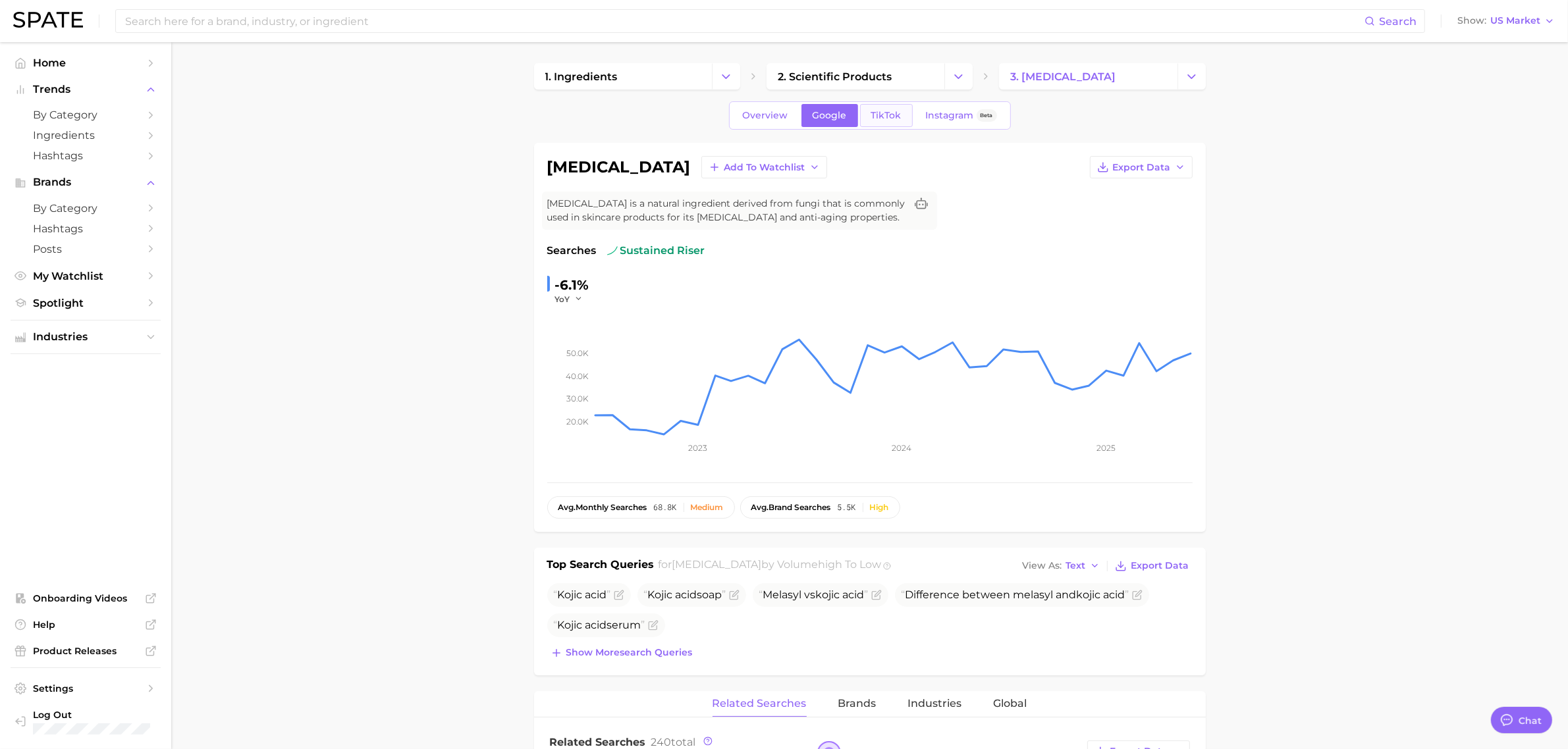
click at [885, 109] on link "TikTok" at bounding box center [886, 116] width 53 height 23
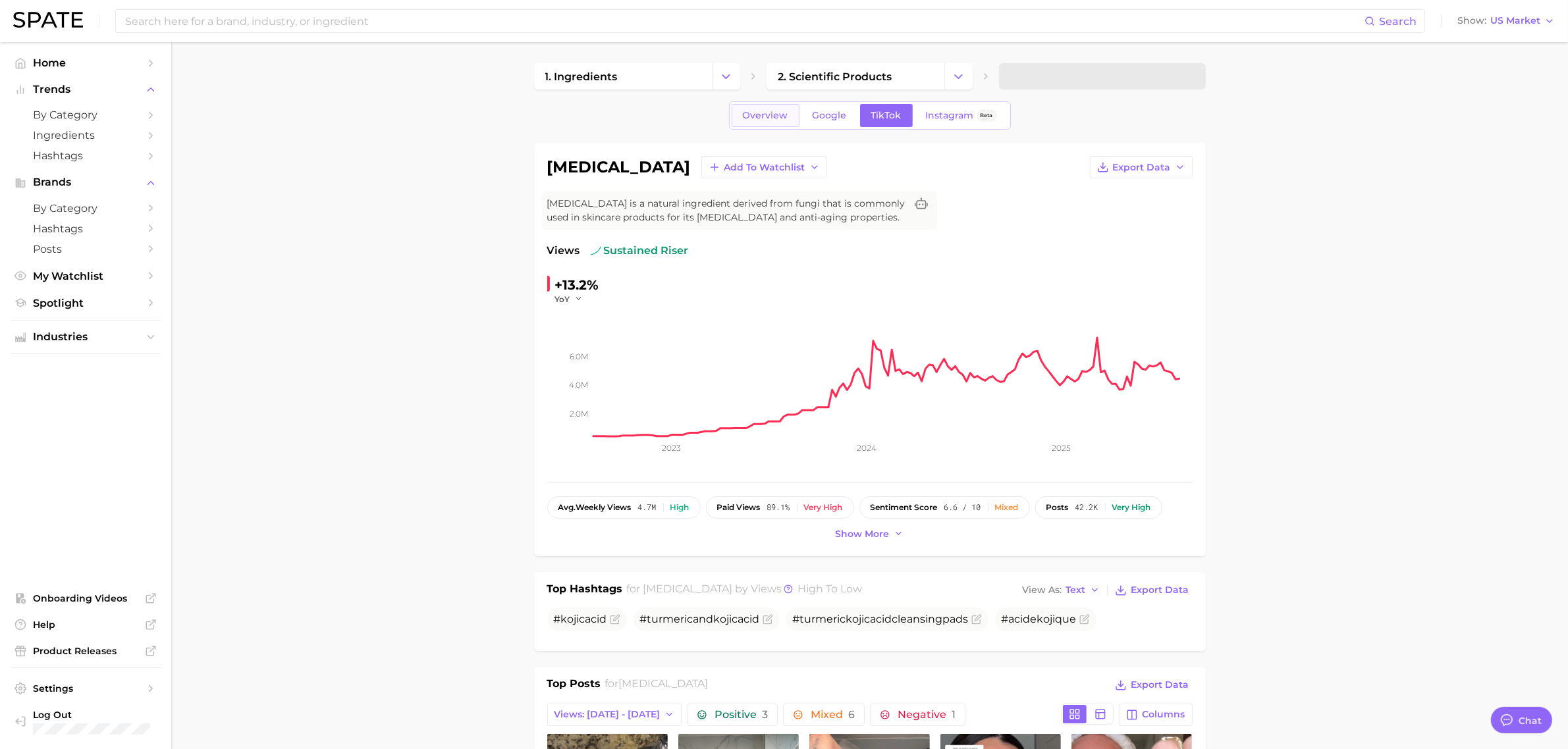
click at [768, 117] on span "Overview" at bounding box center [765, 116] width 45 height 12
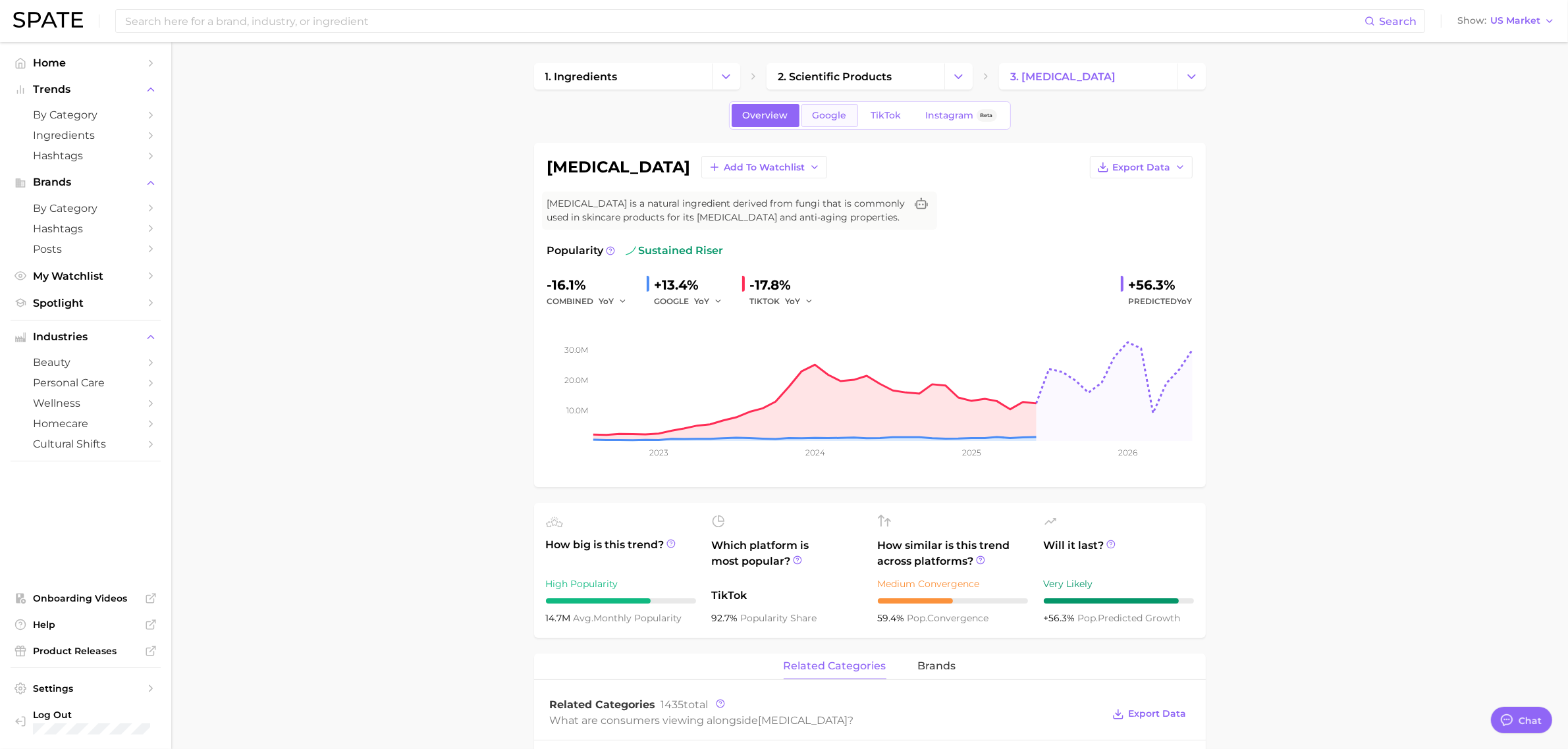
click at [837, 114] on span "Google" at bounding box center [829, 116] width 34 height 12
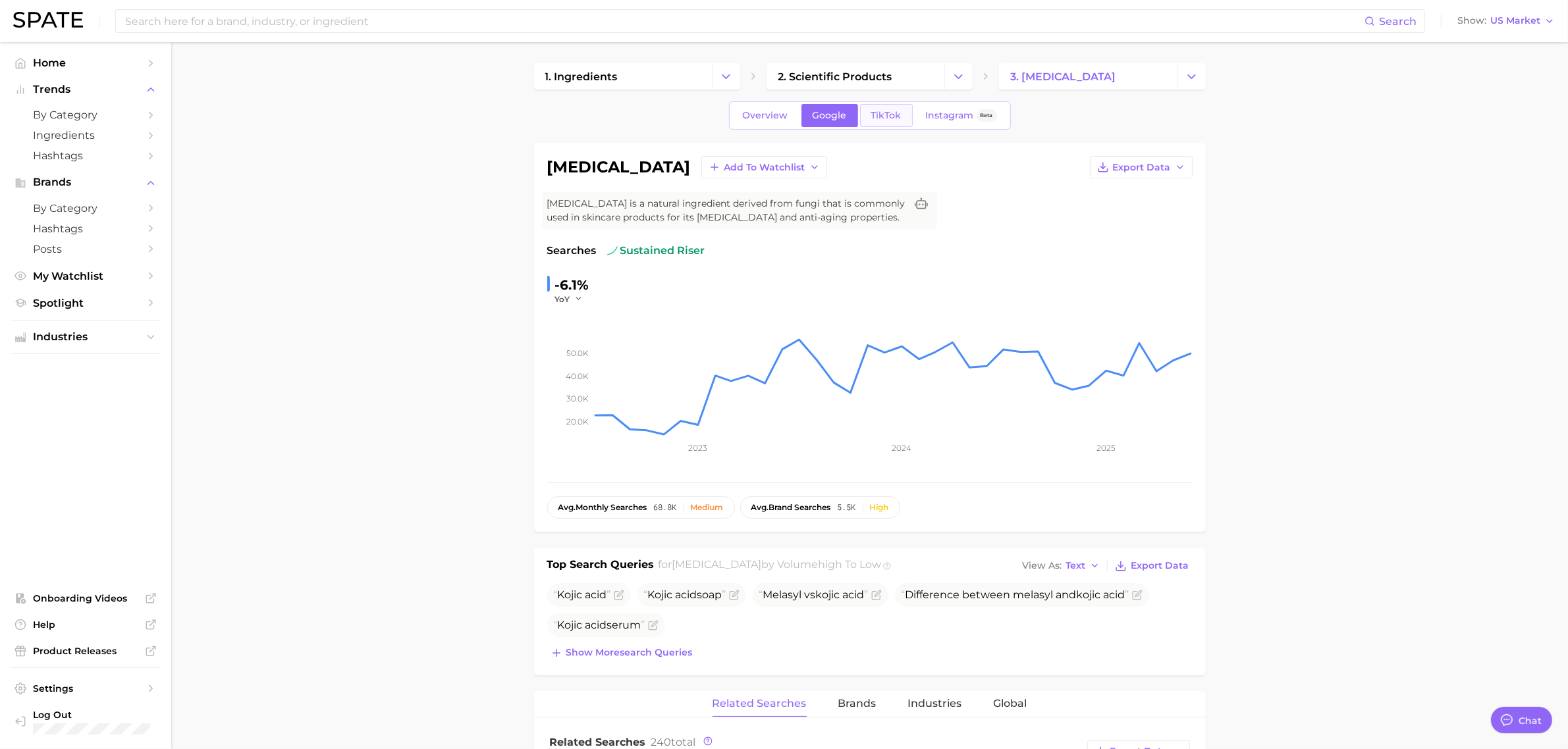
click at [889, 113] on span "TikTok" at bounding box center [886, 116] width 31 height 12
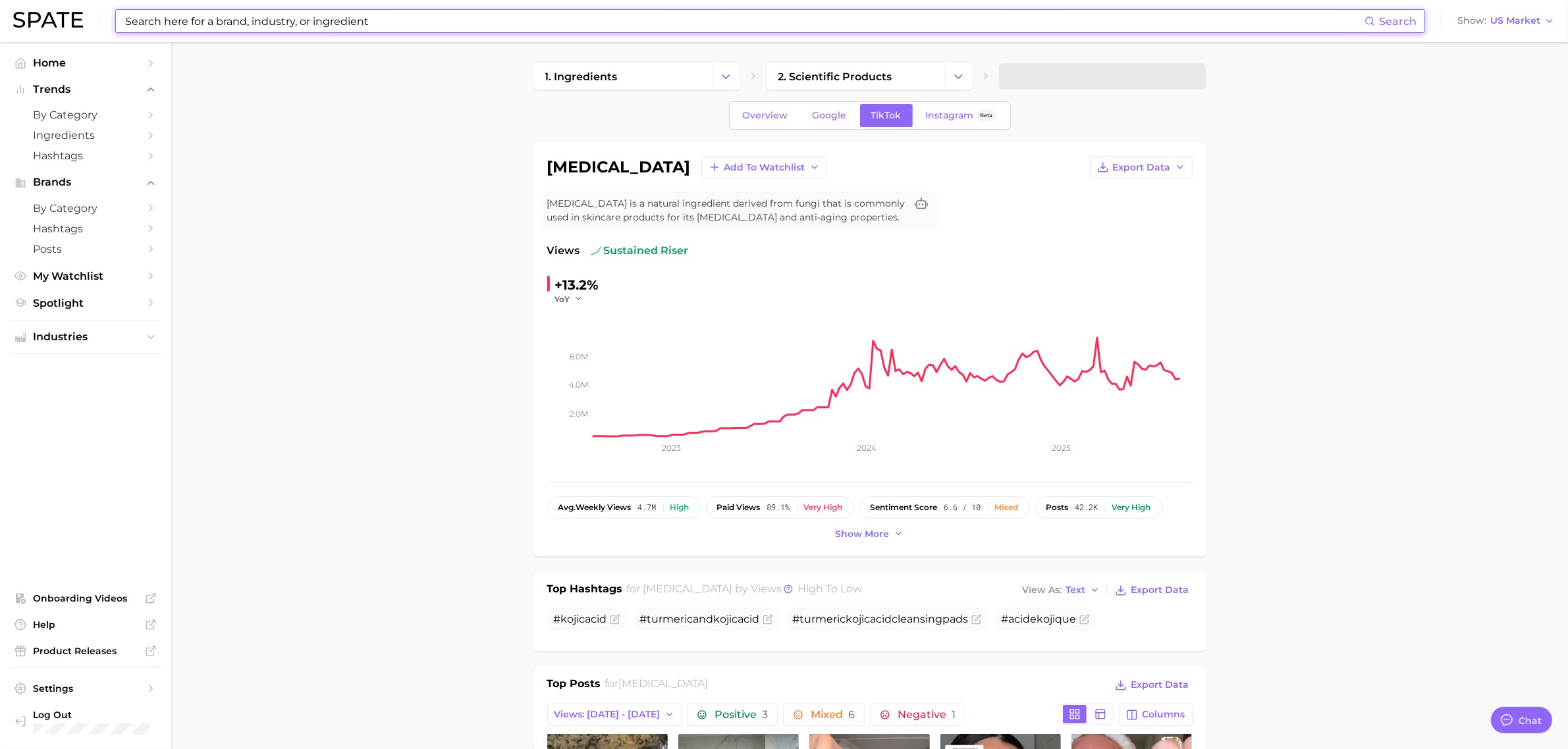
click at [288, 24] on input at bounding box center [744, 21] width 1240 height 22
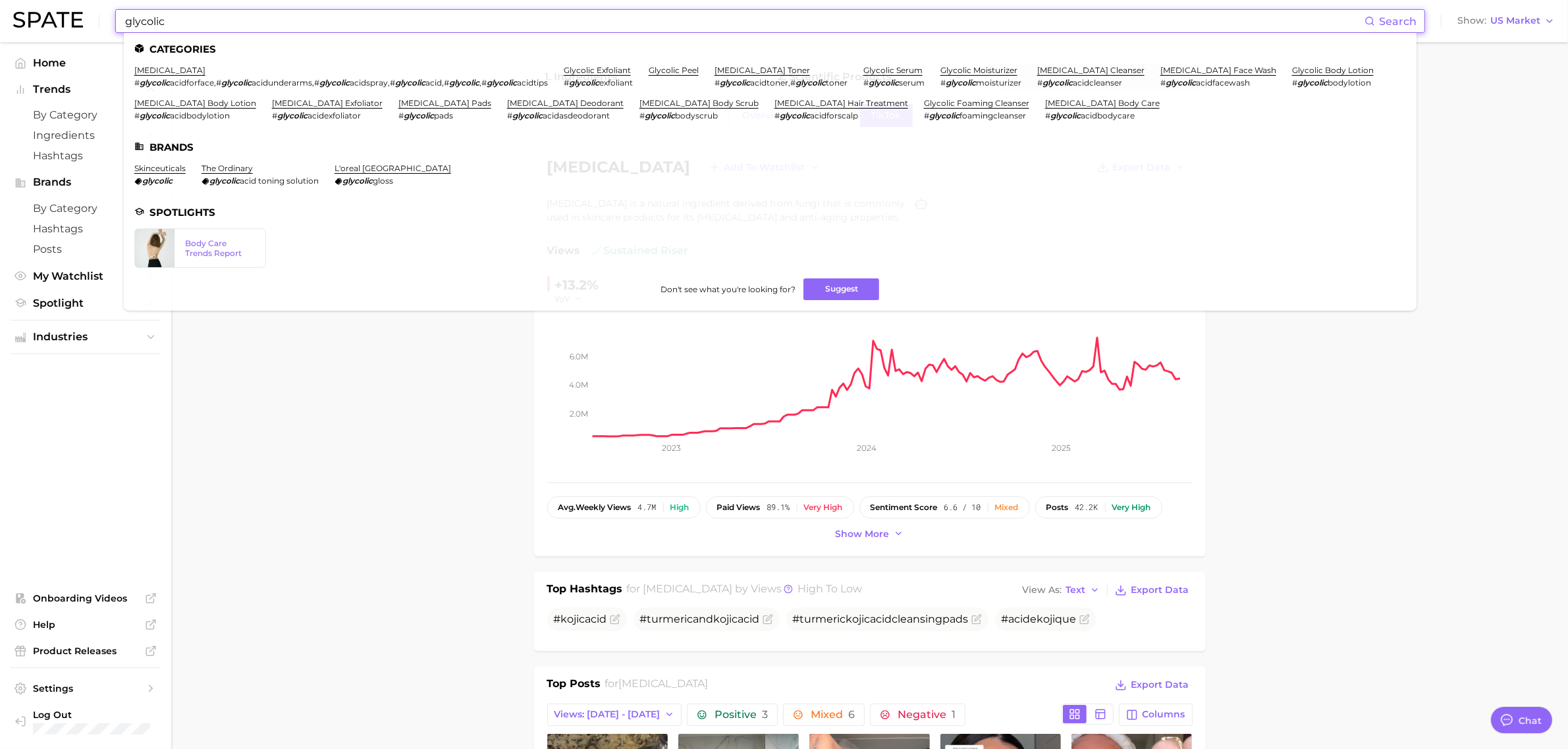
type input "glycolic"
click at [163, 65] on link "[MEDICAL_DATA]" at bounding box center [170, 70] width 71 height 10
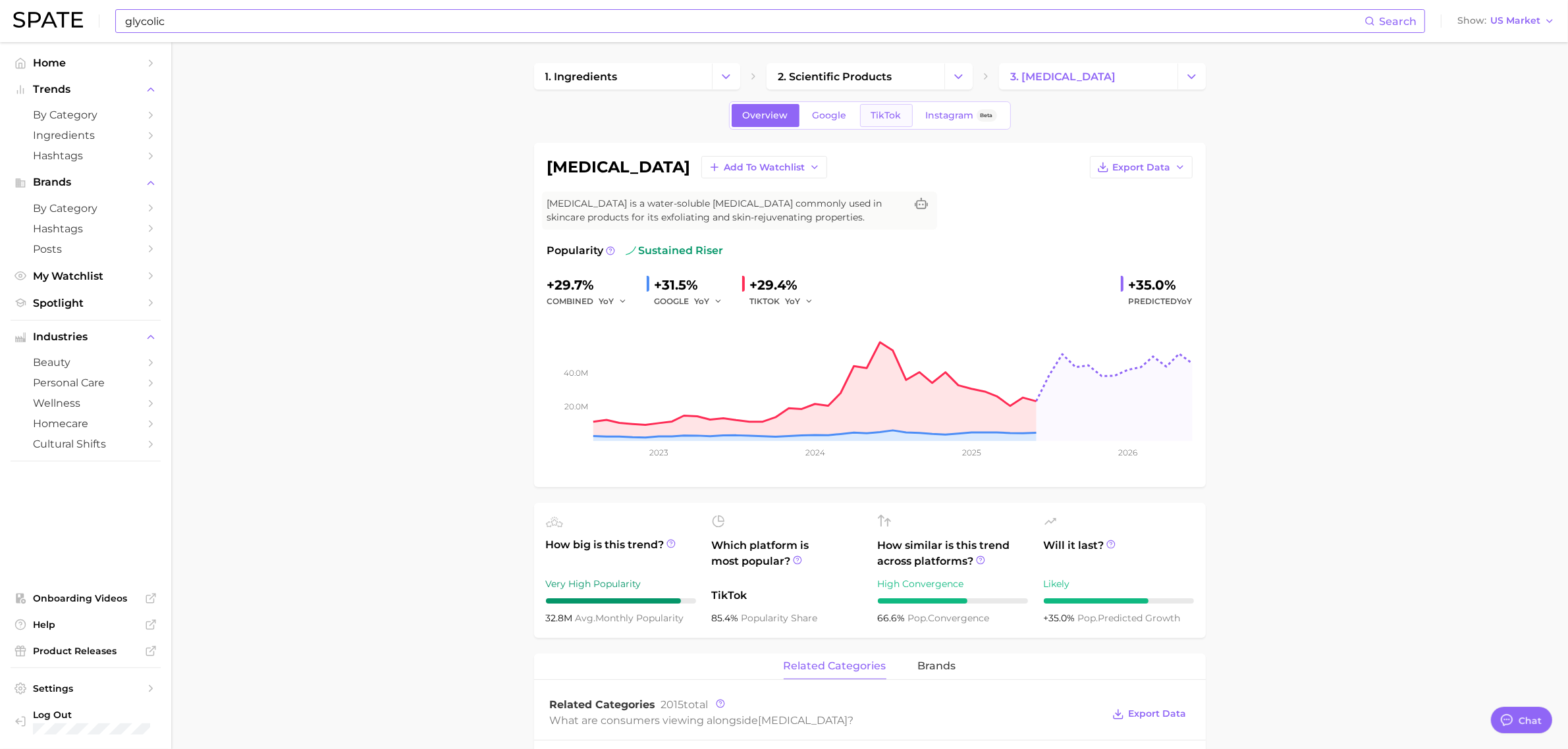
click at [883, 112] on span "TikTok" at bounding box center [886, 116] width 31 height 12
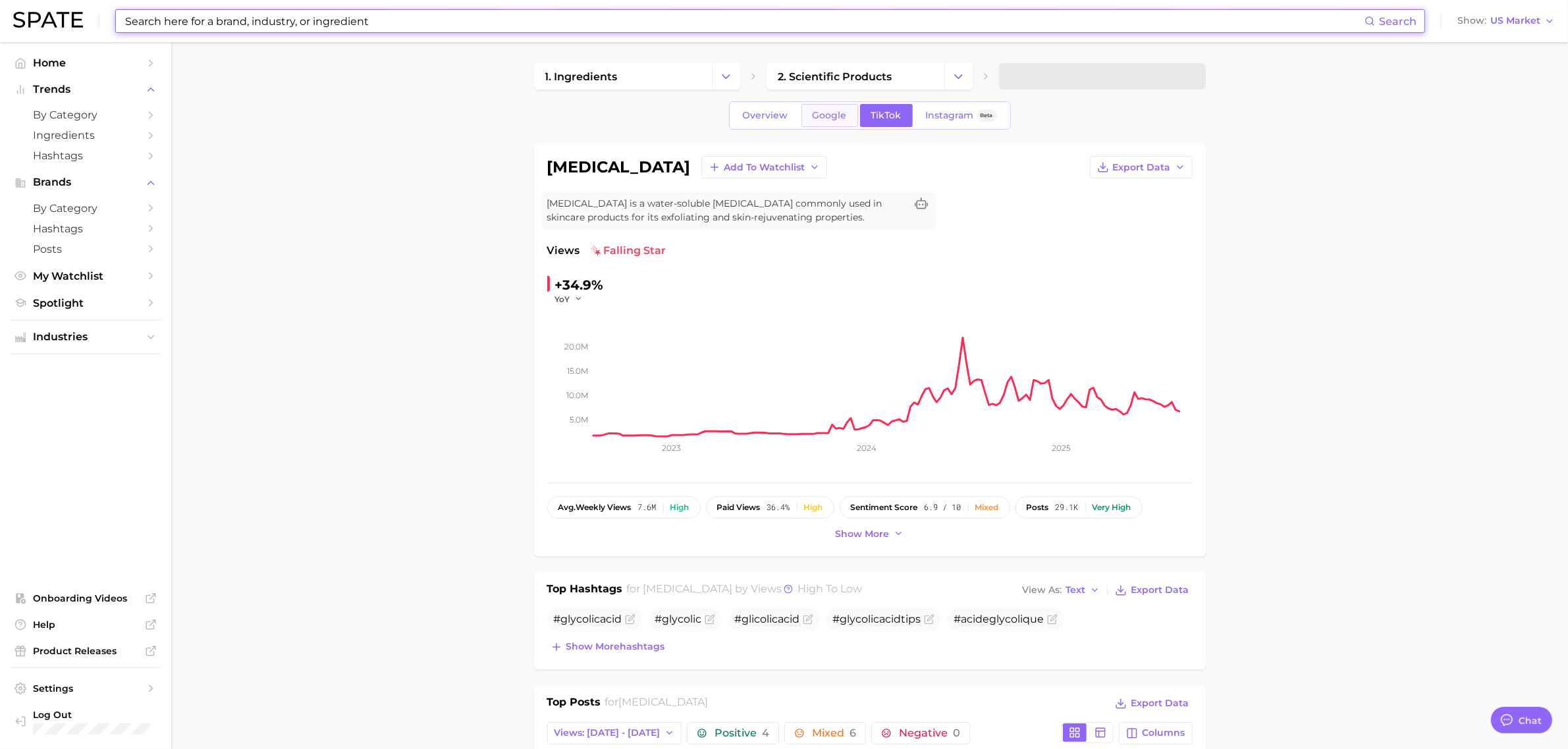
click at [841, 117] on span "Google" at bounding box center [829, 116] width 34 height 12
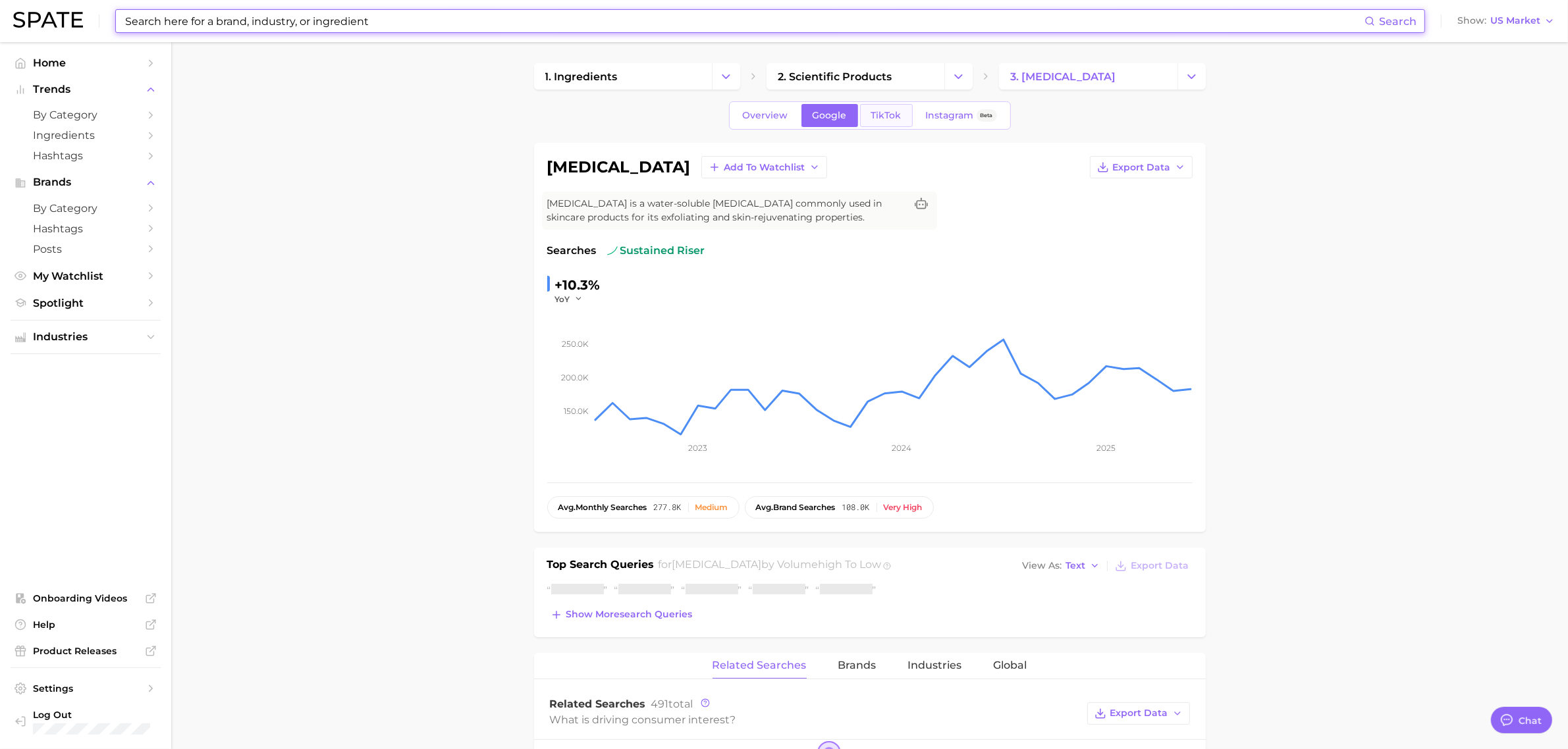
click at [887, 104] on link "TikTok" at bounding box center [886, 116] width 53 height 23
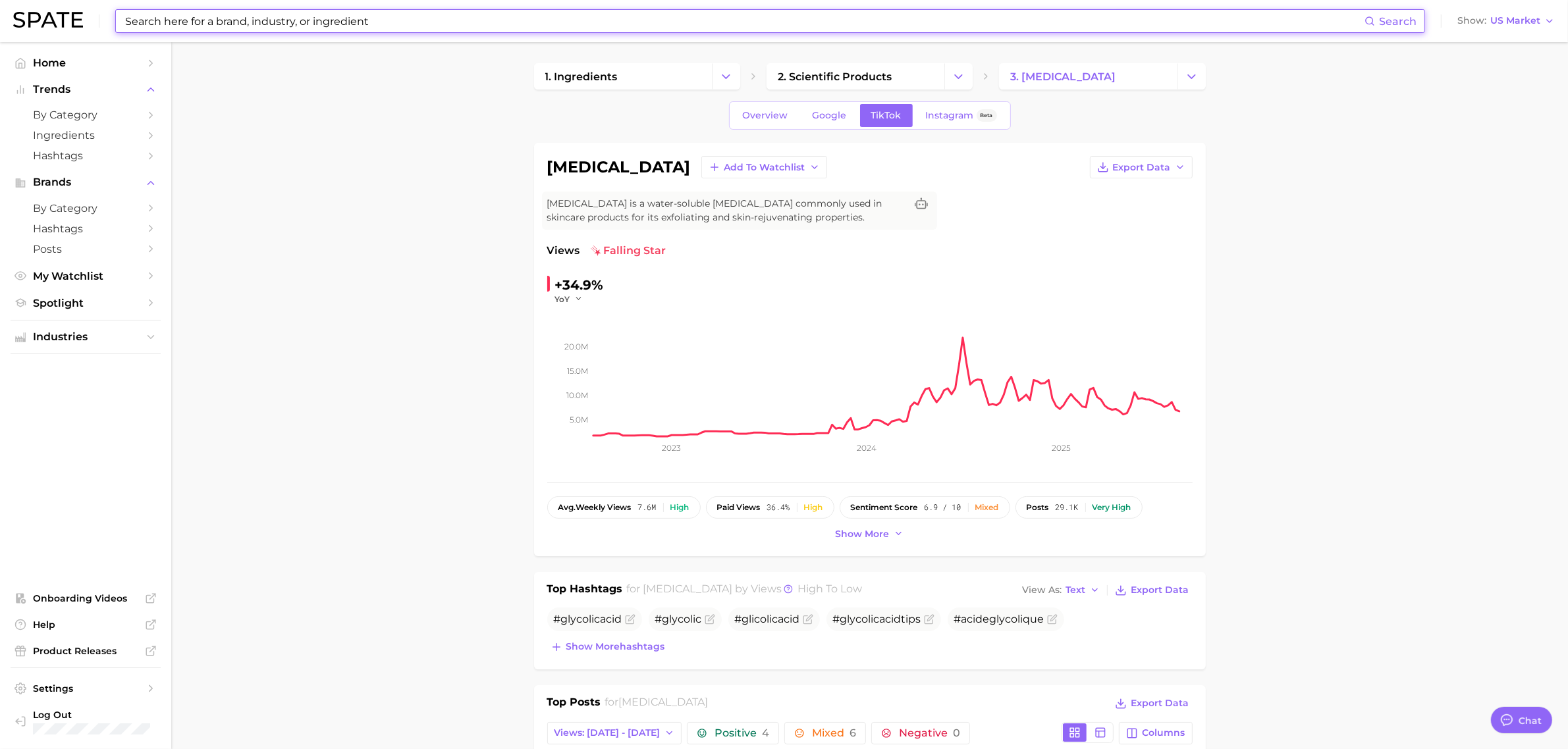
click at [251, 26] on input at bounding box center [744, 21] width 1240 height 22
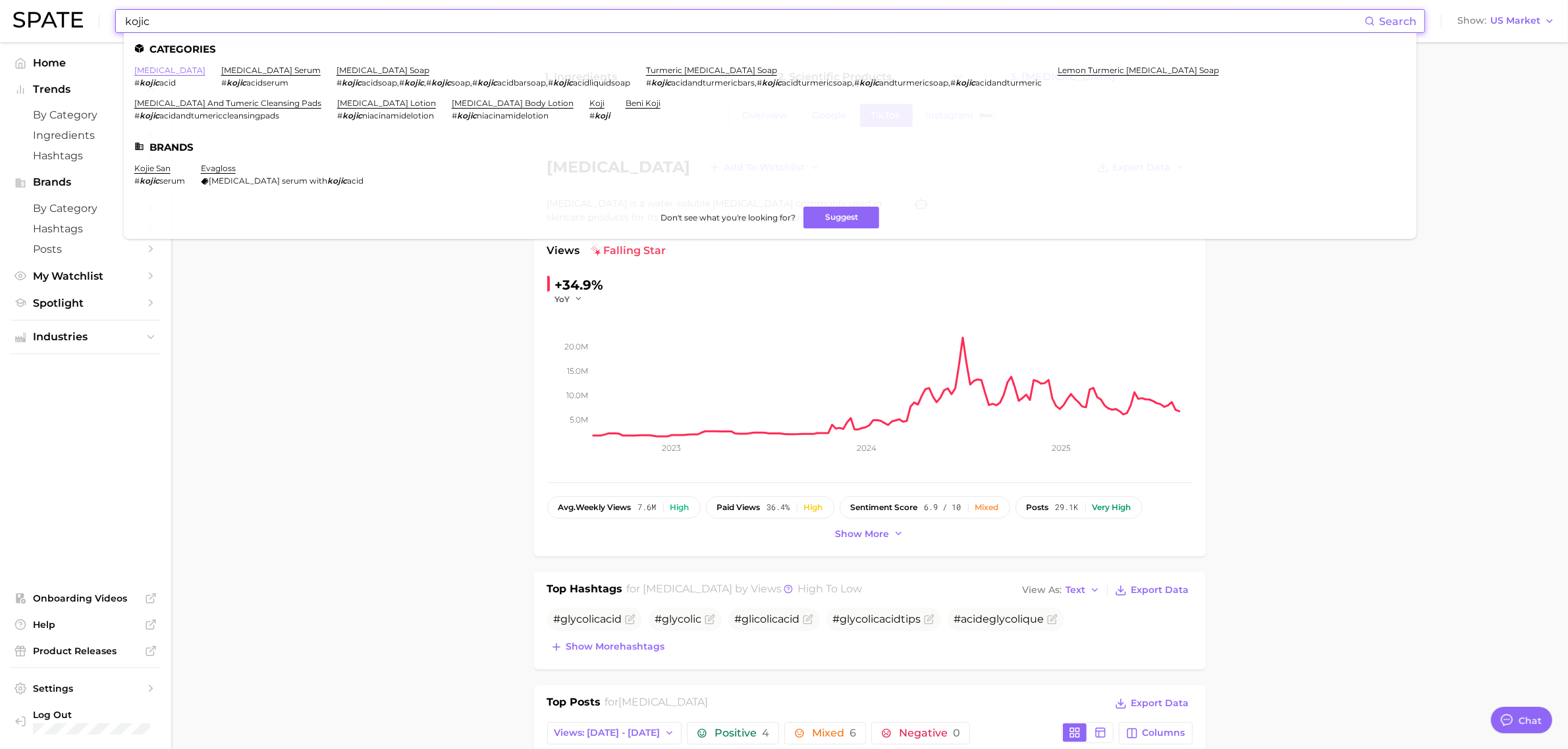
type input "kojic"
click at [152, 73] on link "[MEDICAL_DATA]" at bounding box center [170, 70] width 71 height 10
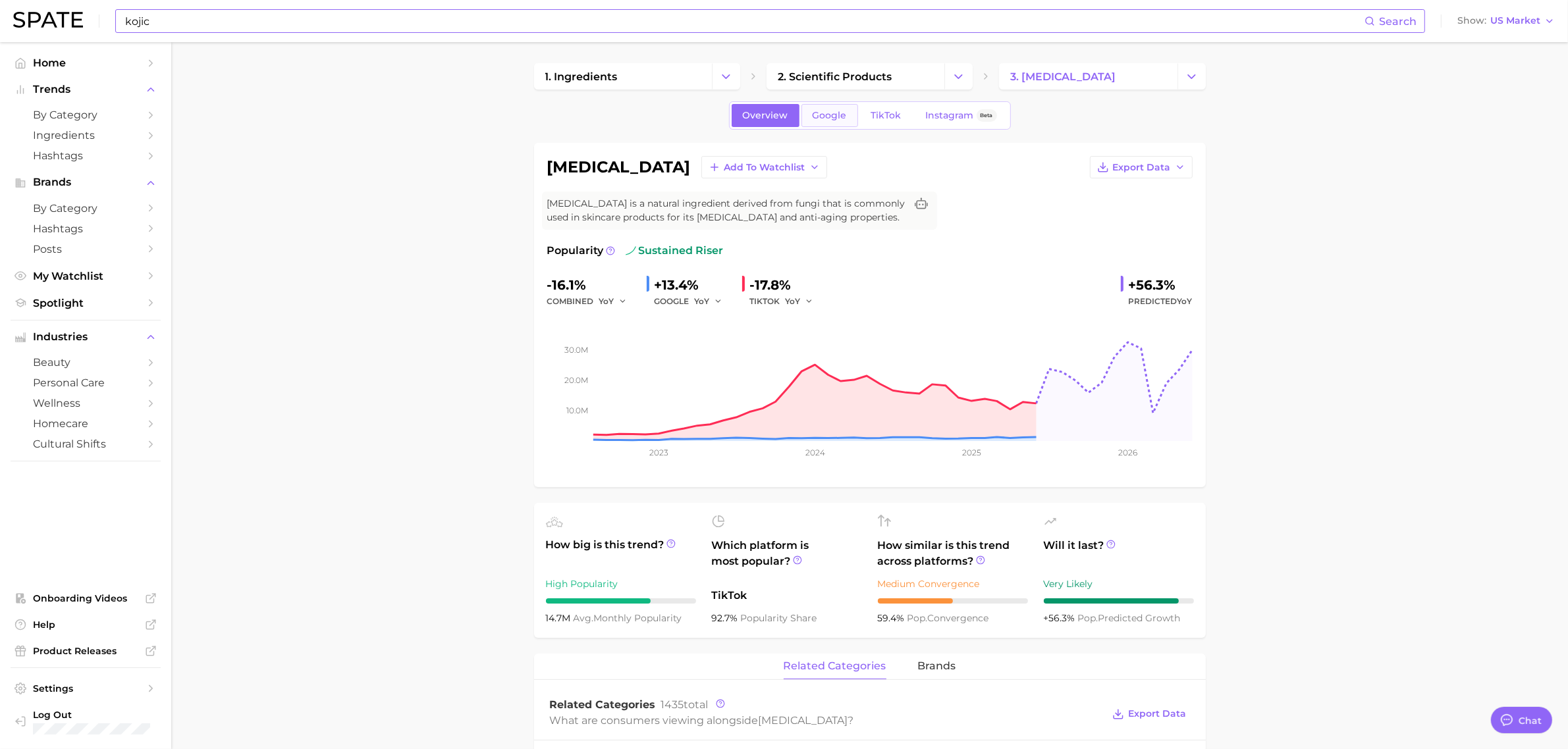
click at [836, 114] on span "Google" at bounding box center [829, 116] width 34 height 12
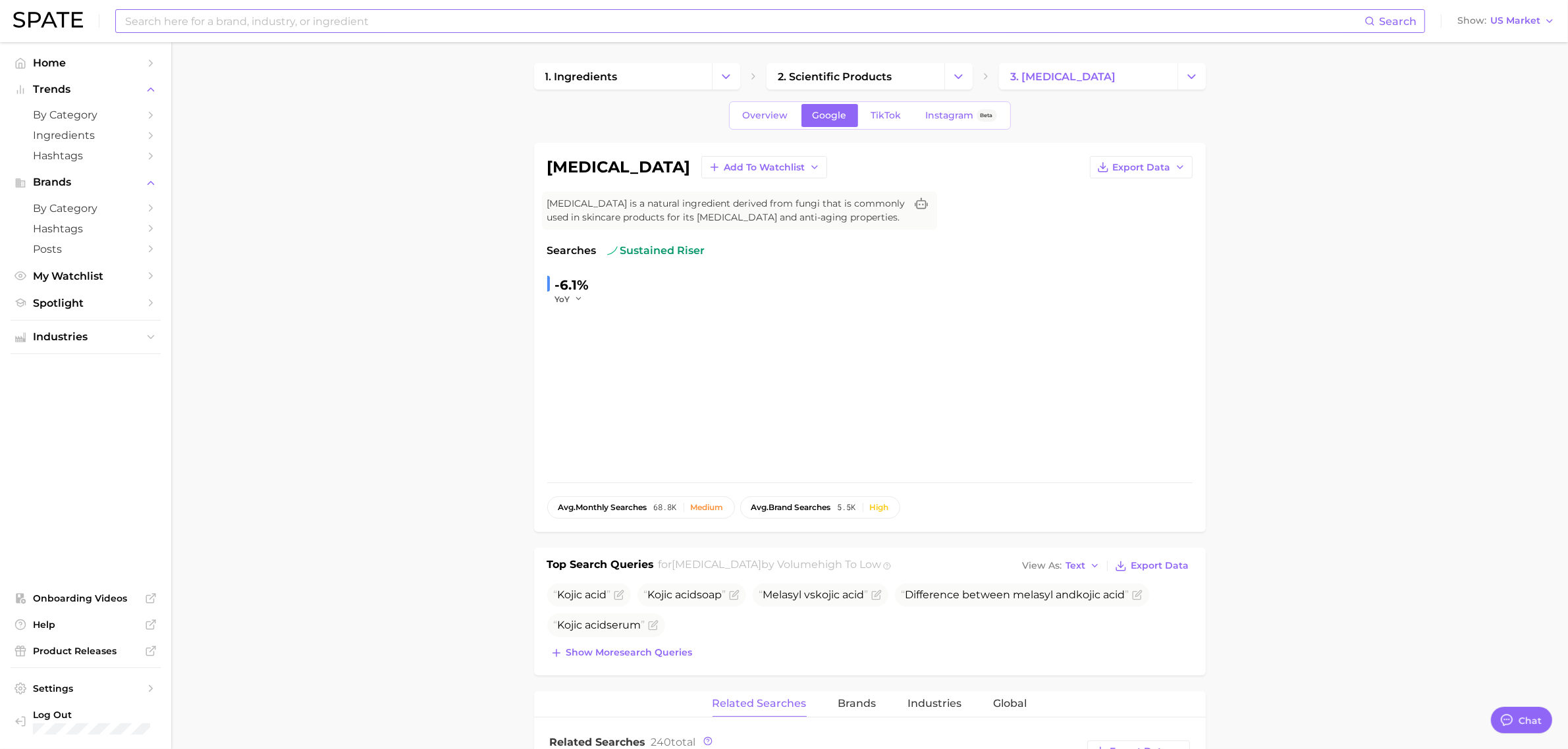
click at [878, 116] on span "TikTok" at bounding box center [886, 116] width 31 height 12
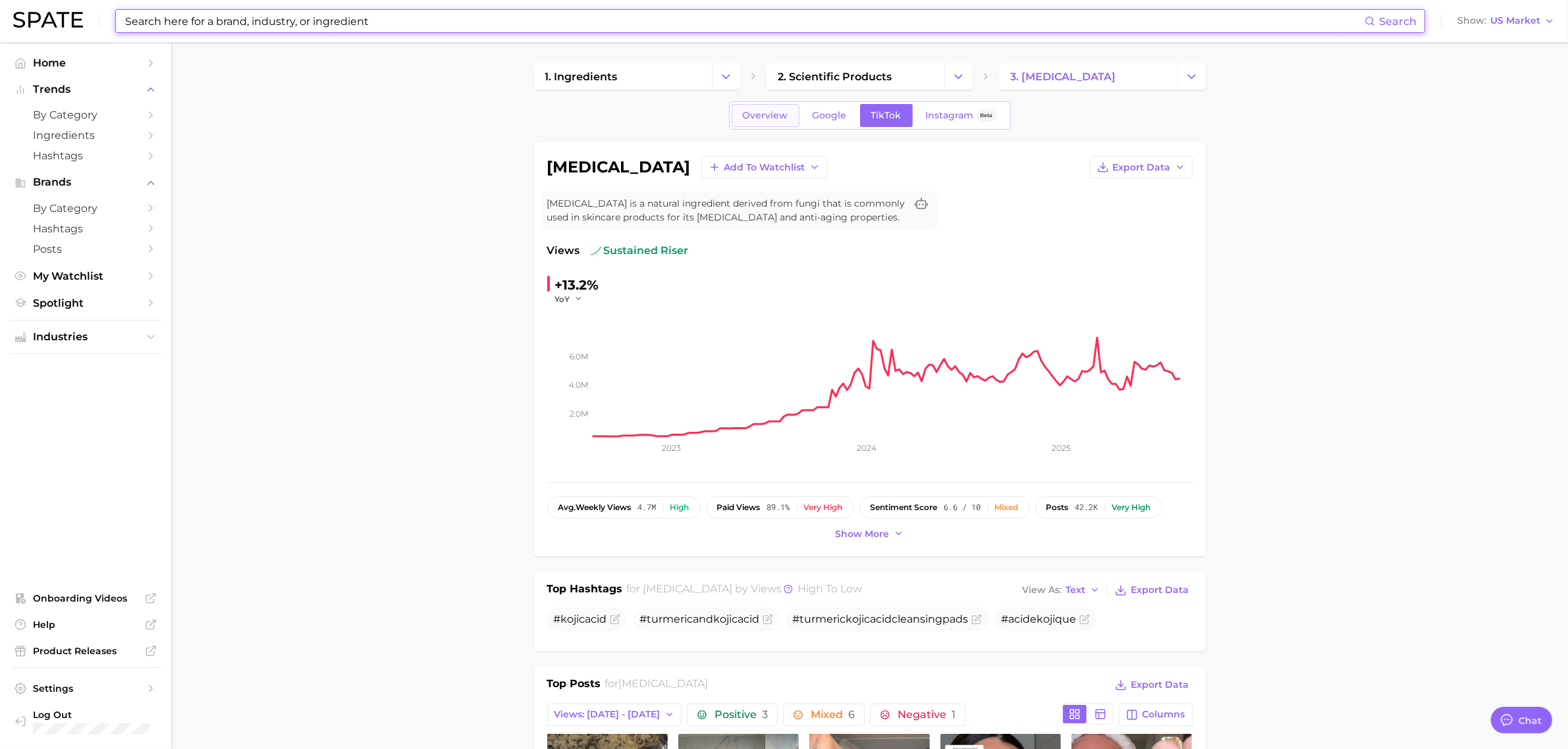
click at [771, 110] on span "Overview" at bounding box center [765, 116] width 45 height 12
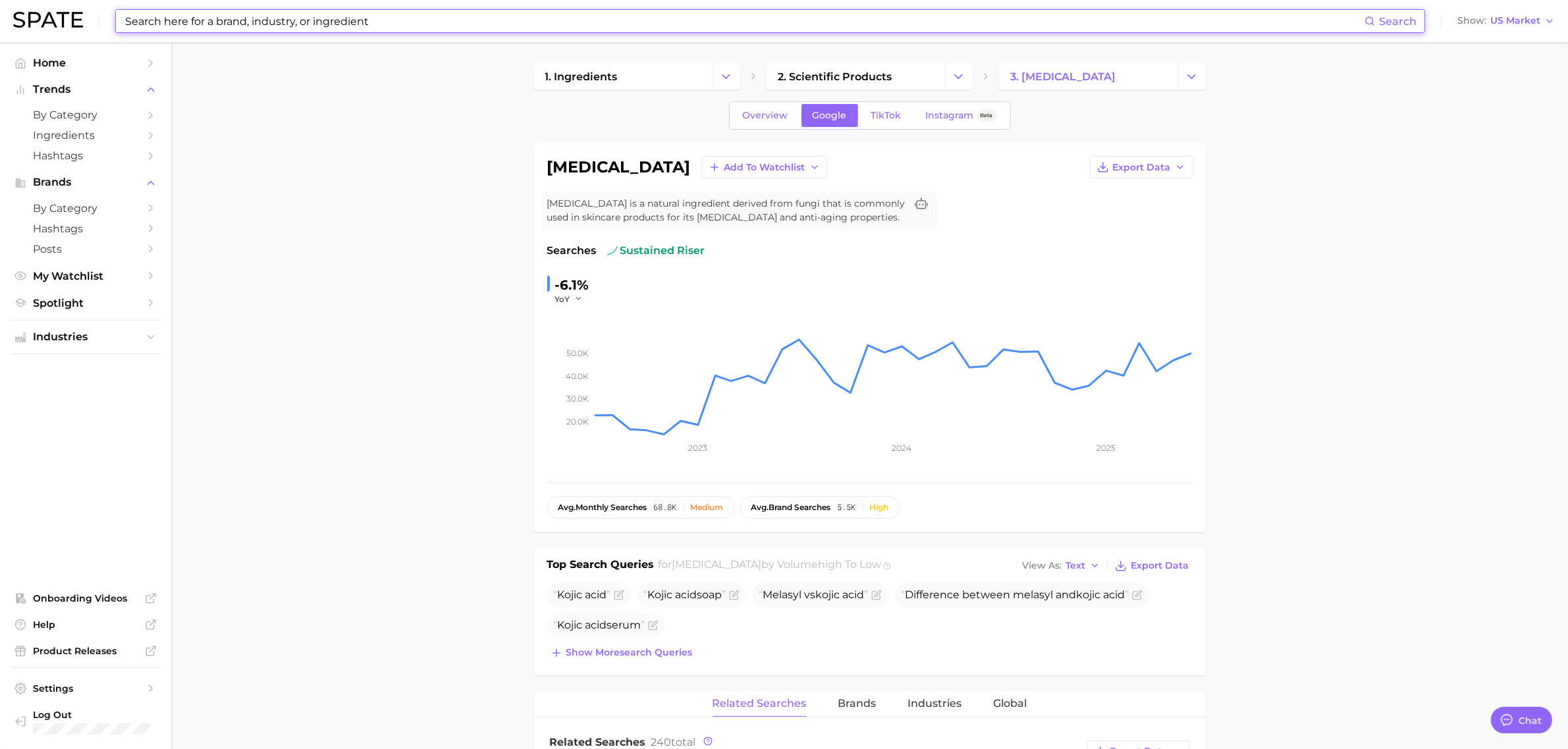
type input "kojic"
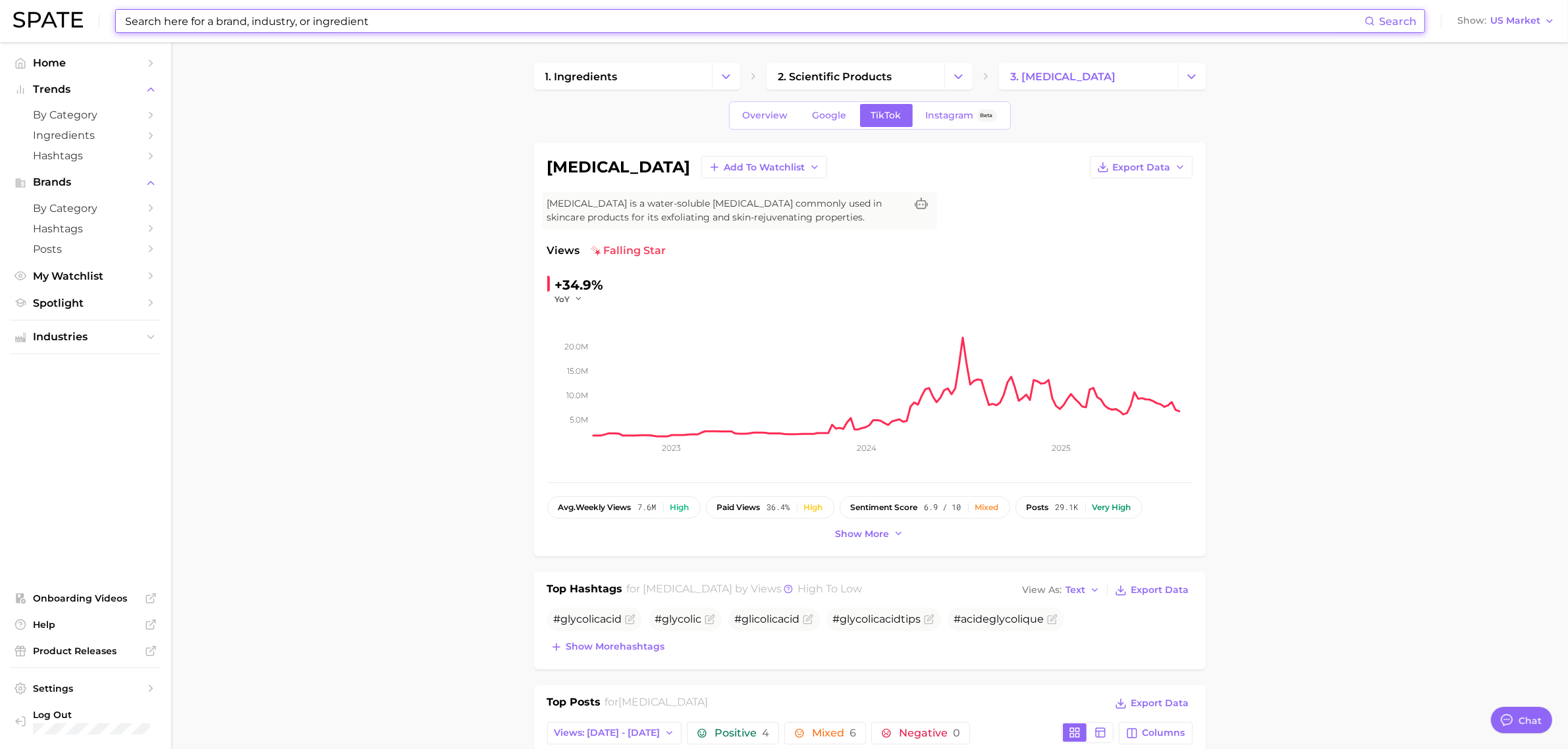
click at [321, 8] on div "Search Show US Market" at bounding box center [784, 21] width 1542 height 42
click at [329, 18] on input at bounding box center [744, 21] width 1240 height 22
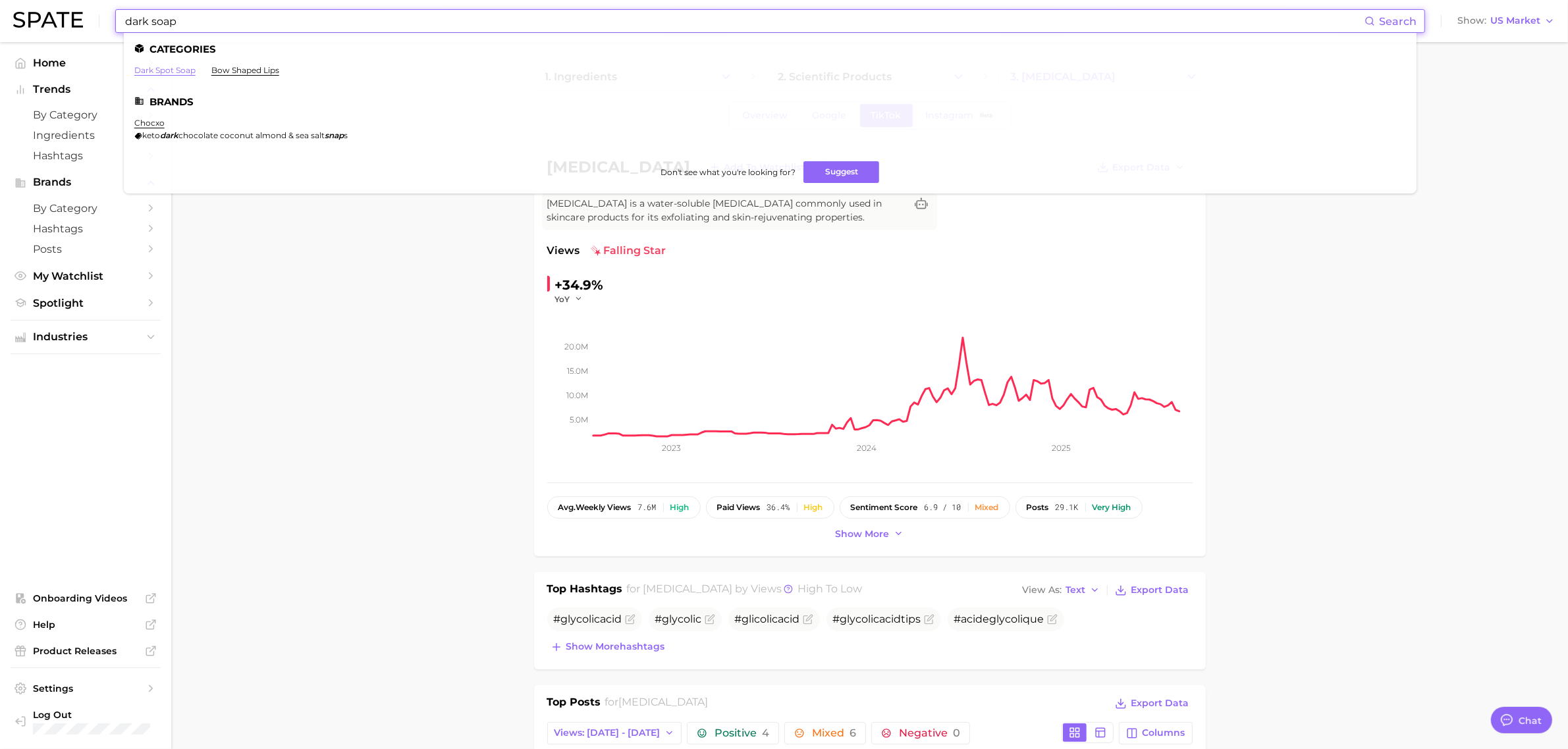
type input "dark soap"
click at [166, 67] on link "dark spot soap" at bounding box center [165, 70] width 61 height 10
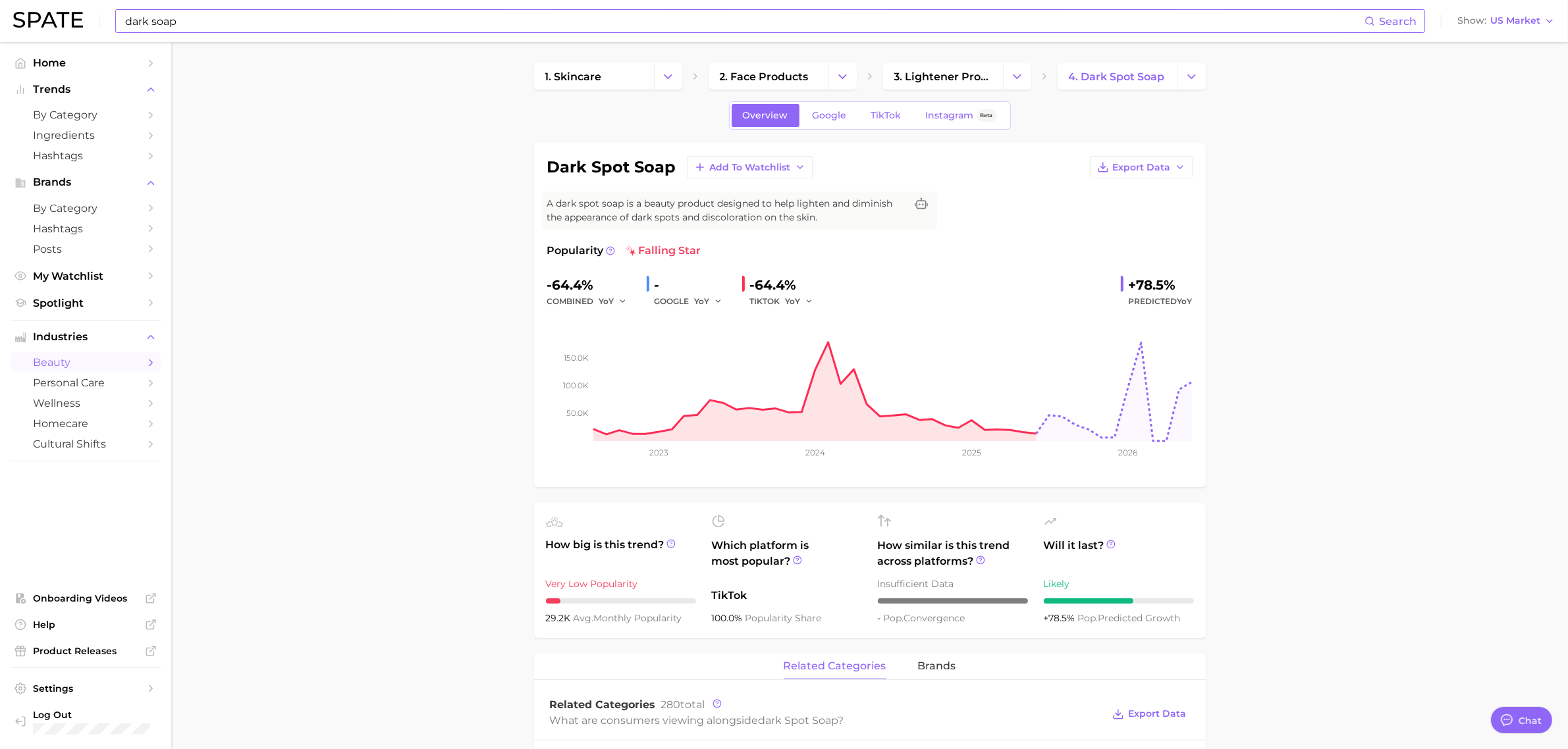
click at [211, 17] on input "dark soap" at bounding box center [744, 21] width 1240 height 22
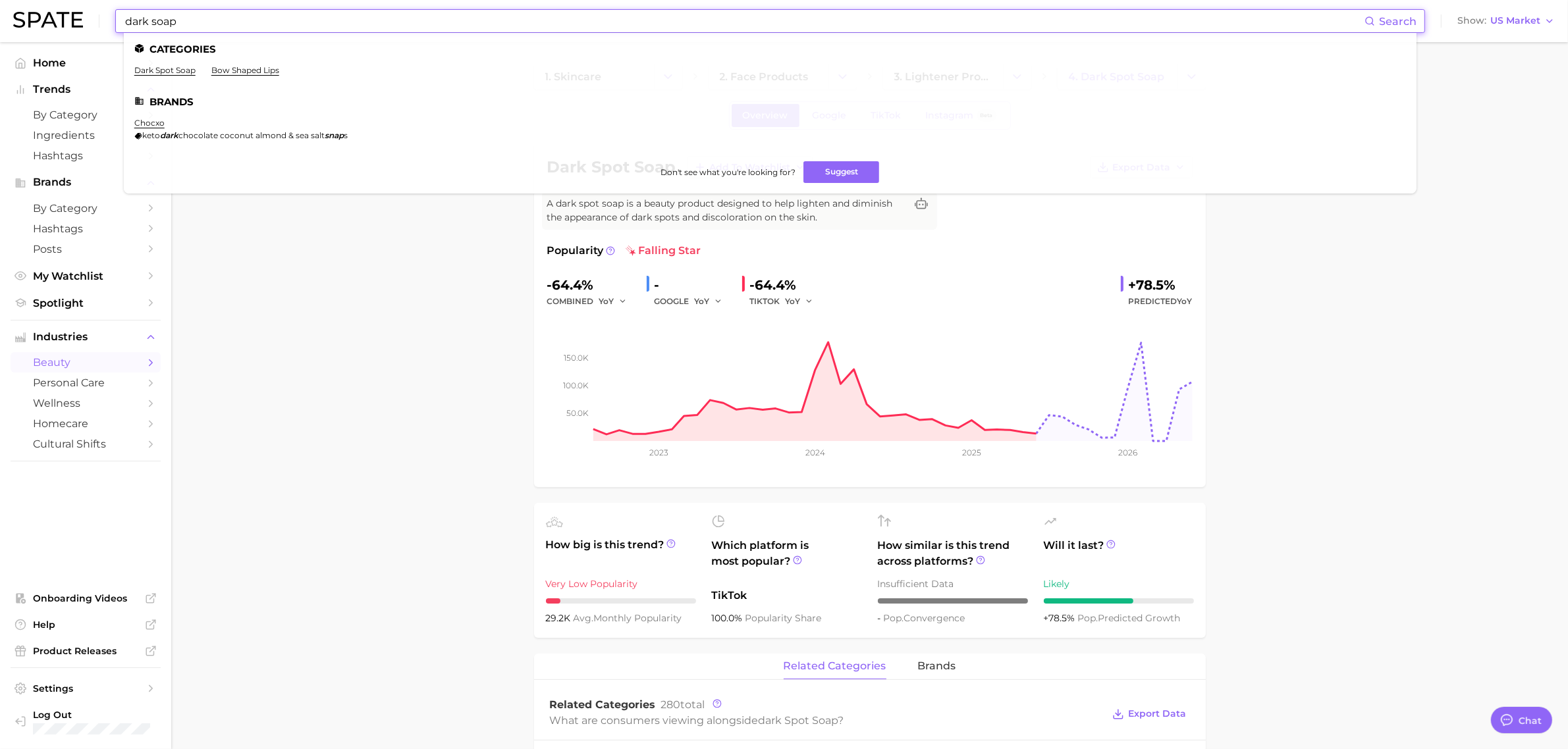
click at [46, 20] on img at bounding box center [48, 19] width 70 height 16
